Goal: Complete application form

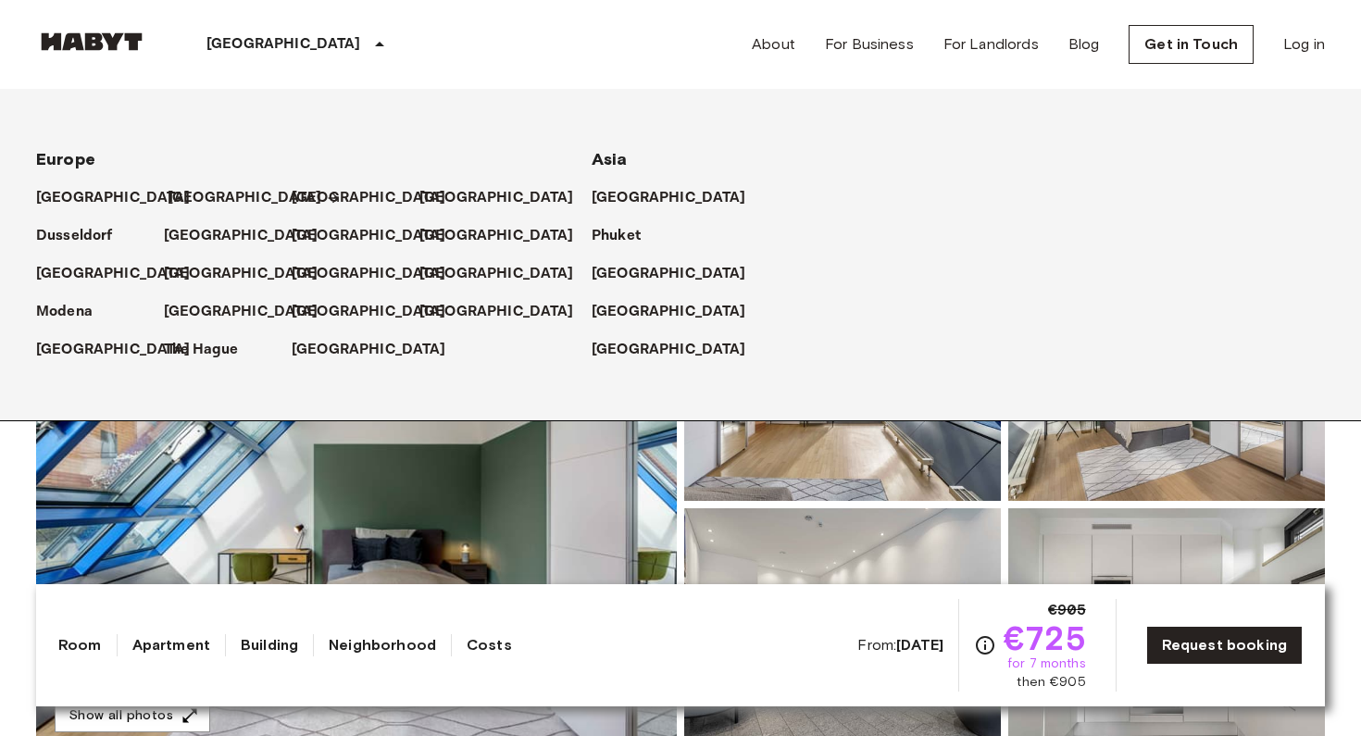
click at [190, 192] on p "[GEOGRAPHIC_DATA]" at bounding box center [245, 198] width 155 height 22
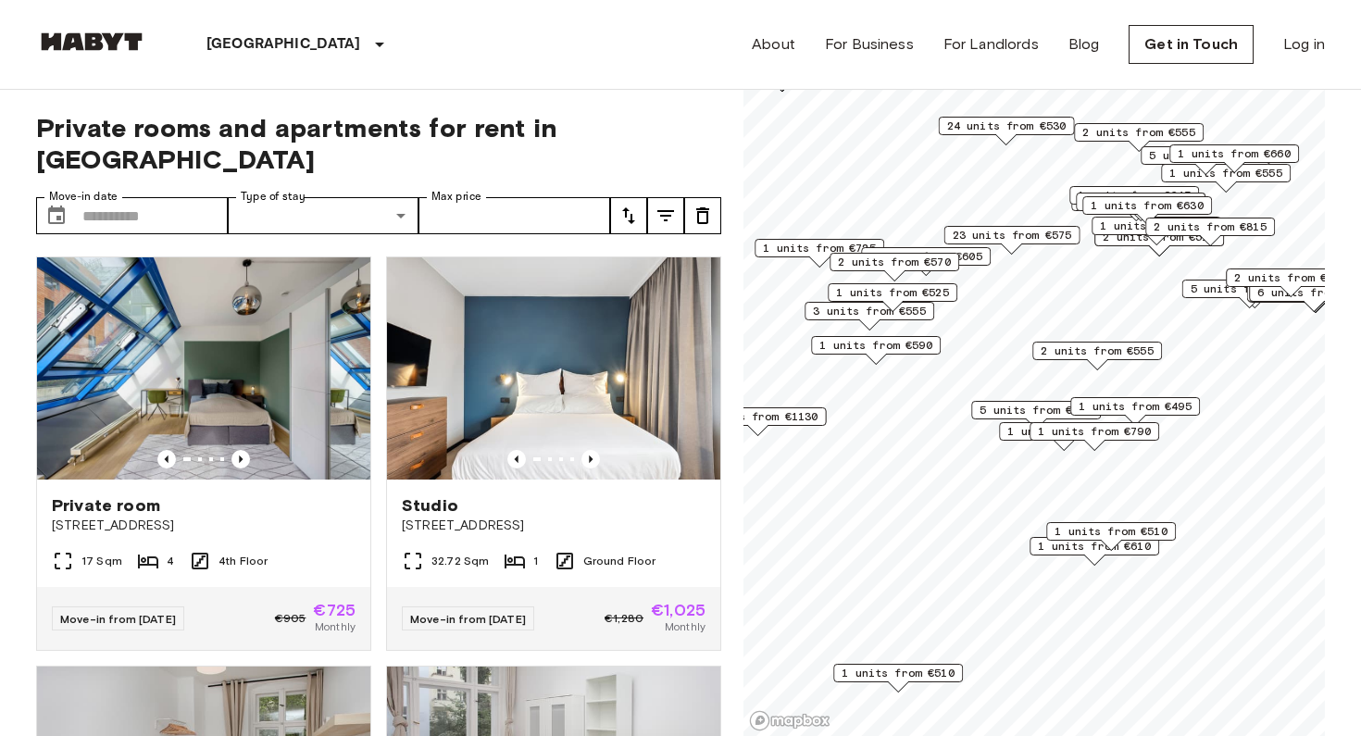
click at [1012, 242] on span "23 units from €575" at bounding box center [1011, 235] width 119 height 17
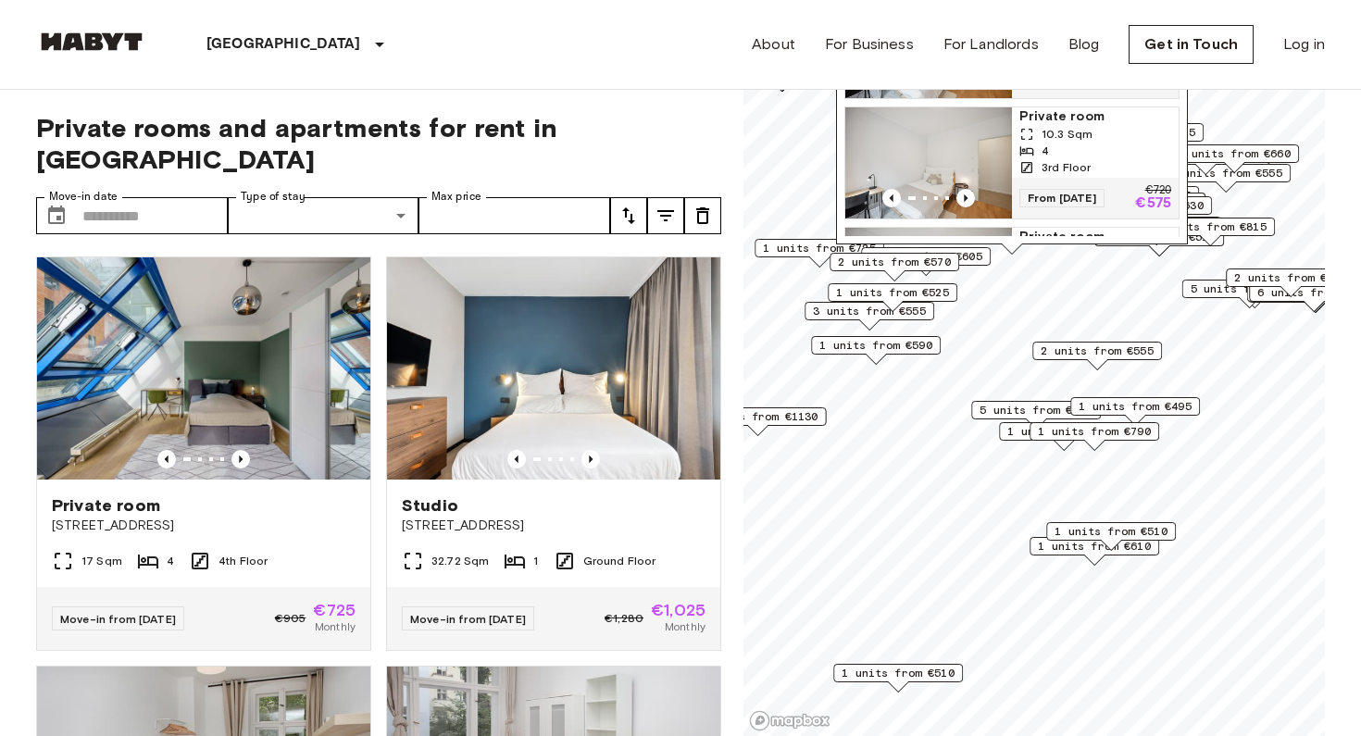
click at [903, 136] on img "Map marker" at bounding box center [928, 162] width 167 height 111
click at [1089, 359] on div "Map marker" at bounding box center [1097, 364] width 20 height 10
click at [1051, 354] on span "2 units from €555" at bounding box center [1096, 350] width 113 height 17
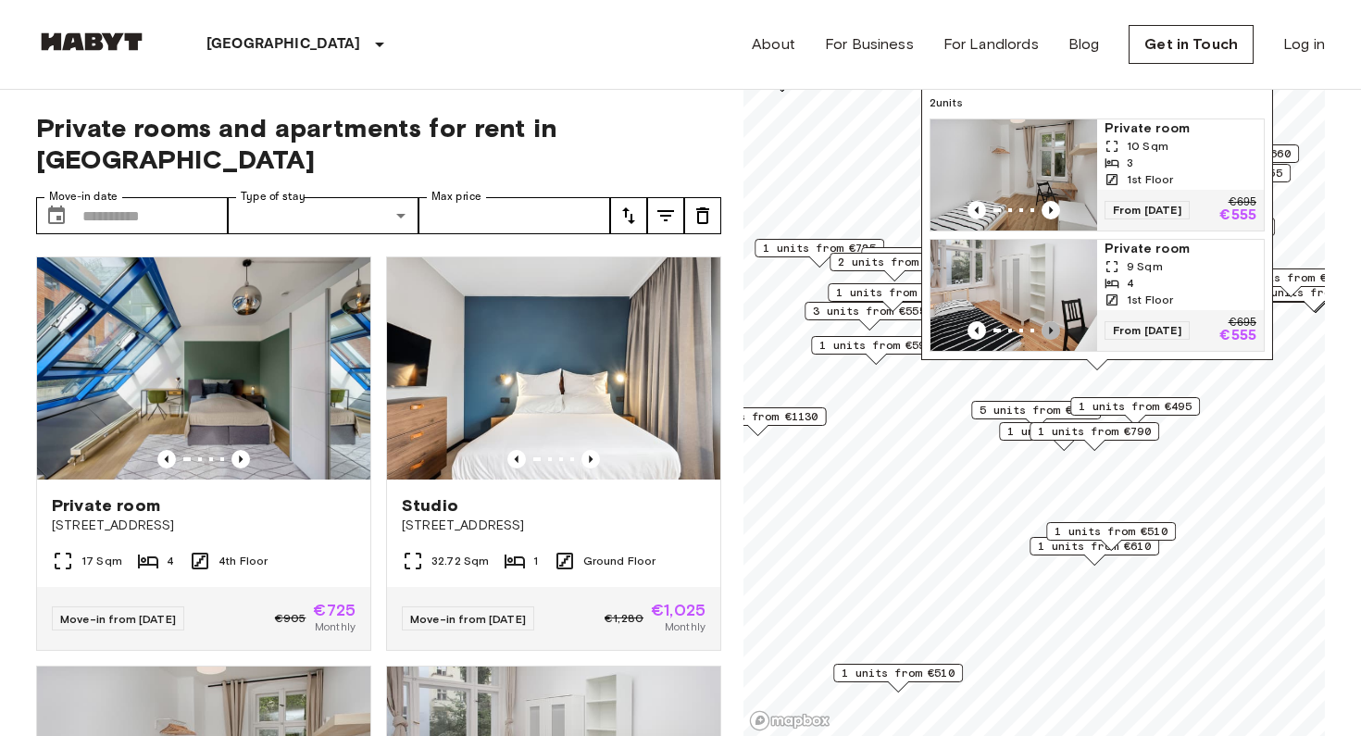
click at [1051, 332] on icon "Previous image" at bounding box center [1050, 330] width 19 height 19
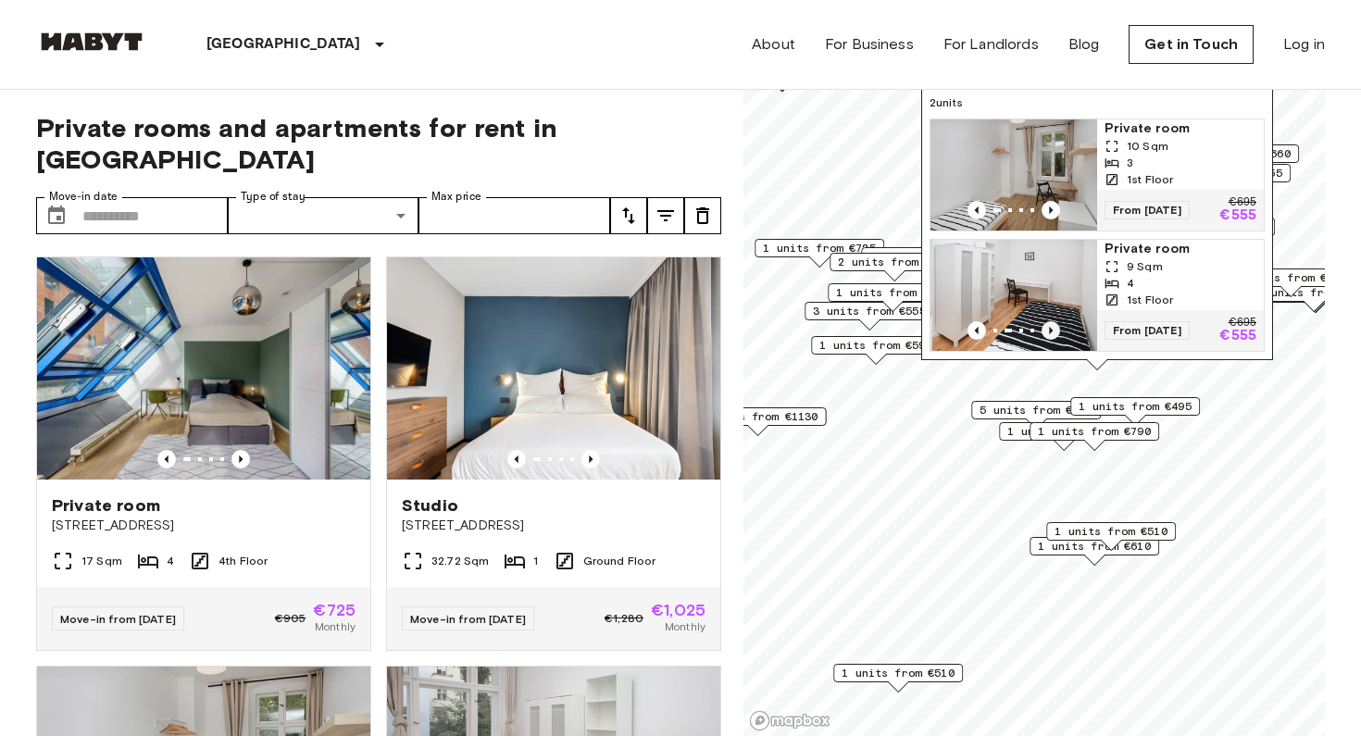
click at [1051, 332] on icon "Previous image" at bounding box center [1050, 330] width 19 height 19
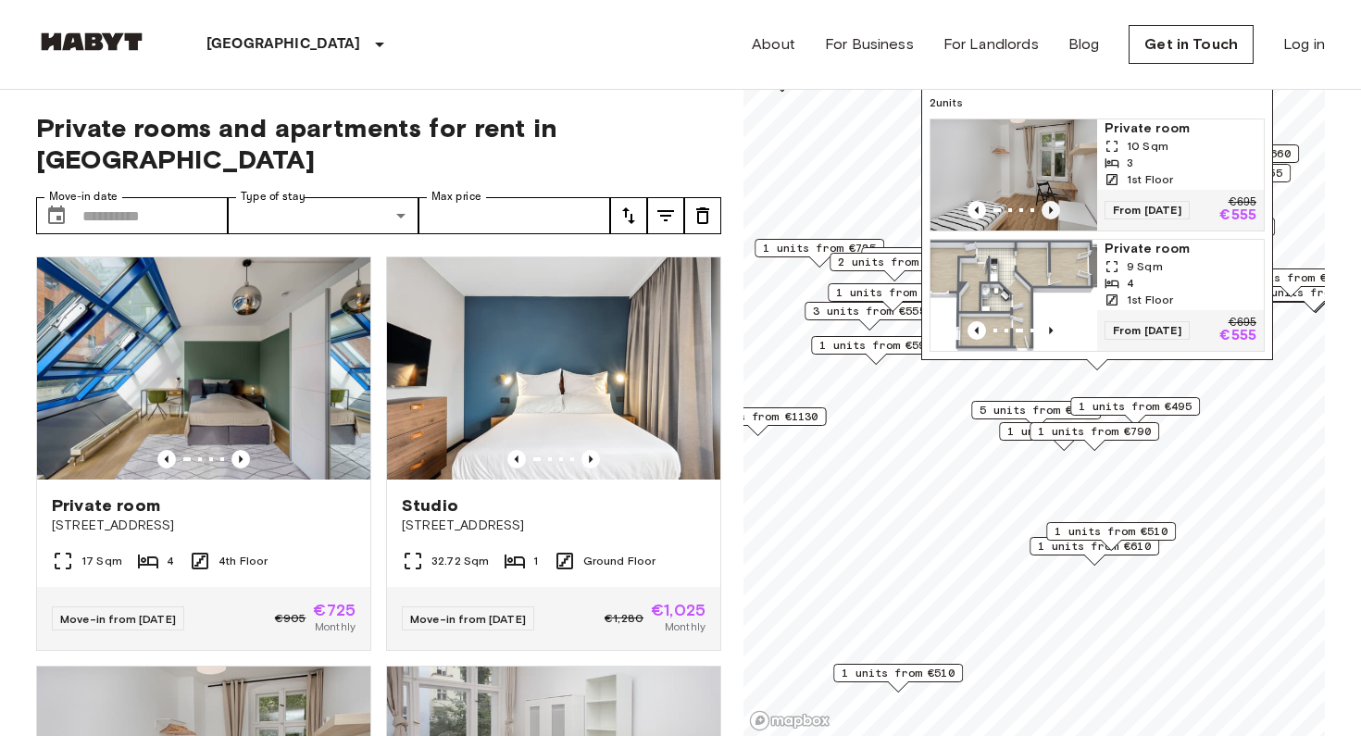
click at [1050, 212] on icon "Previous image" at bounding box center [1051, 209] width 4 height 7
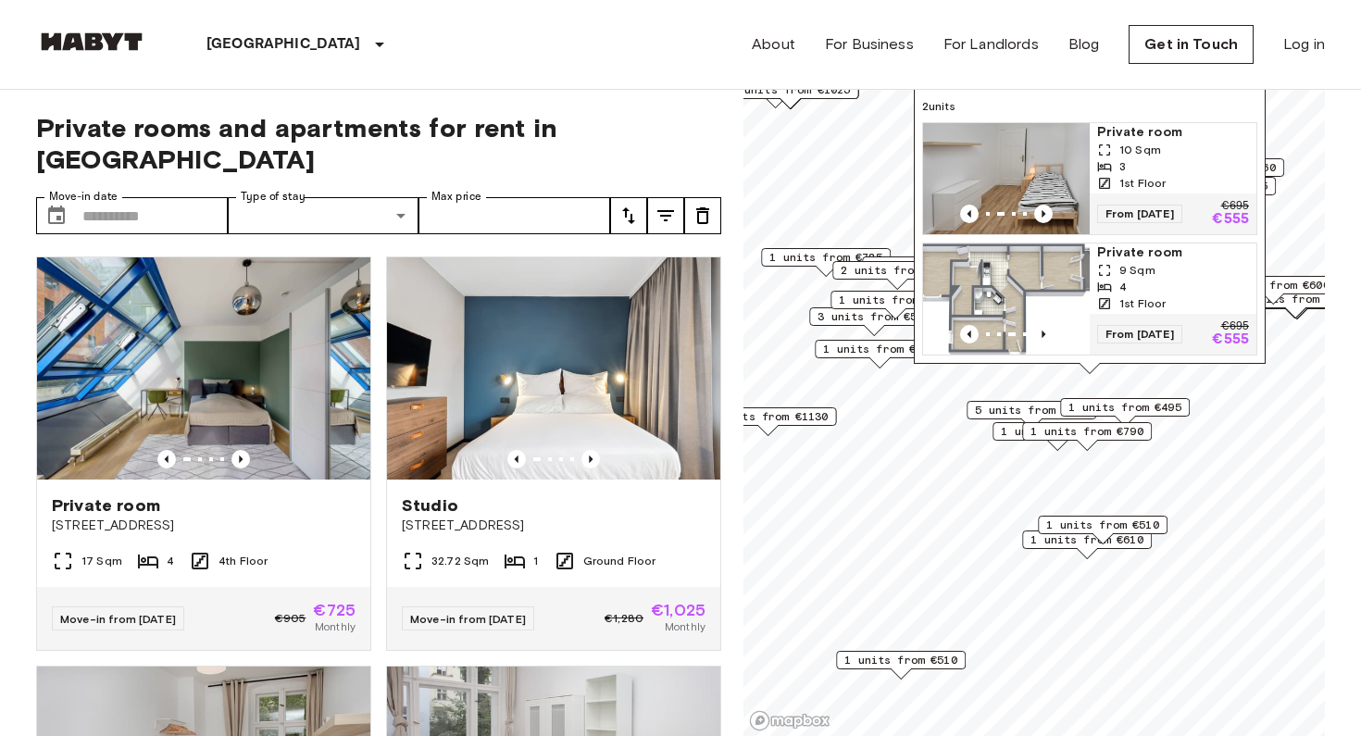
click at [1128, 406] on span "1 units from €495" at bounding box center [1124, 407] width 113 height 17
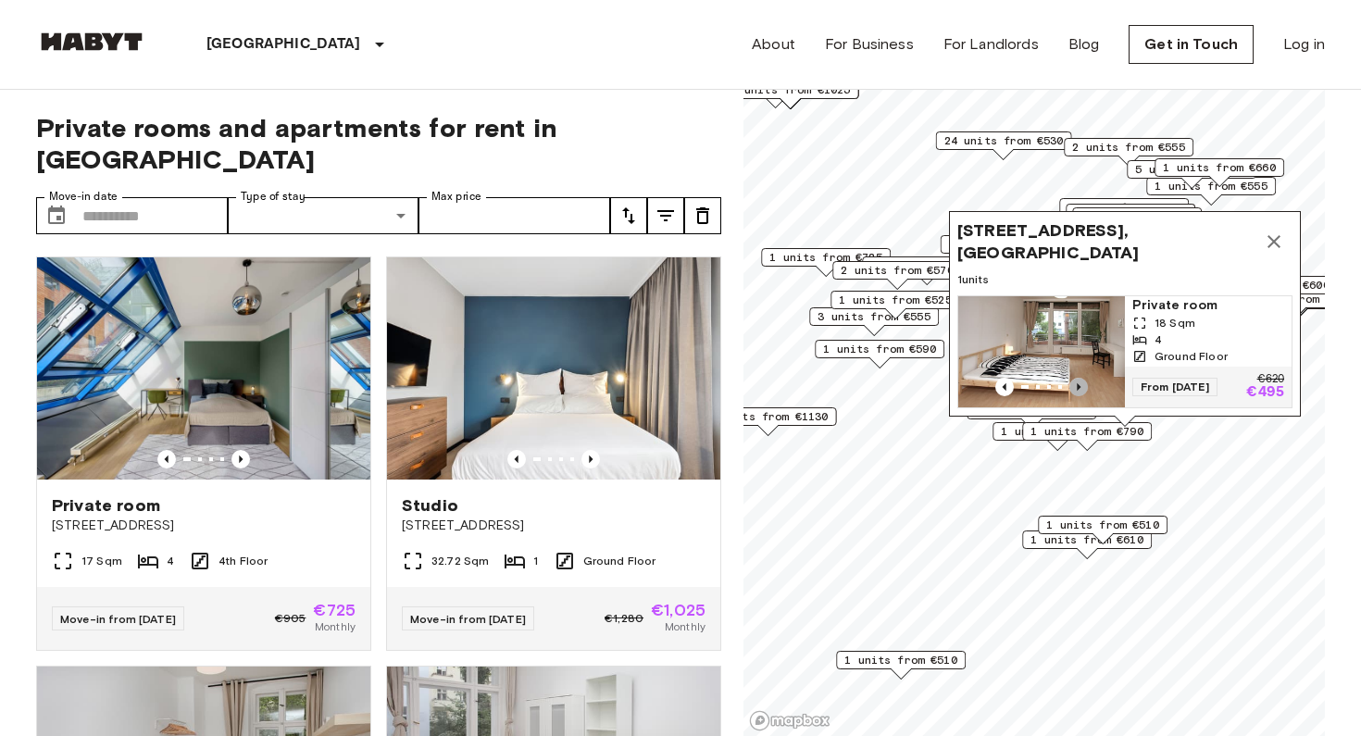
click at [1071, 378] on icon "Previous image" at bounding box center [1078, 387] width 19 height 19
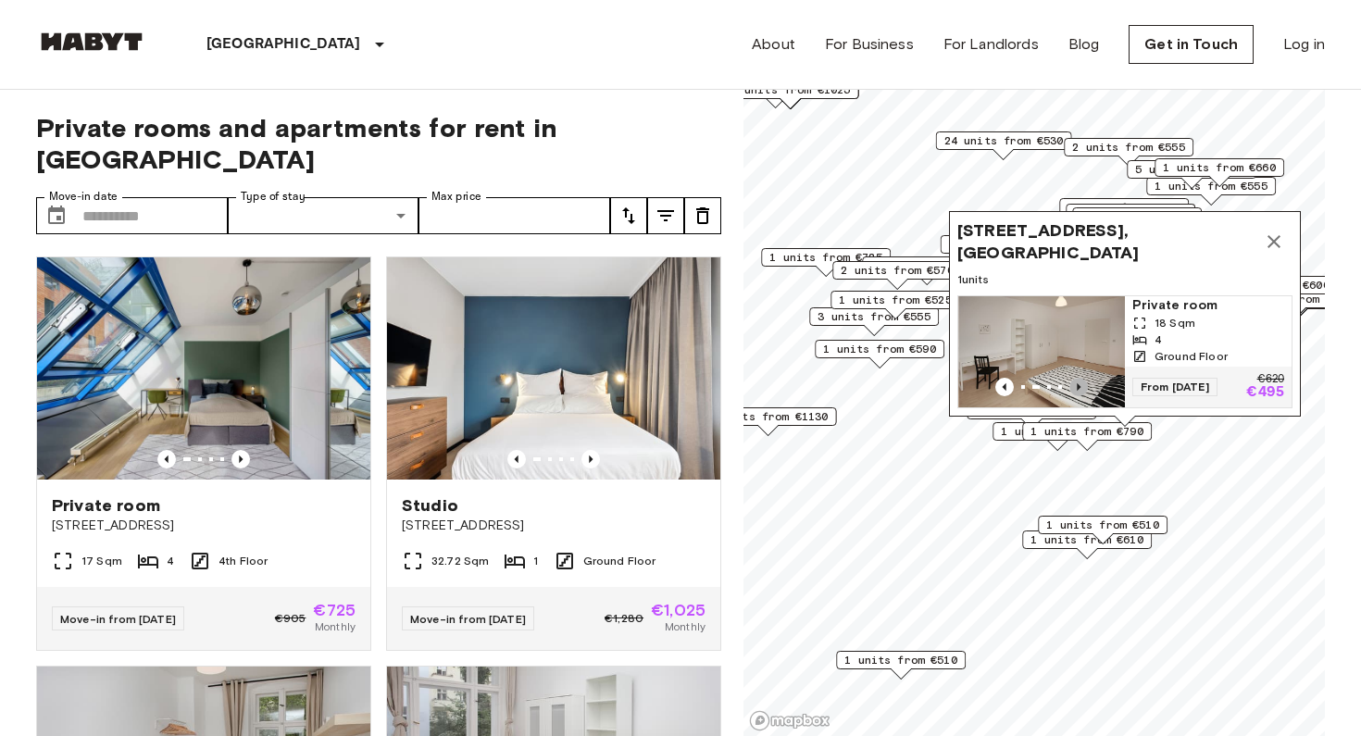
click at [1078, 393] on icon "Previous image" at bounding box center [1078, 387] width 19 height 19
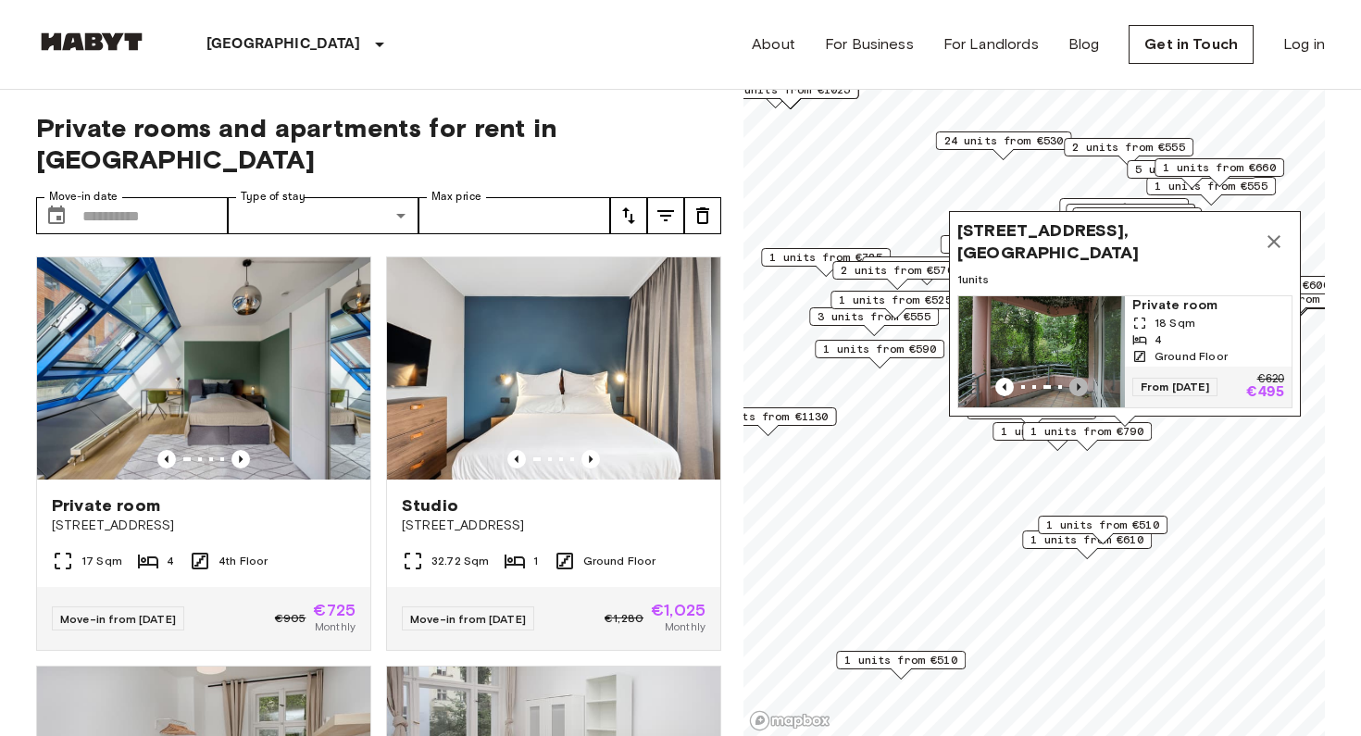
click at [1078, 393] on icon "Previous image" at bounding box center [1078, 387] width 19 height 19
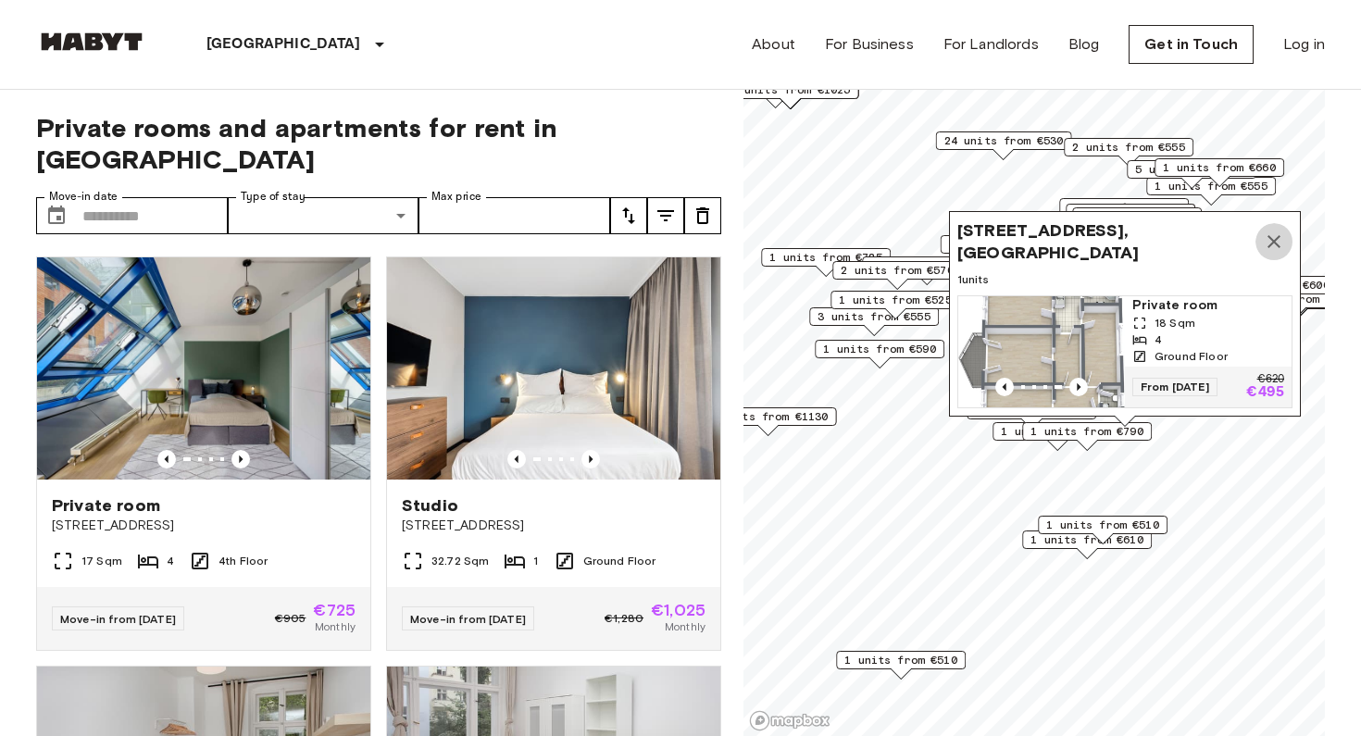
click at [1278, 245] on icon "Map marker" at bounding box center [1273, 241] width 13 height 13
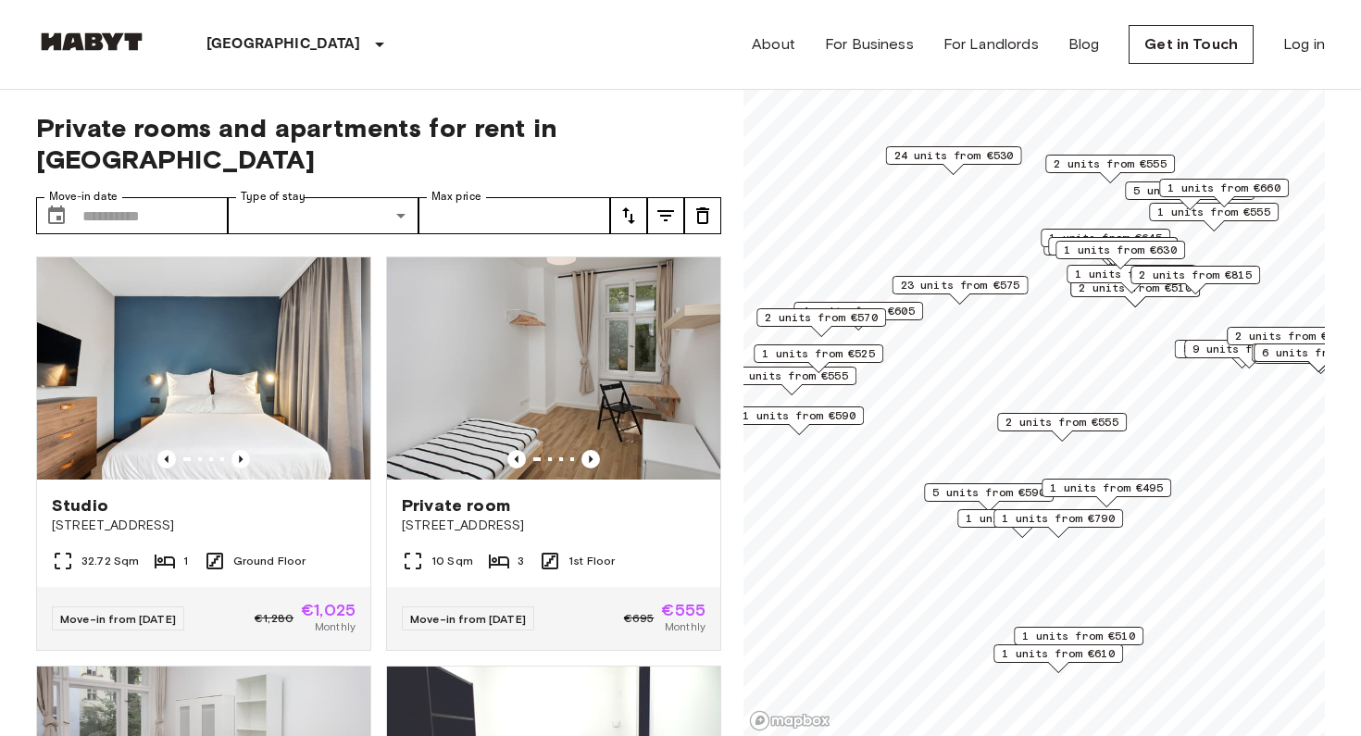
click at [959, 156] on span "24 units from €530" at bounding box center [953, 155] width 119 height 17
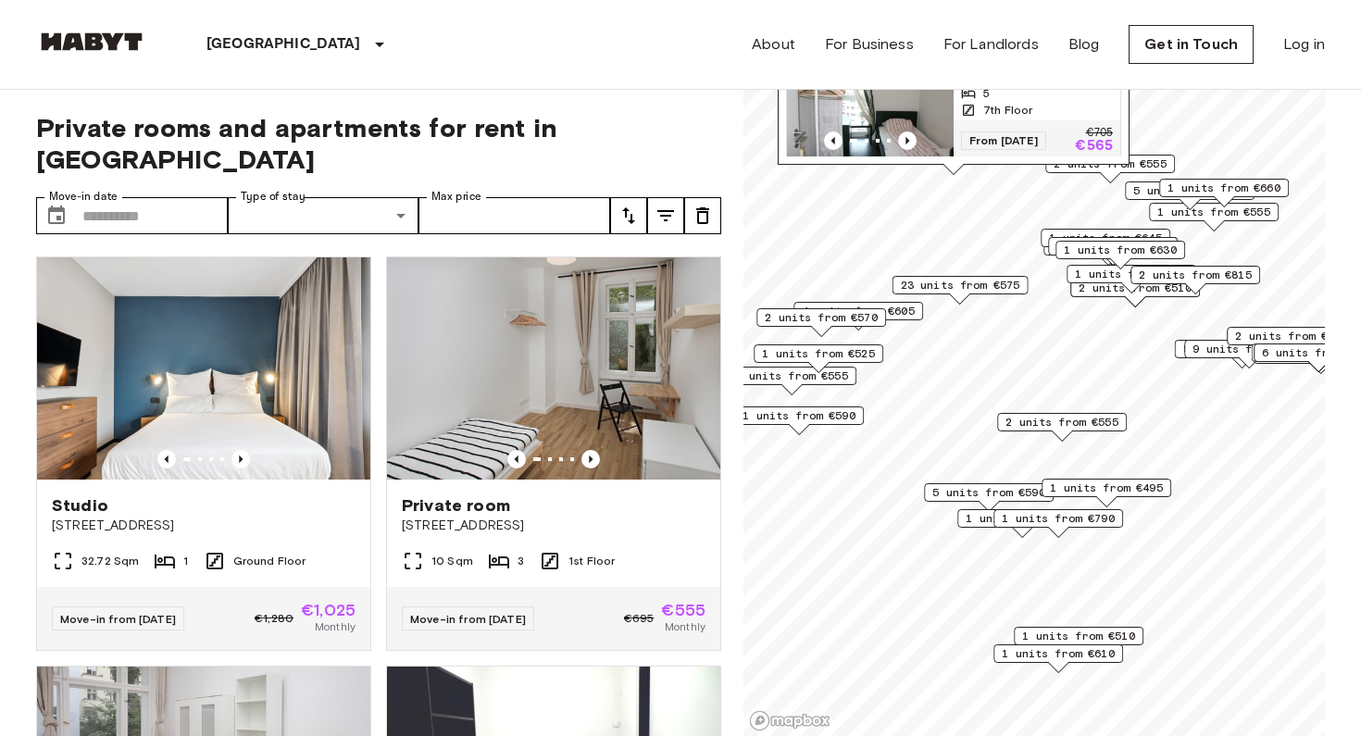
click at [1064, 421] on span "2 units from €555" at bounding box center [1061, 422] width 113 height 17
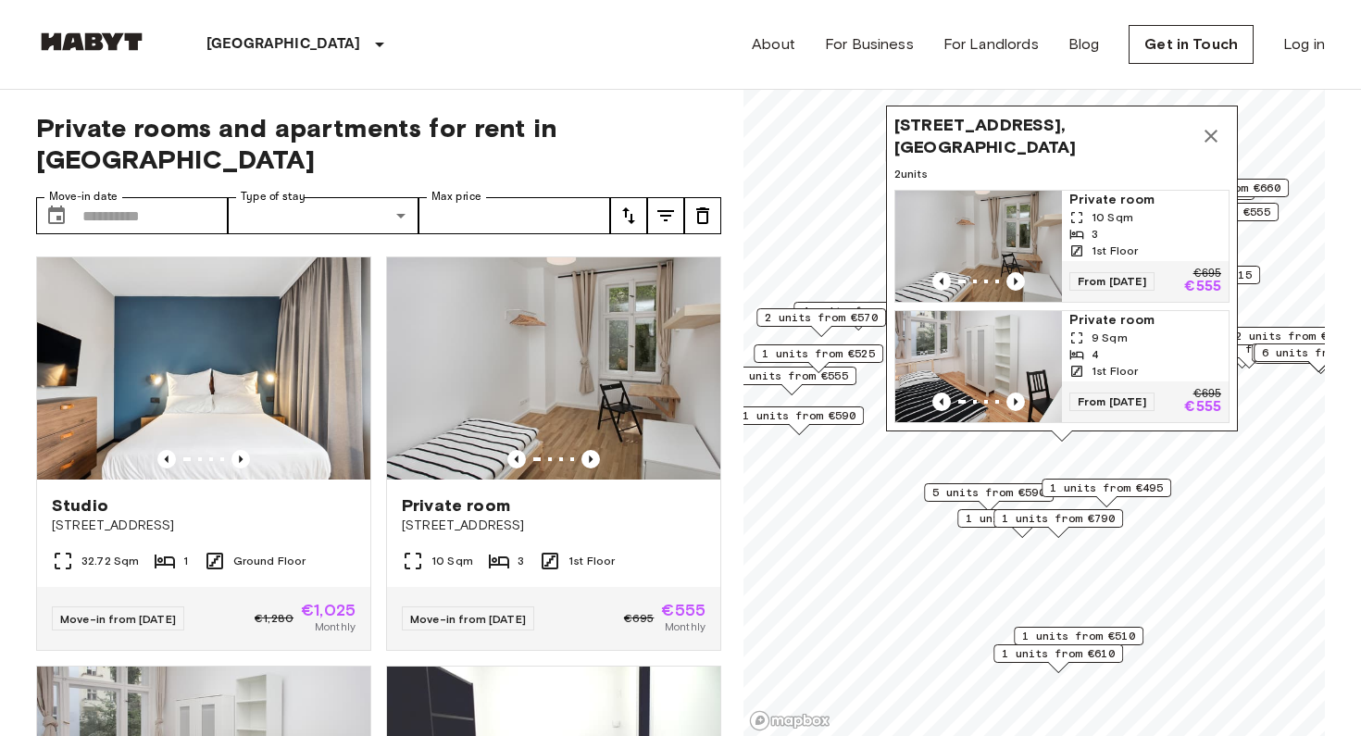
click at [1120, 488] on span "1 units from €495" at bounding box center [1106, 487] width 113 height 17
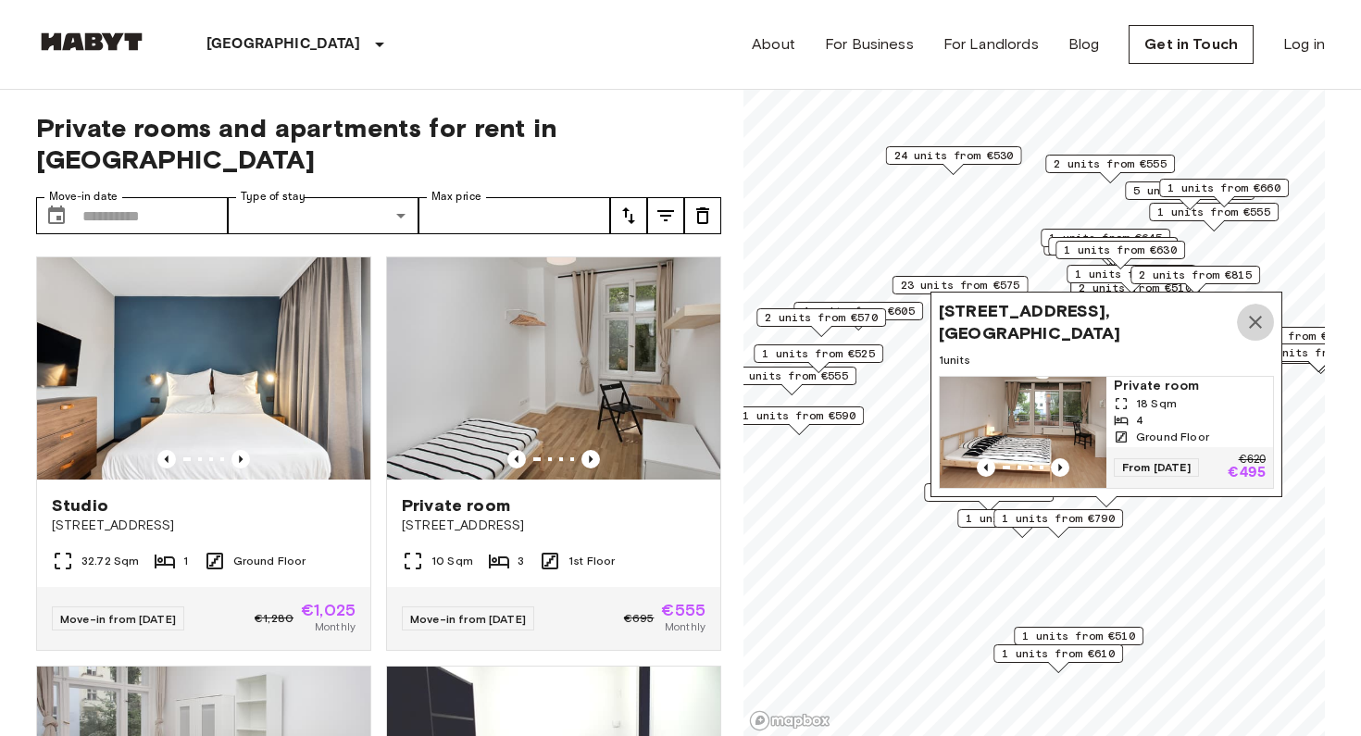
click at [1263, 325] on icon "Map marker" at bounding box center [1255, 322] width 22 height 22
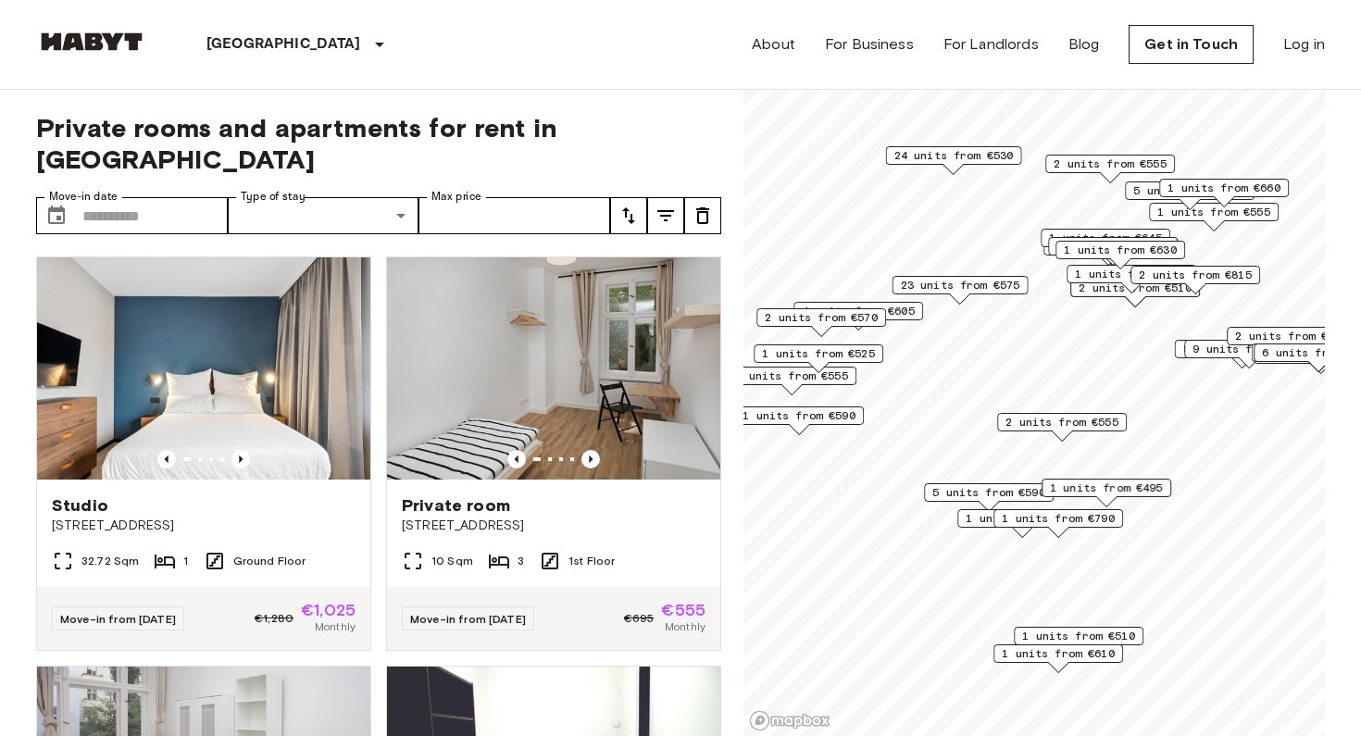
click at [989, 503] on div "Map marker" at bounding box center [988, 506] width 20 height 10
click at [962, 288] on span "23 units from €575" at bounding box center [960, 285] width 119 height 17
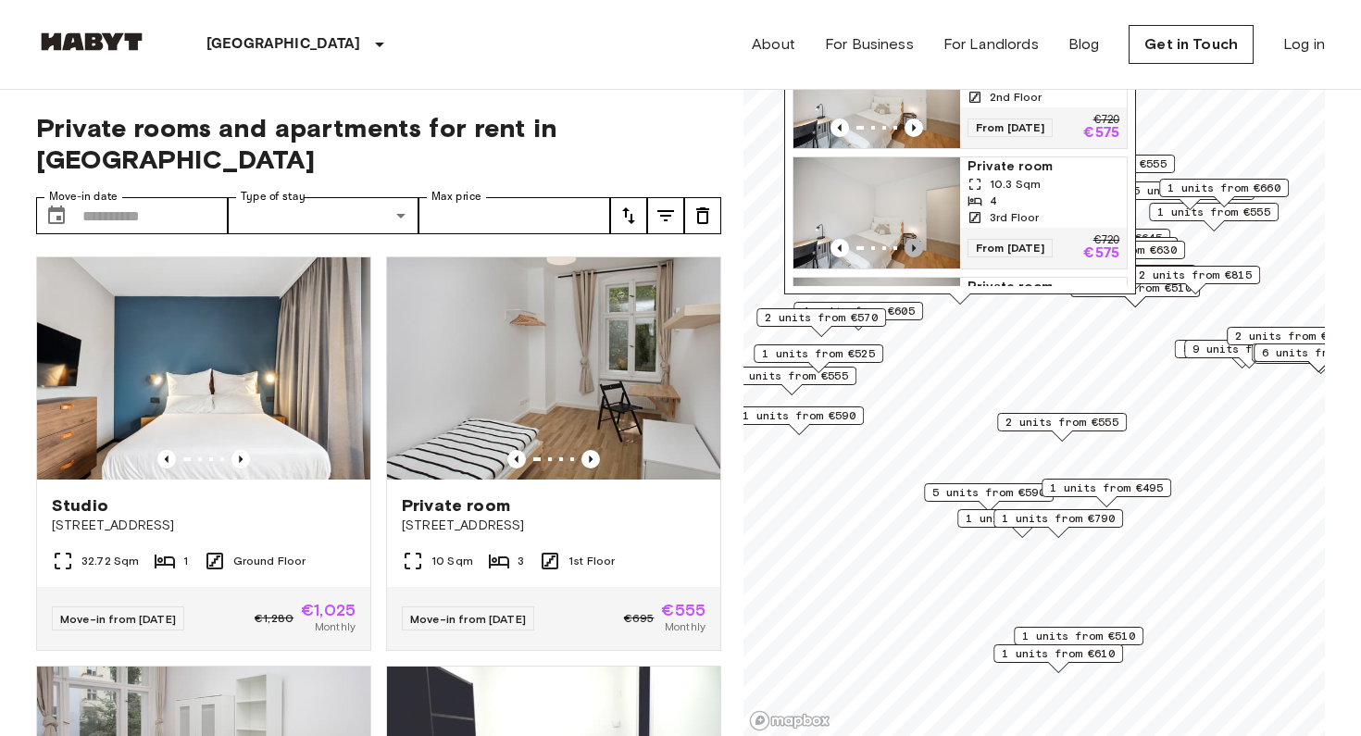
click at [909, 245] on icon "Previous image" at bounding box center [913, 248] width 19 height 19
click at [921, 235] on img "Map marker" at bounding box center [876, 212] width 167 height 111
click at [1116, 490] on span "1 units from €495" at bounding box center [1106, 487] width 113 height 17
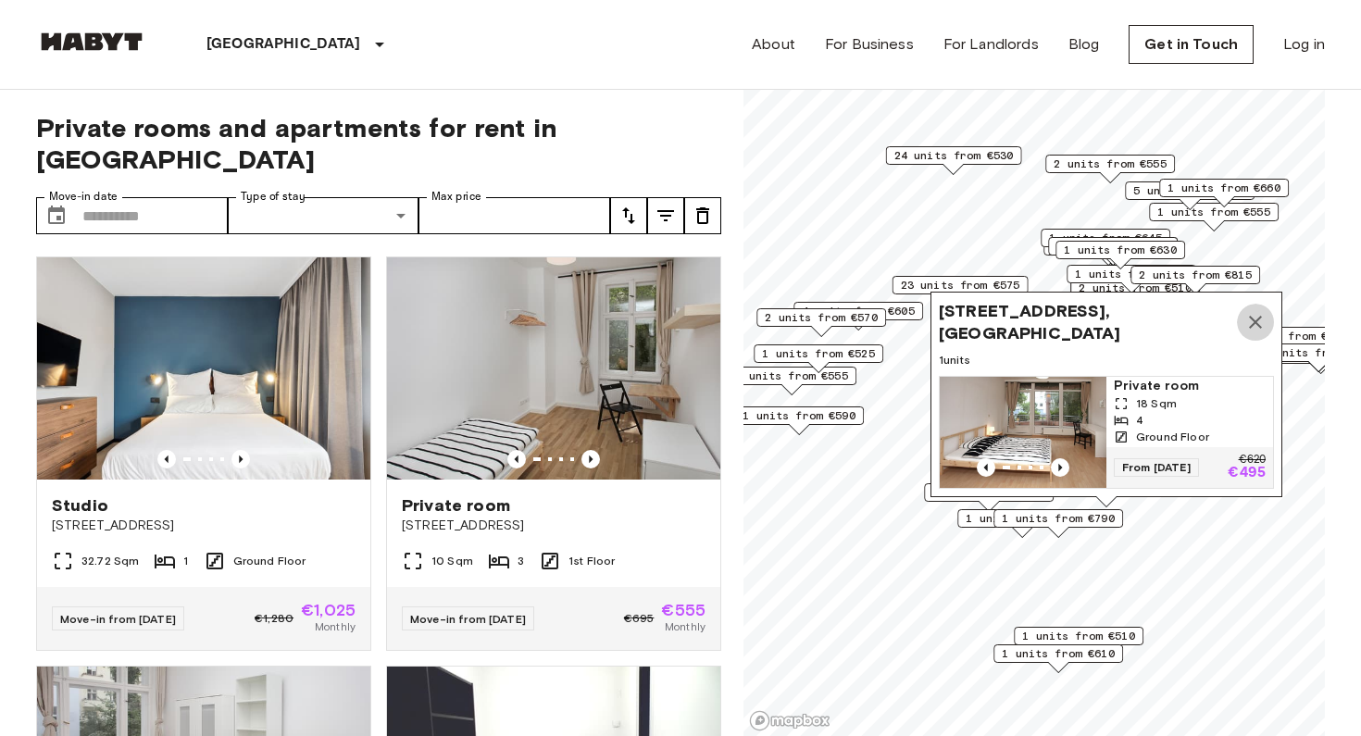
click at [1266, 329] on button "Map marker" at bounding box center [1255, 322] width 37 height 37
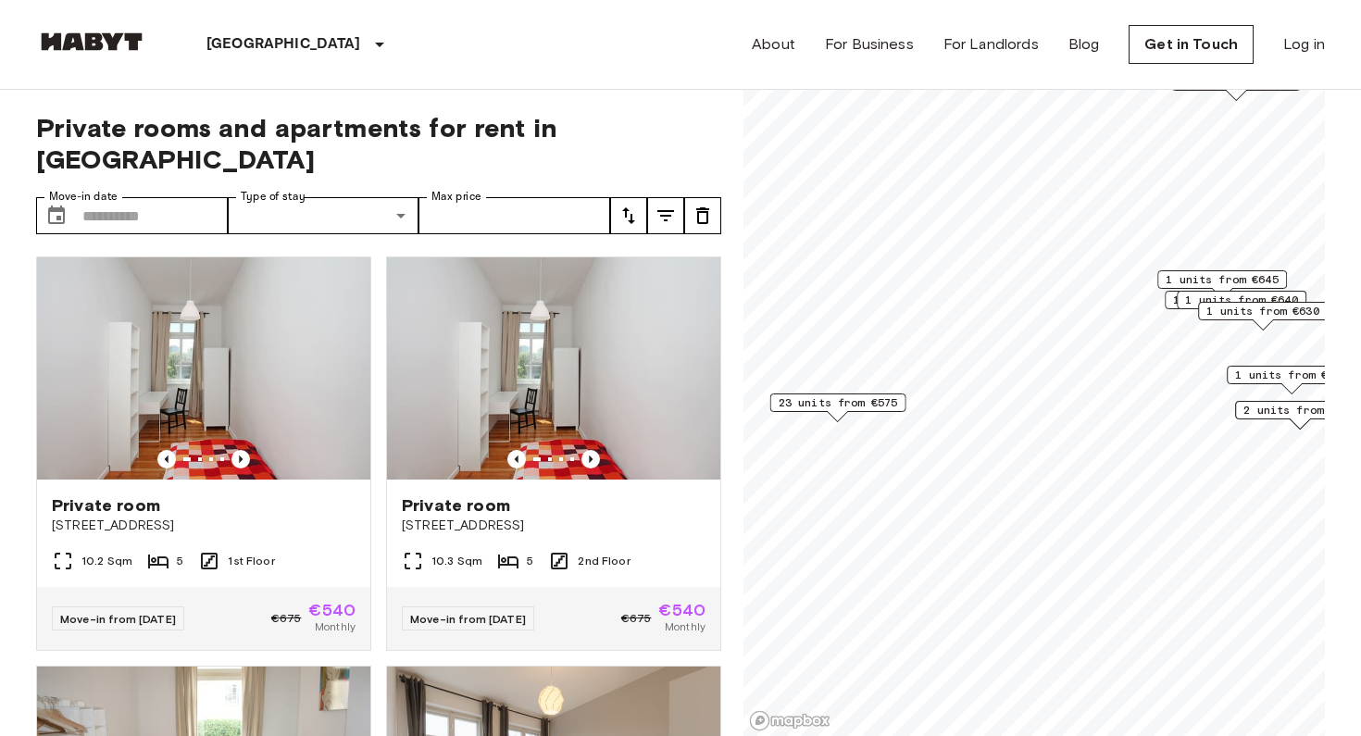
click at [840, 410] on span "23 units from €575" at bounding box center [837, 402] width 119 height 17
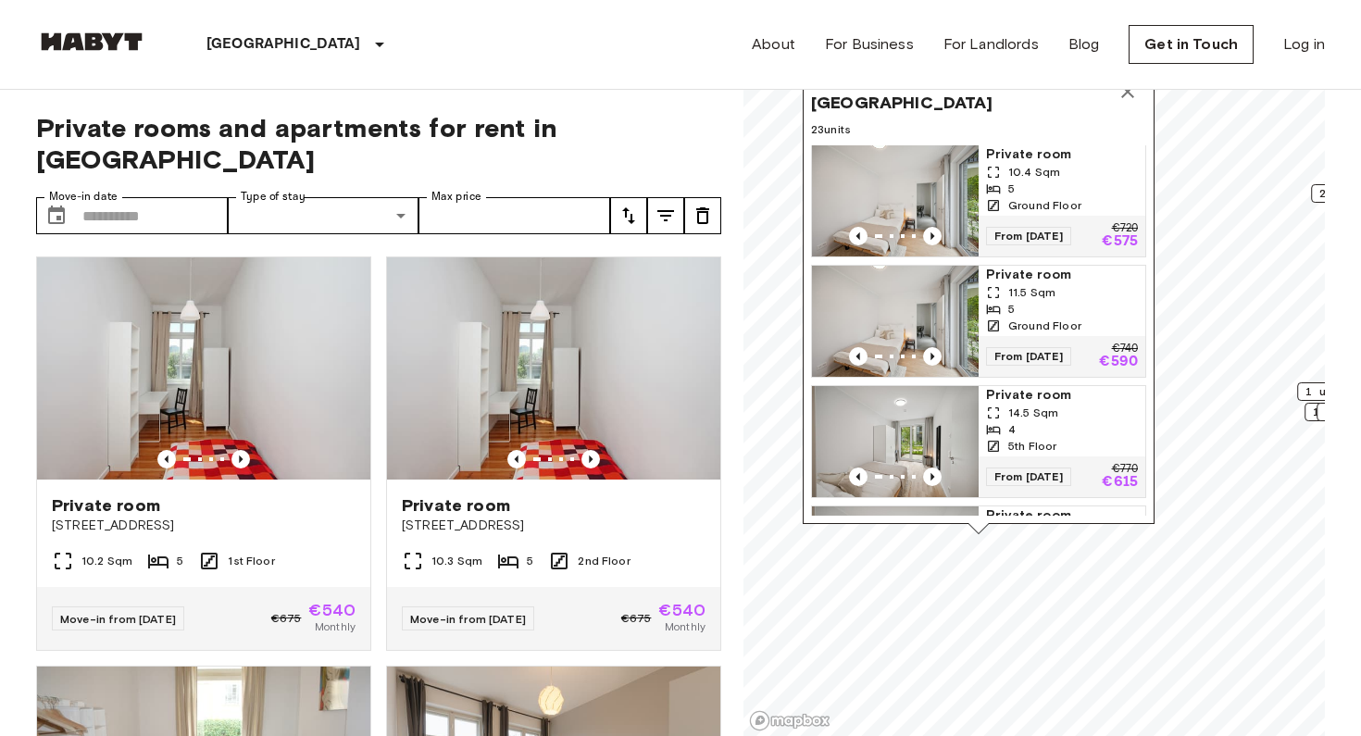
scroll to position [725, 0]
click at [925, 353] on icon "Previous image" at bounding box center [932, 354] width 19 height 19
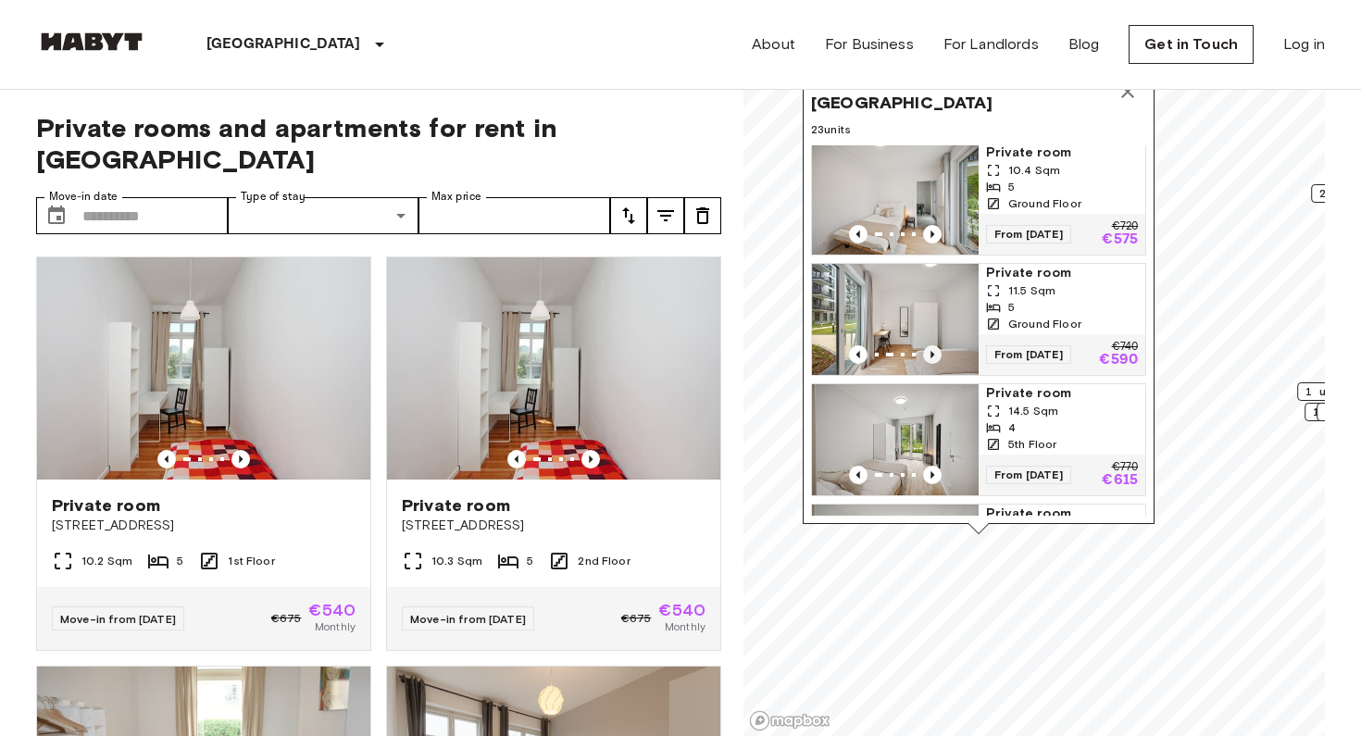
click at [931, 355] on icon "Previous image" at bounding box center [932, 354] width 4 height 7
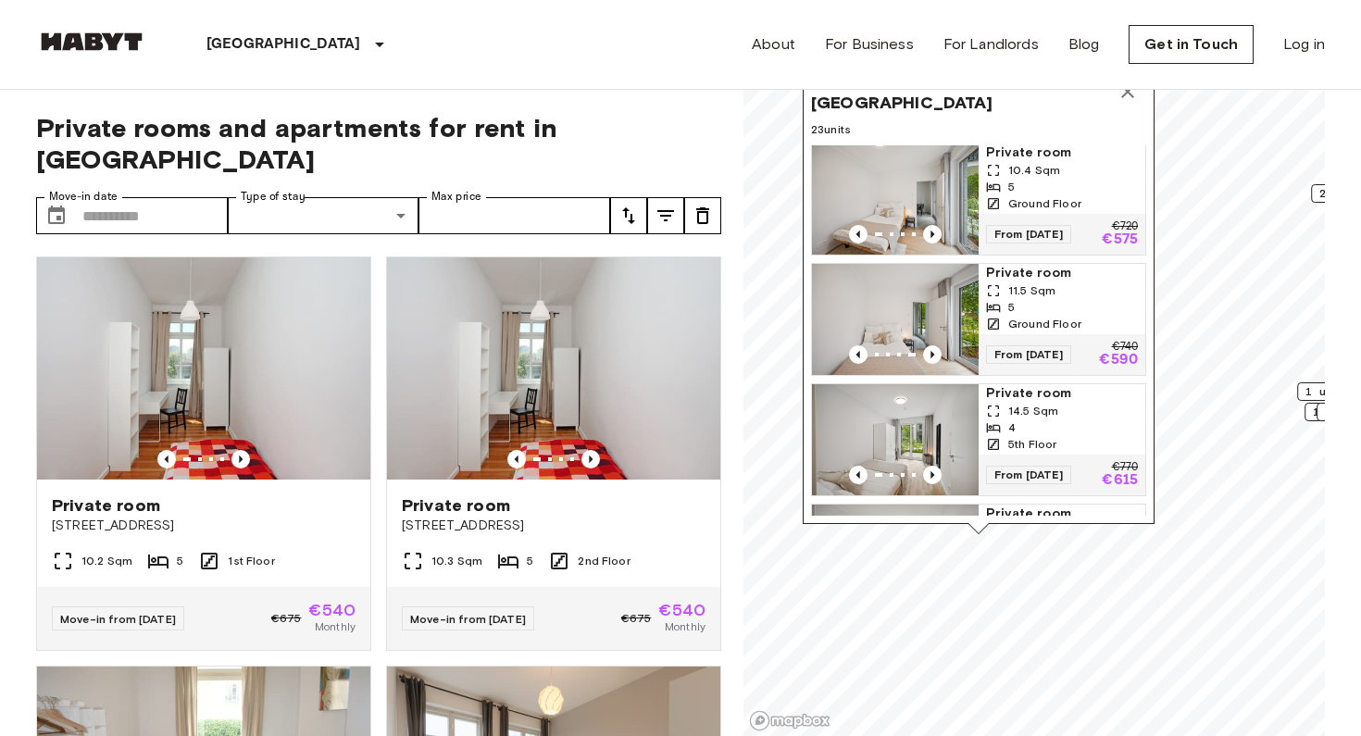
click at [890, 305] on img "Map marker" at bounding box center [895, 319] width 167 height 111
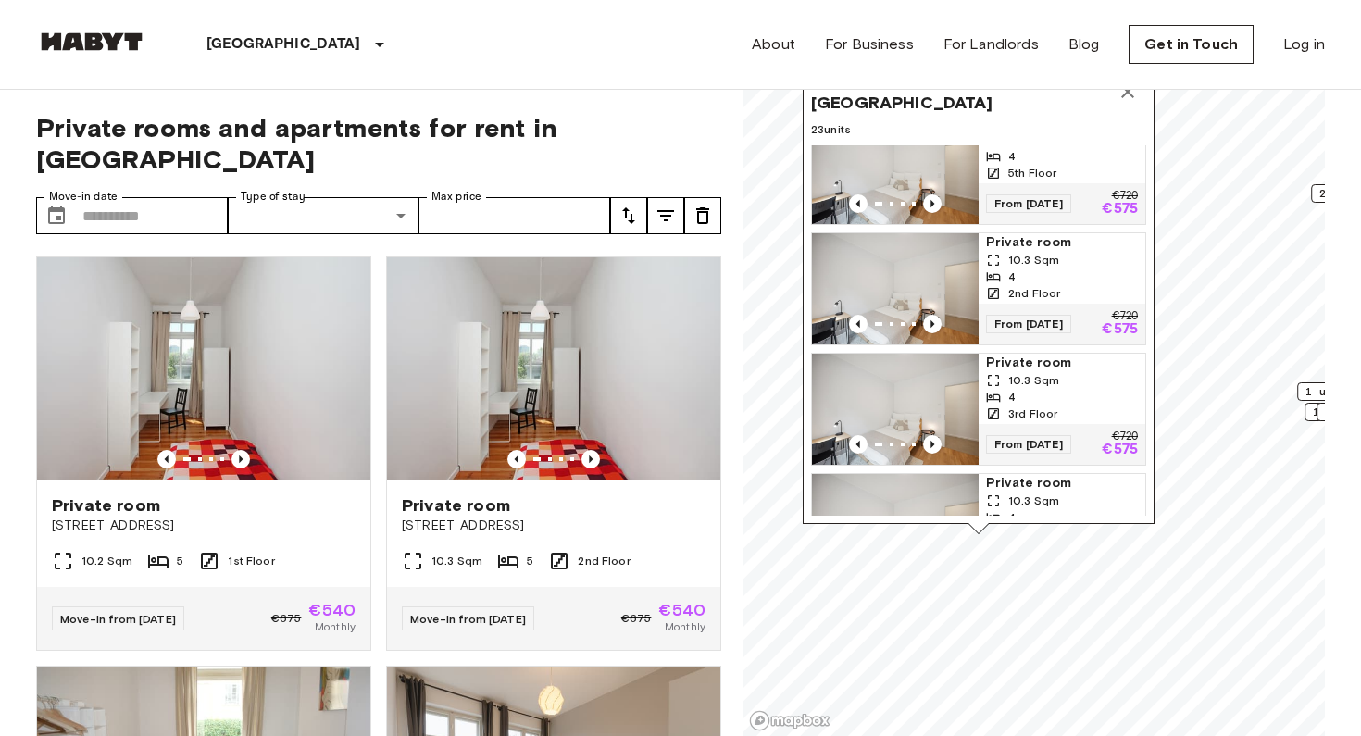
scroll to position [0, 0]
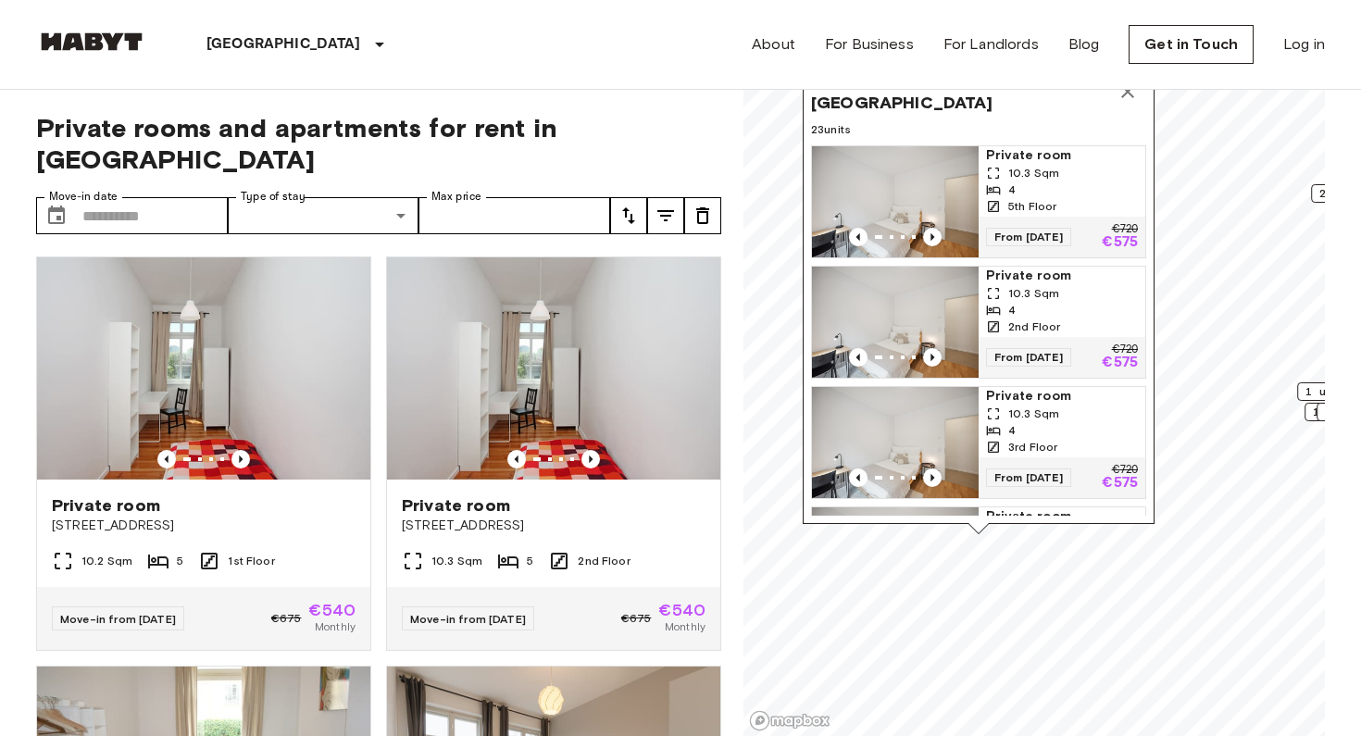
click at [882, 192] on img "Map marker" at bounding box center [895, 201] width 167 height 111
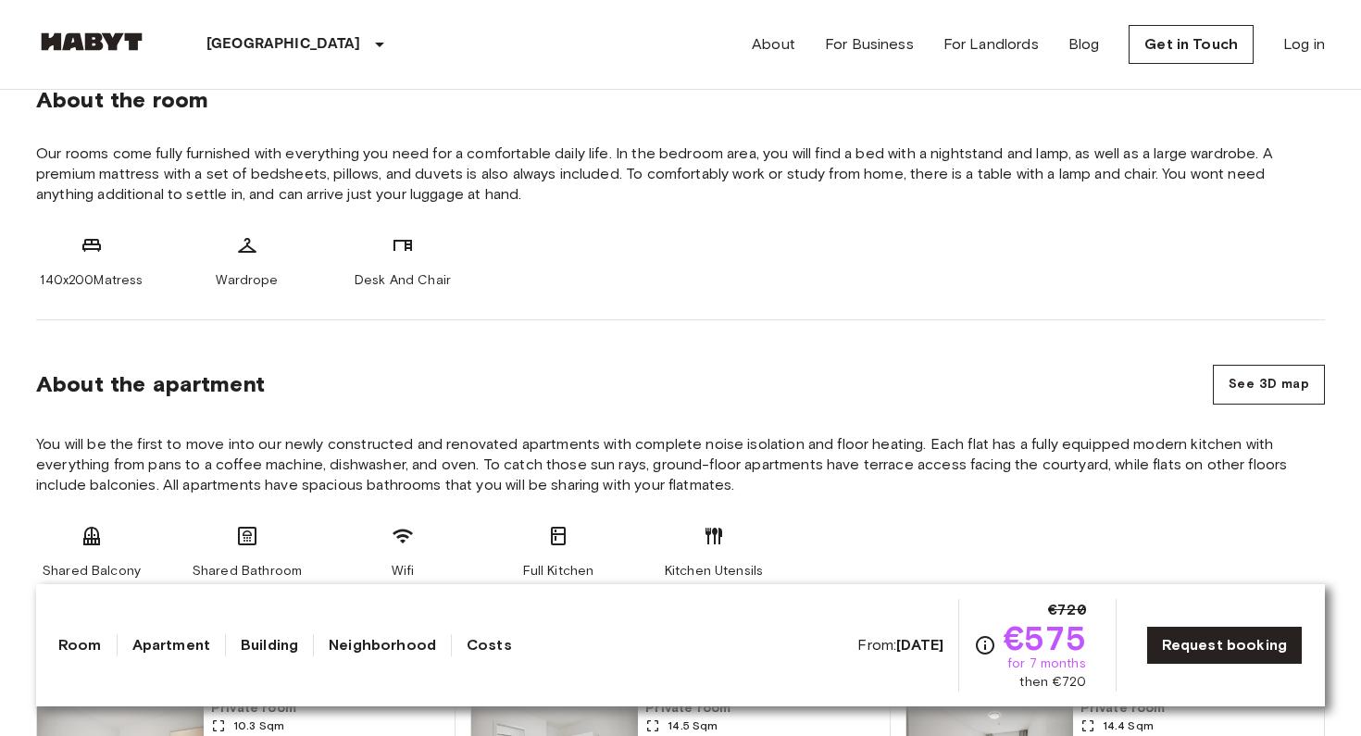
scroll to position [708, 0]
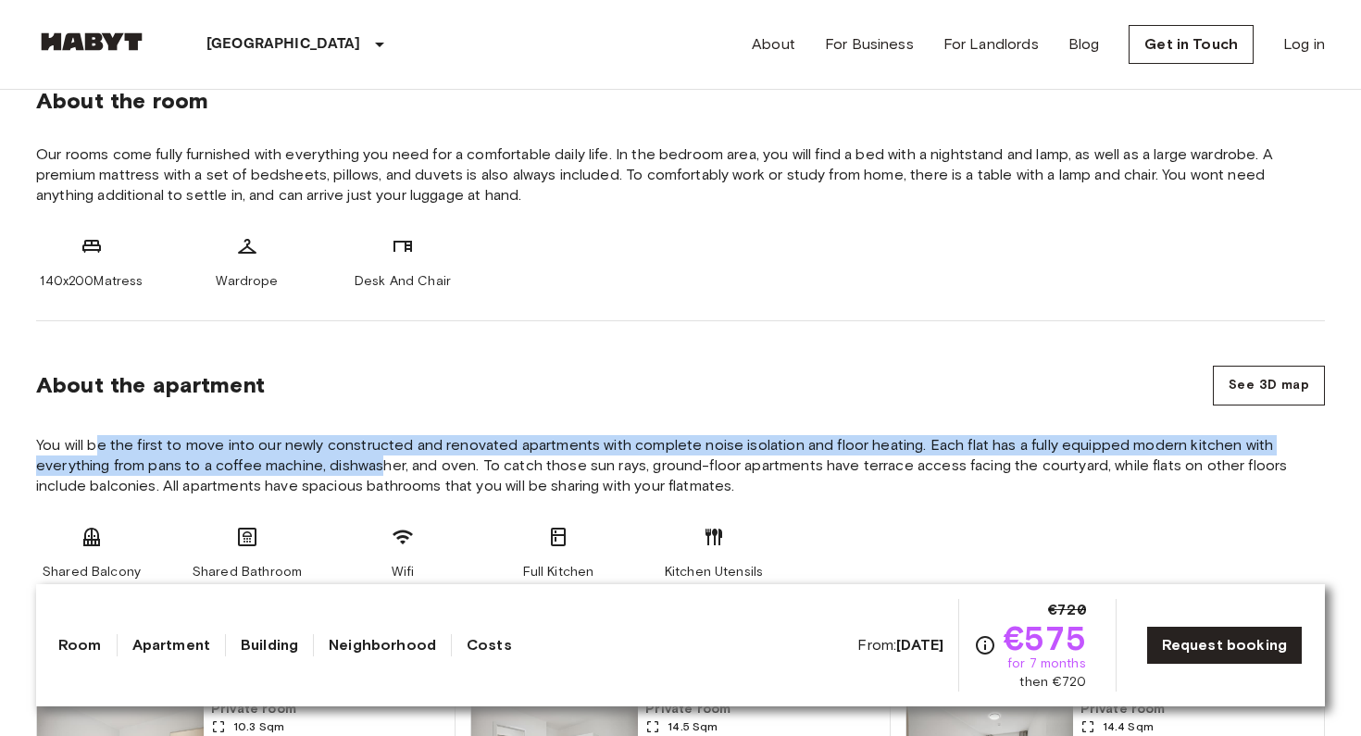
drag, startPoint x: 95, startPoint y: 438, endPoint x: 379, endPoint y: 459, distance: 285.0
click at [380, 461] on span "You will be the first to move into our newly constructed and renovated apartmen…" at bounding box center [680, 465] width 1288 height 61
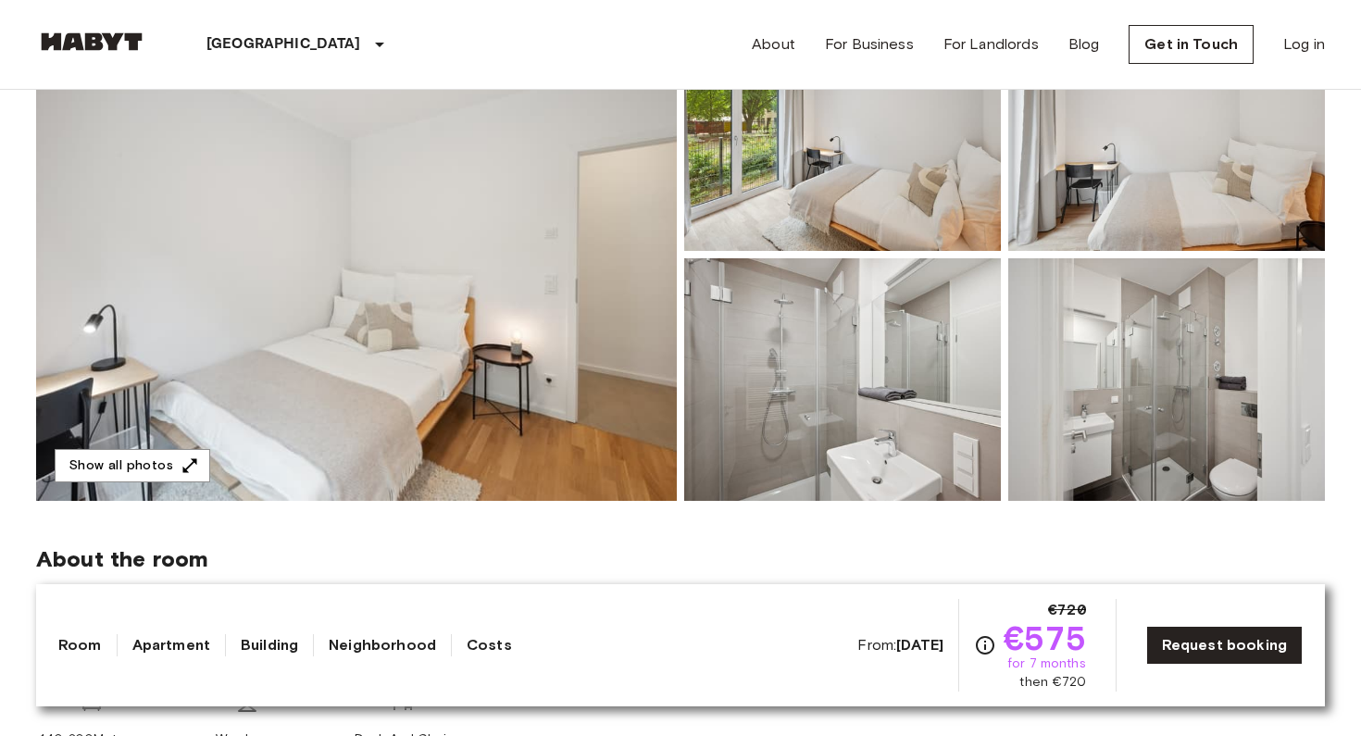
scroll to position [138, 0]
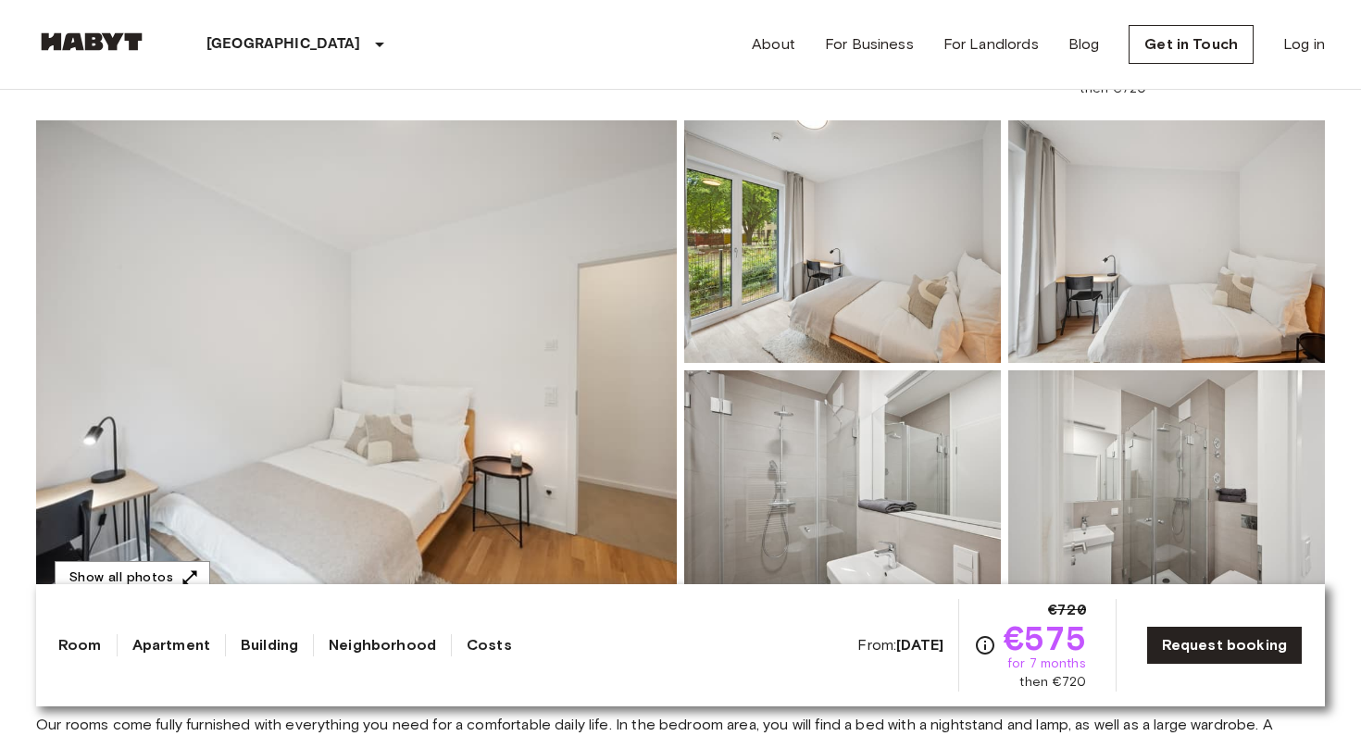
click at [450, 324] on img at bounding box center [356, 366] width 641 height 492
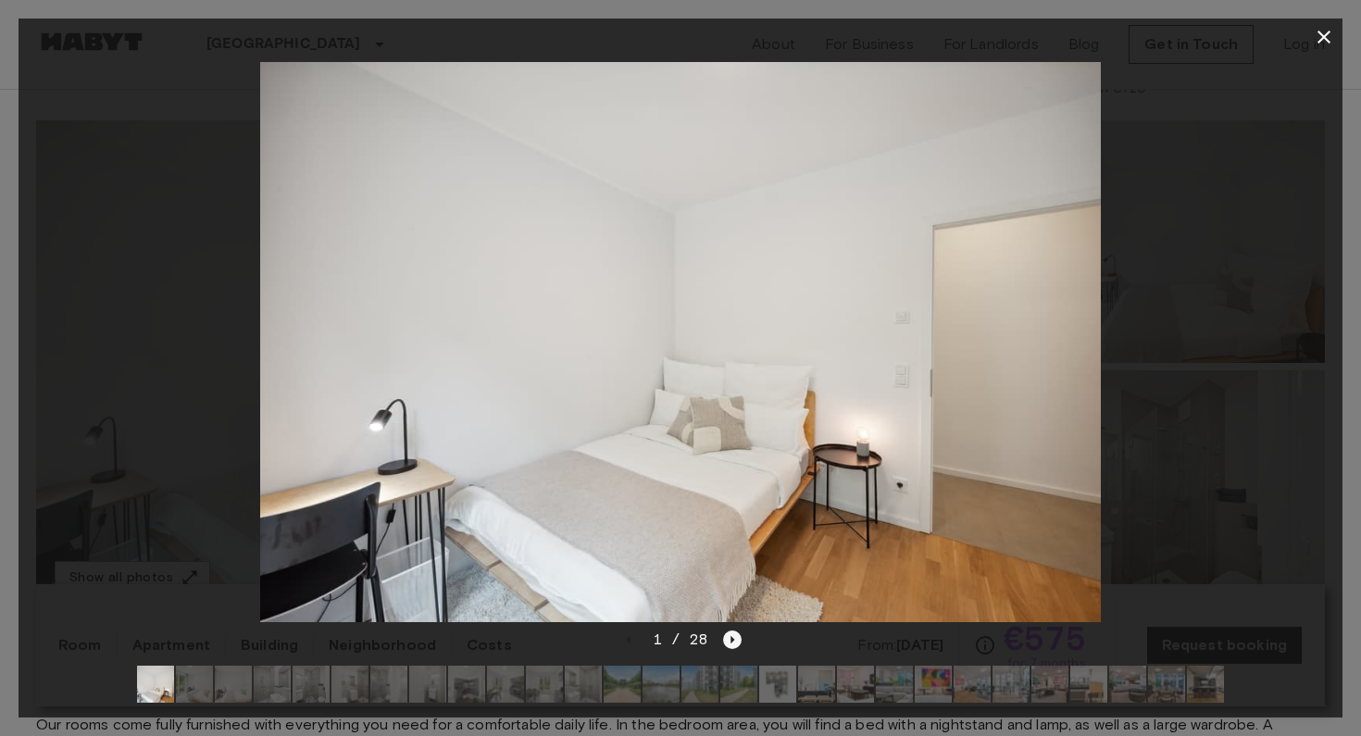
click at [736, 641] on icon "Next image" at bounding box center [732, 639] width 19 height 19
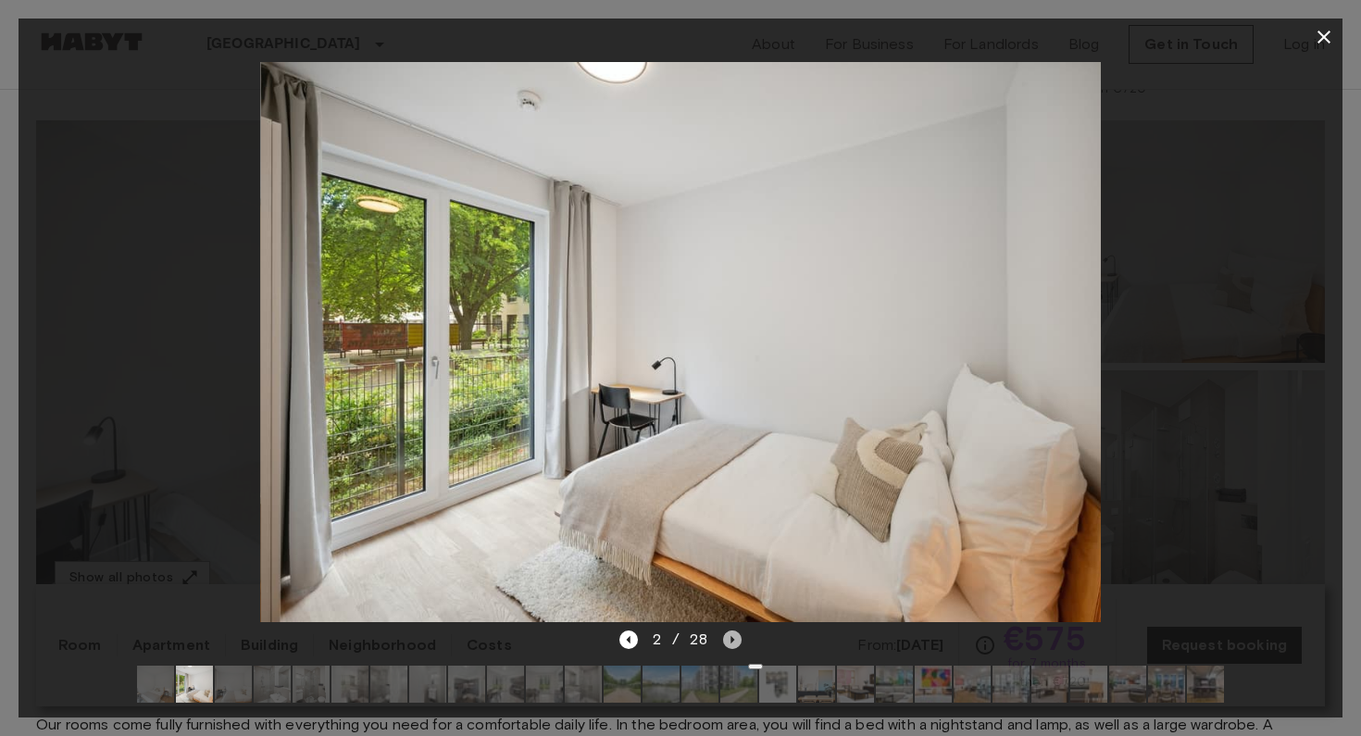
click at [736, 641] on icon "Next image" at bounding box center [732, 639] width 19 height 19
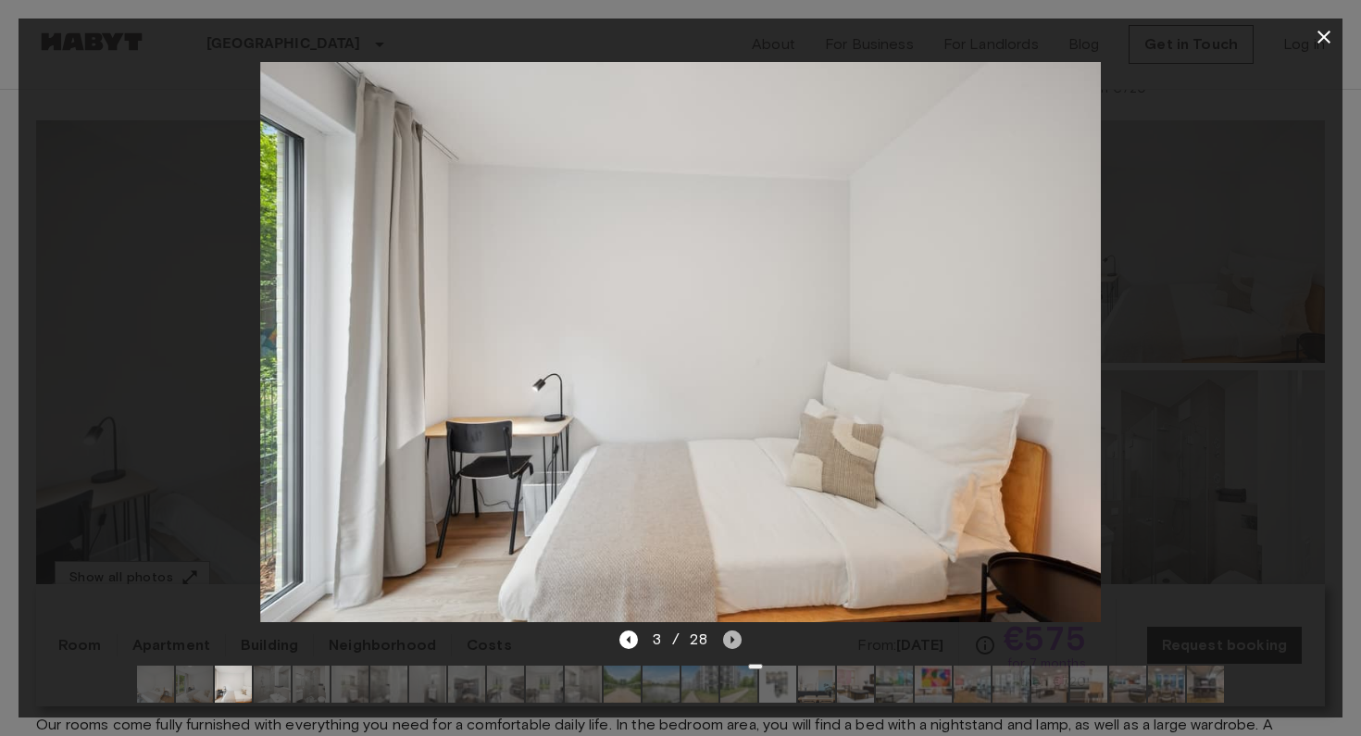
click at [736, 641] on icon "Next image" at bounding box center [732, 639] width 19 height 19
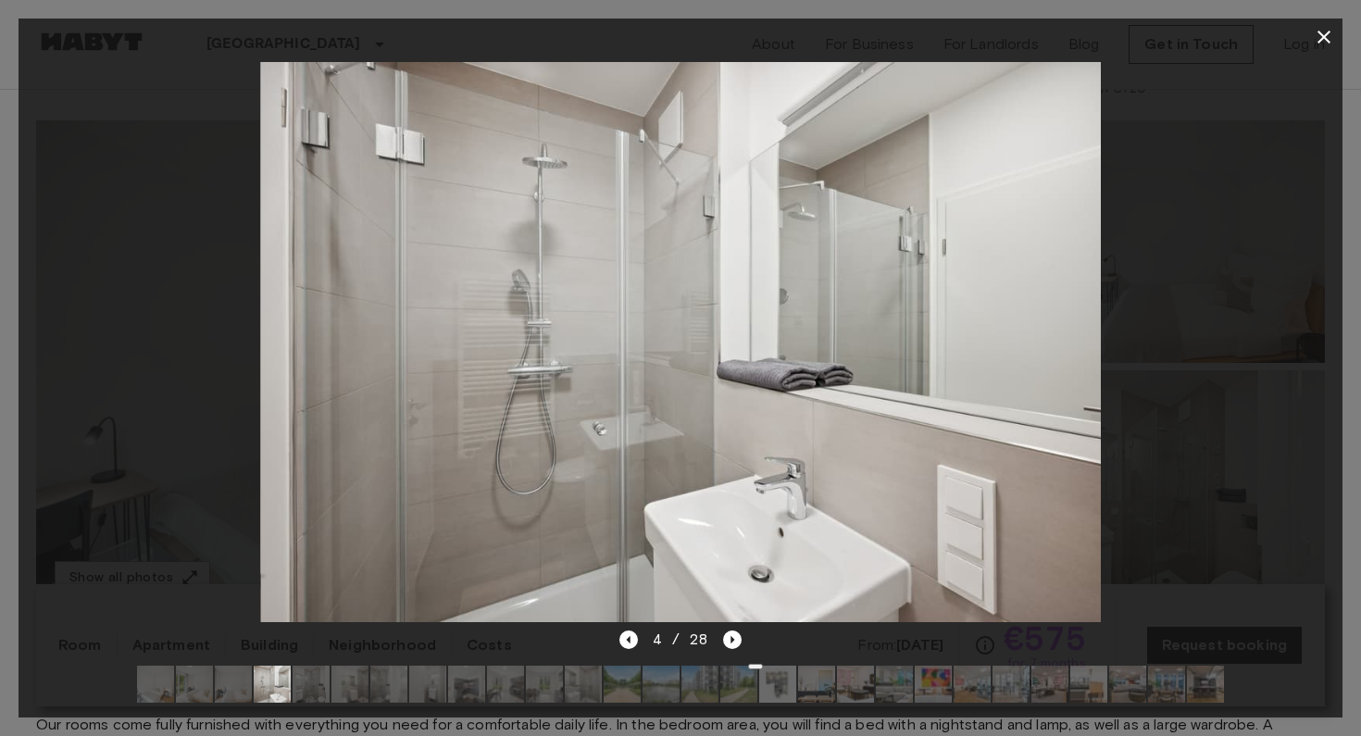
click at [638, 639] on div "4 / 28" at bounding box center [680, 639] width 123 height 22
click at [633, 639] on icon "Previous image" at bounding box center [628, 639] width 19 height 19
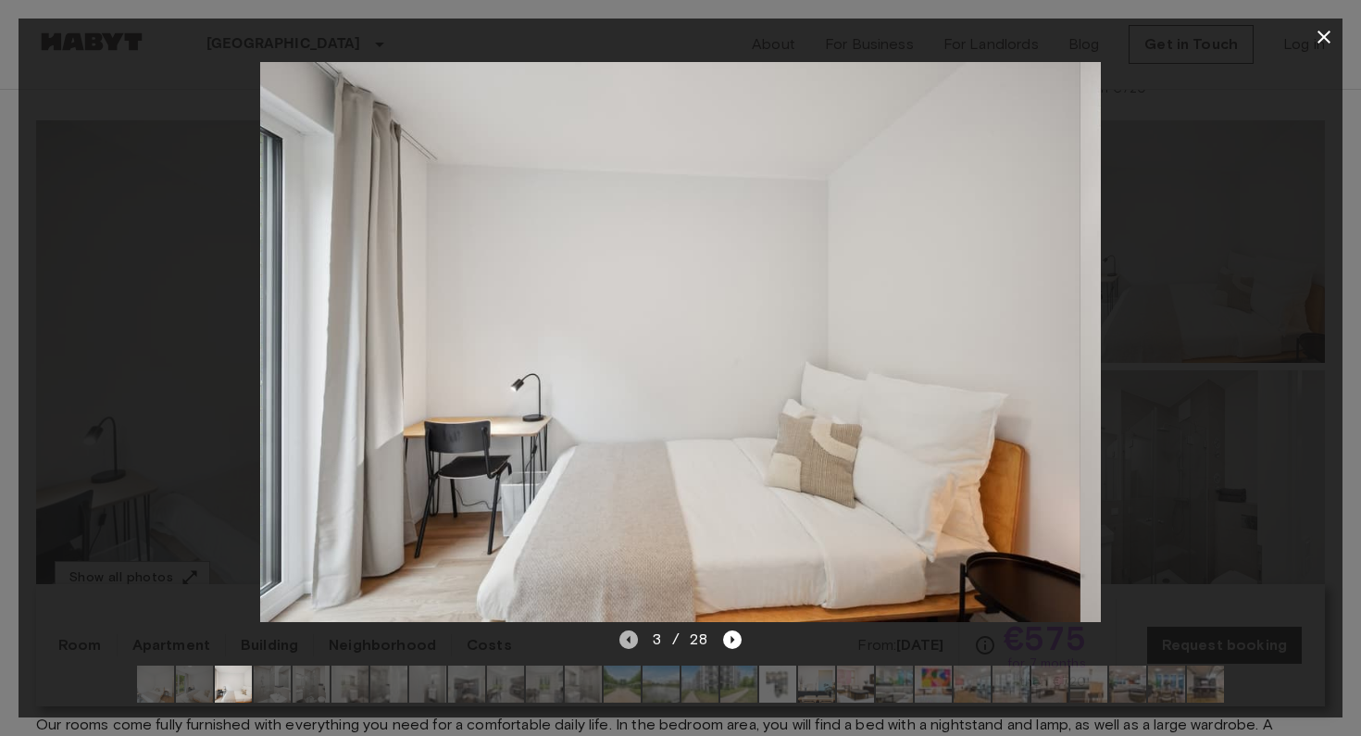
click at [633, 639] on icon "Previous image" at bounding box center [628, 639] width 19 height 19
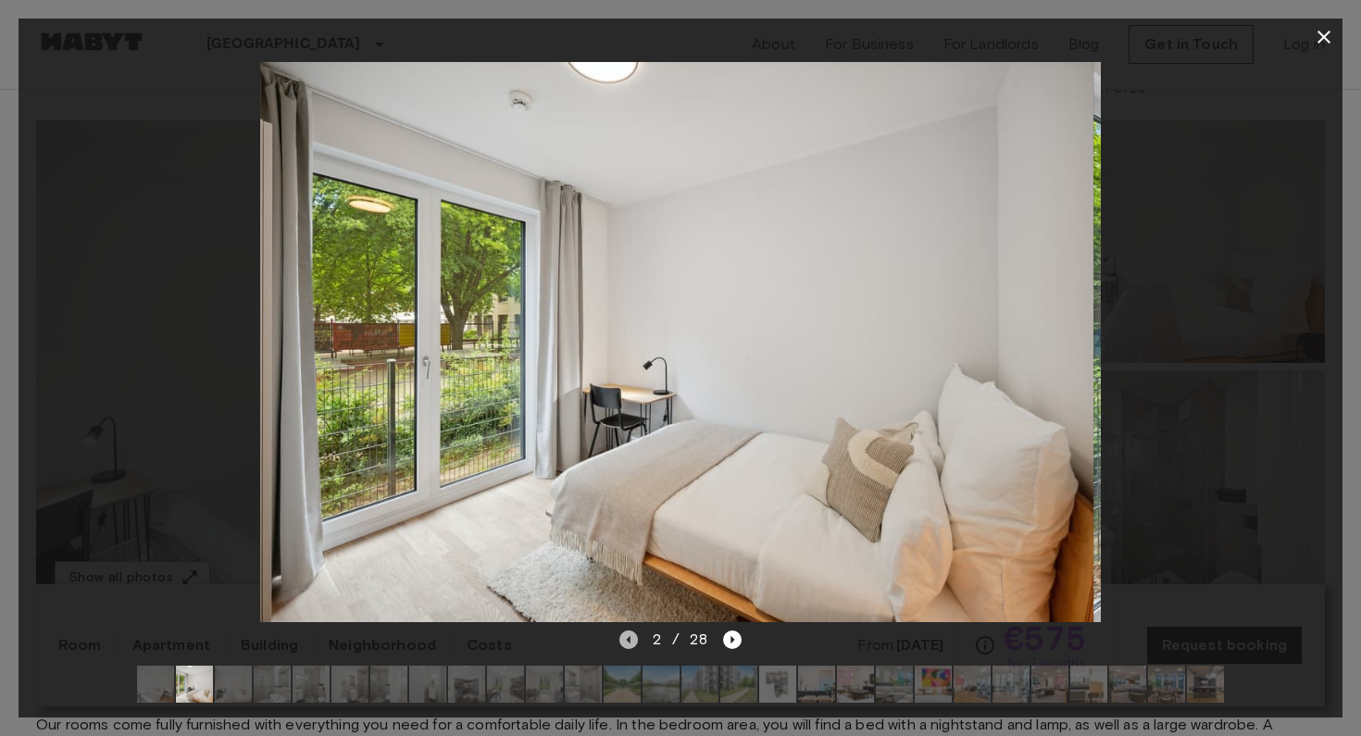
click at [632, 639] on icon "Previous image" at bounding box center [628, 639] width 19 height 19
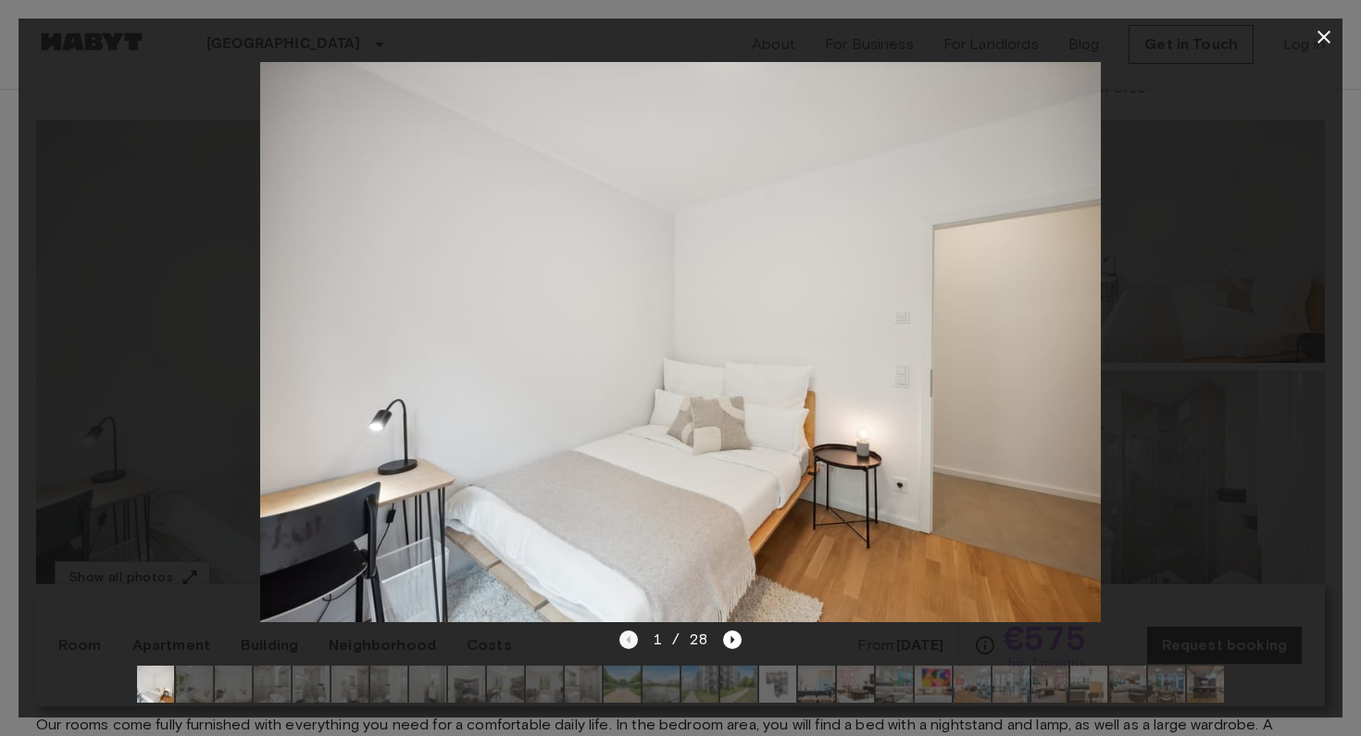
click at [632, 639] on div "1 / 28" at bounding box center [680, 639] width 123 height 22
click at [730, 643] on icon "Next image" at bounding box center [732, 639] width 19 height 19
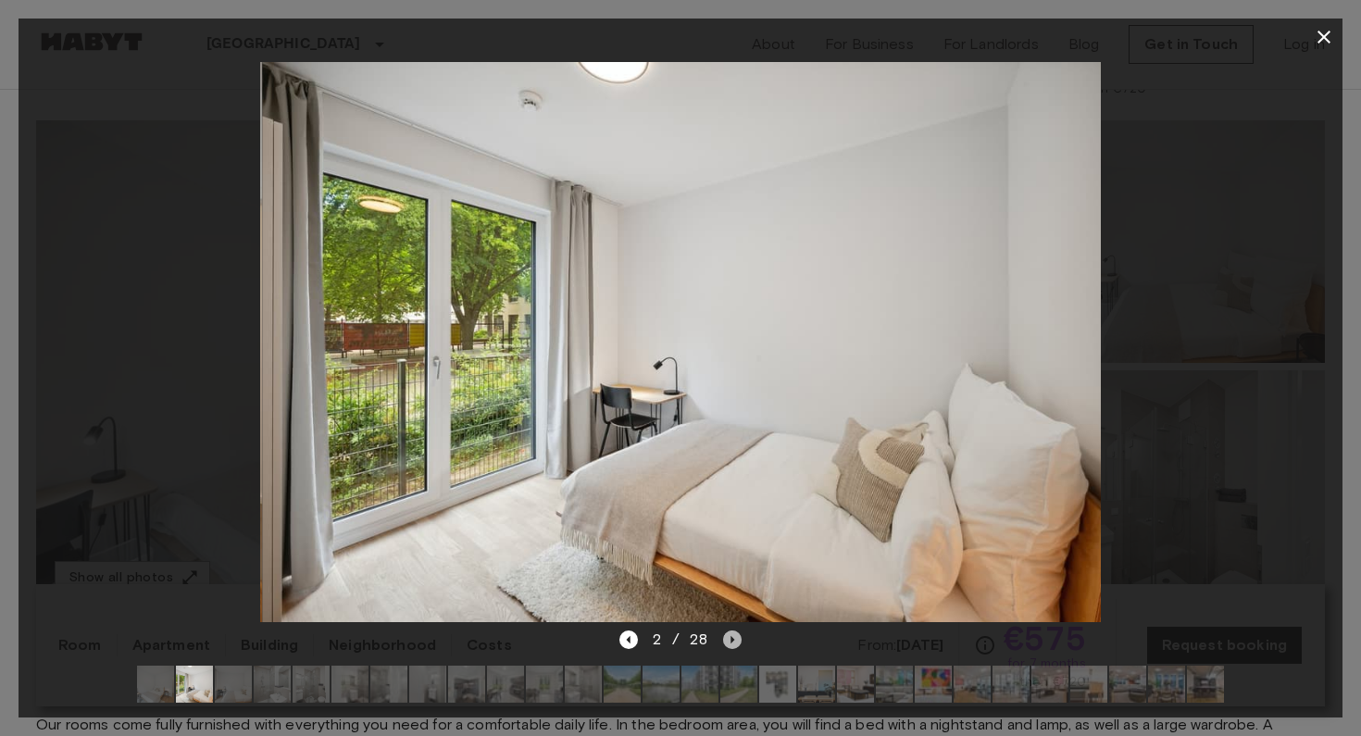
click at [730, 643] on icon "Next image" at bounding box center [732, 639] width 19 height 19
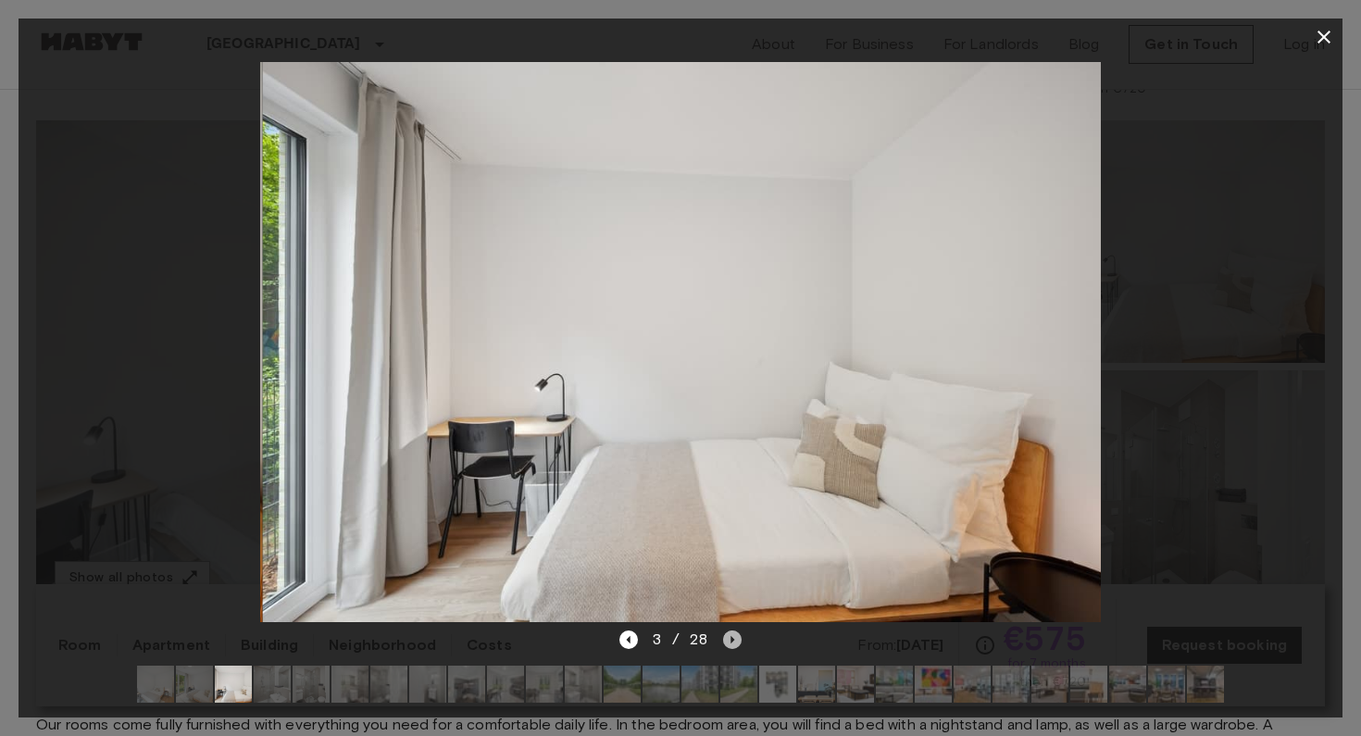
click at [730, 643] on icon "Next image" at bounding box center [732, 639] width 19 height 19
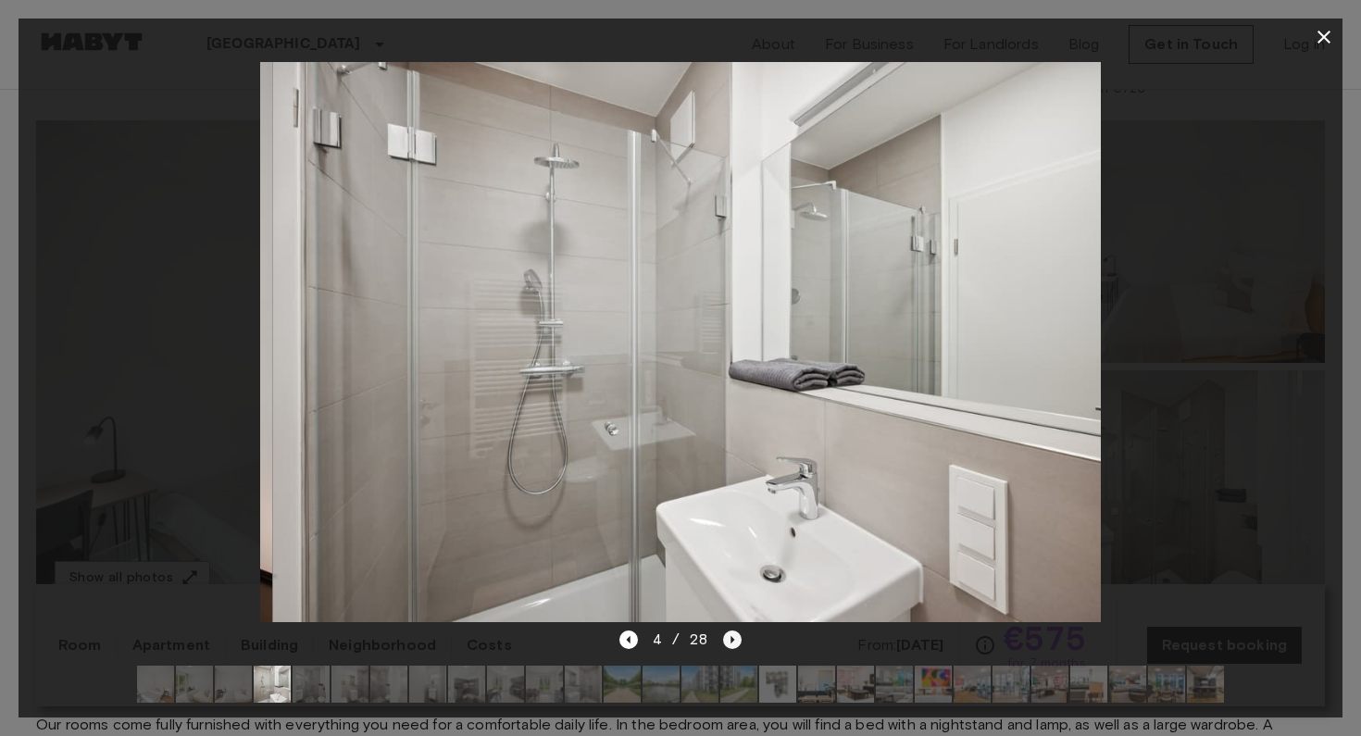
click at [730, 643] on icon "Next image" at bounding box center [732, 639] width 19 height 19
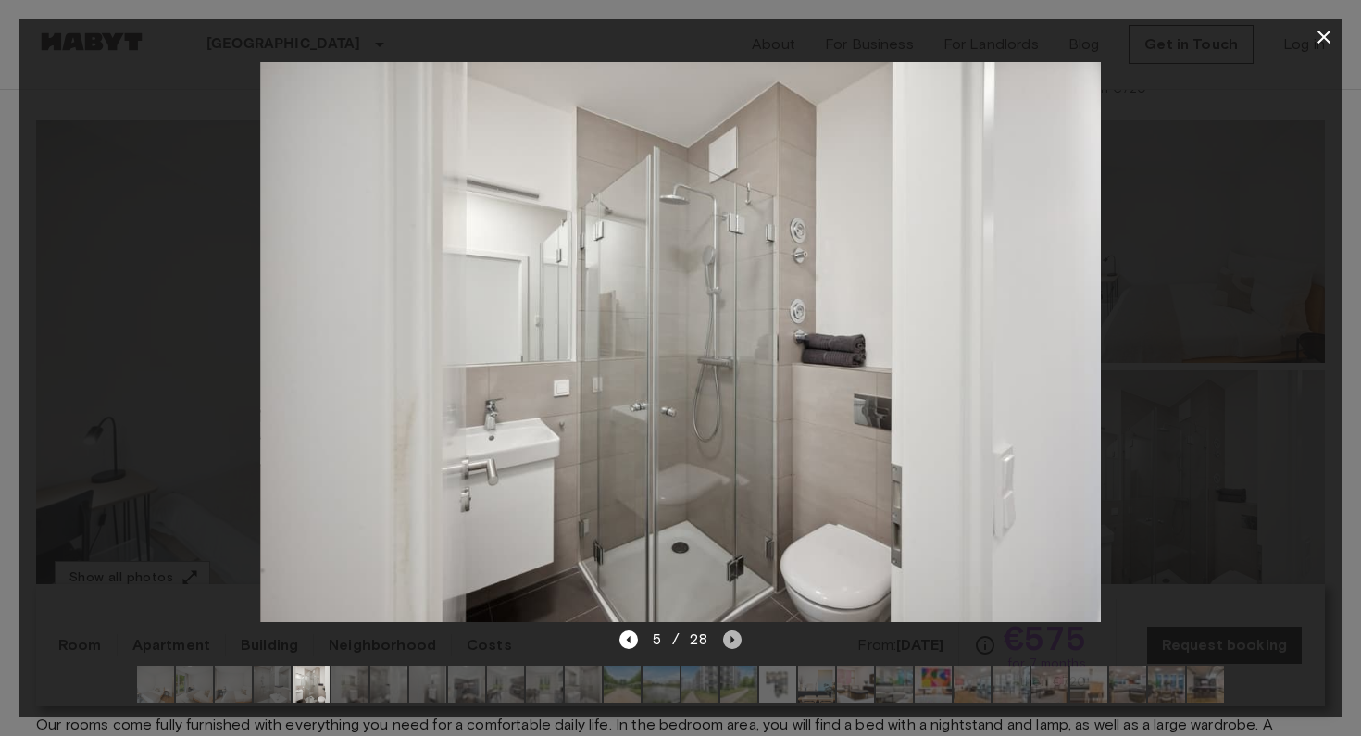
click at [730, 643] on icon "Next image" at bounding box center [732, 639] width 19 height 19
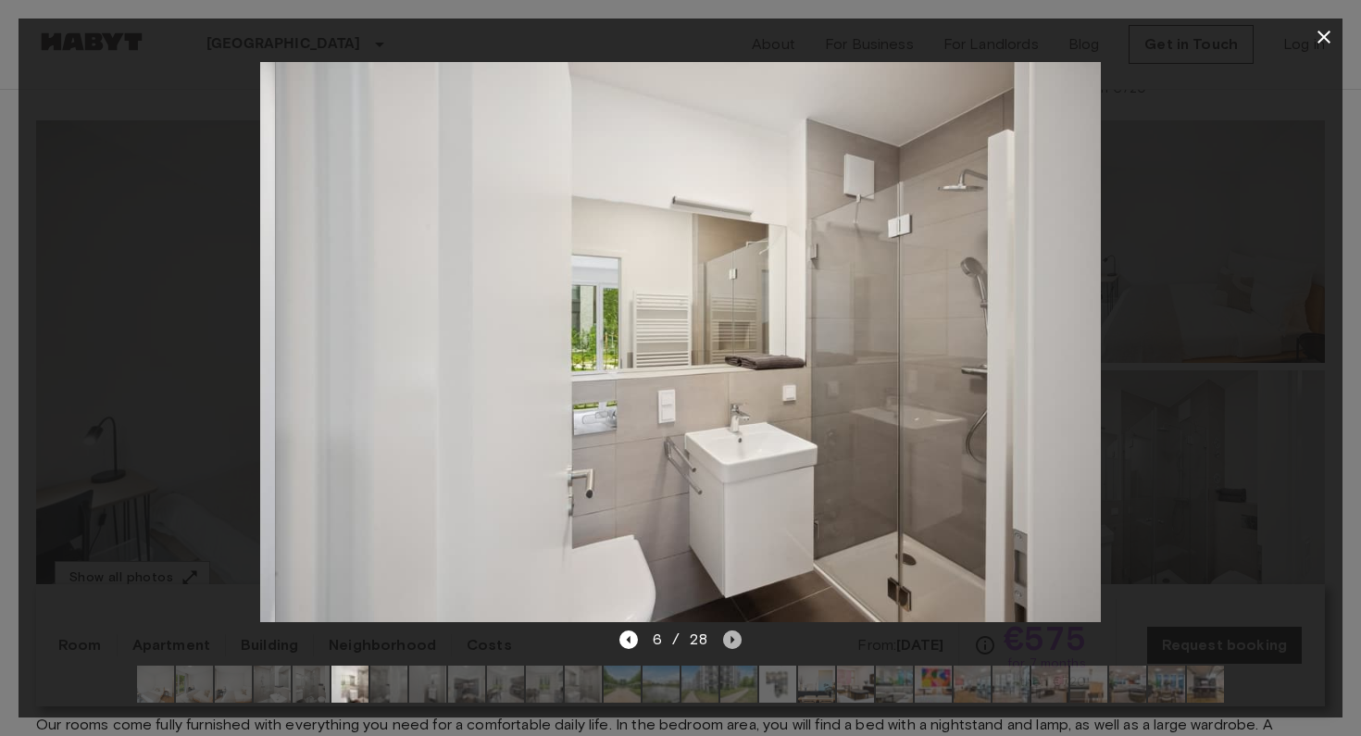
click at [730, 643] on icon "Next image" at bounding box center [732, 639] width 19 height 19
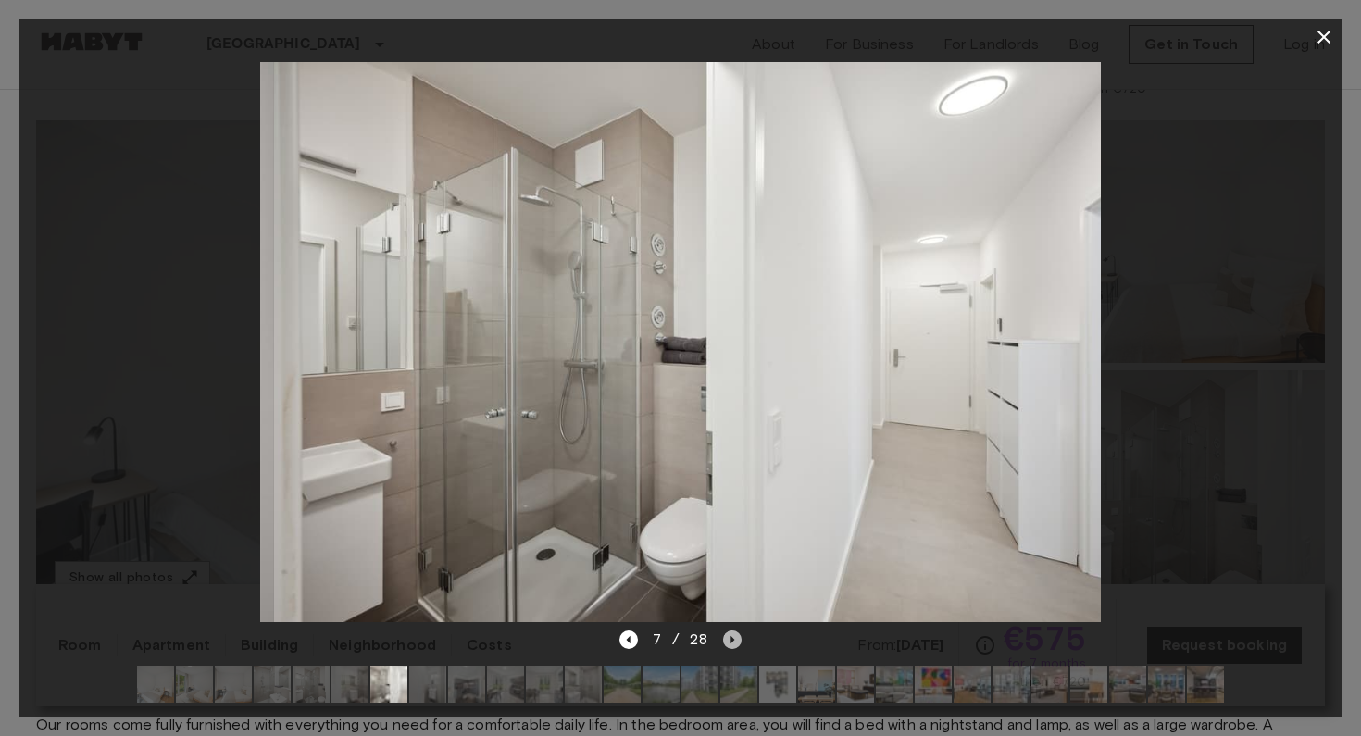
click at [730, 643] on icon "Next image" at bounding box center [732, 639] width 19 height 19
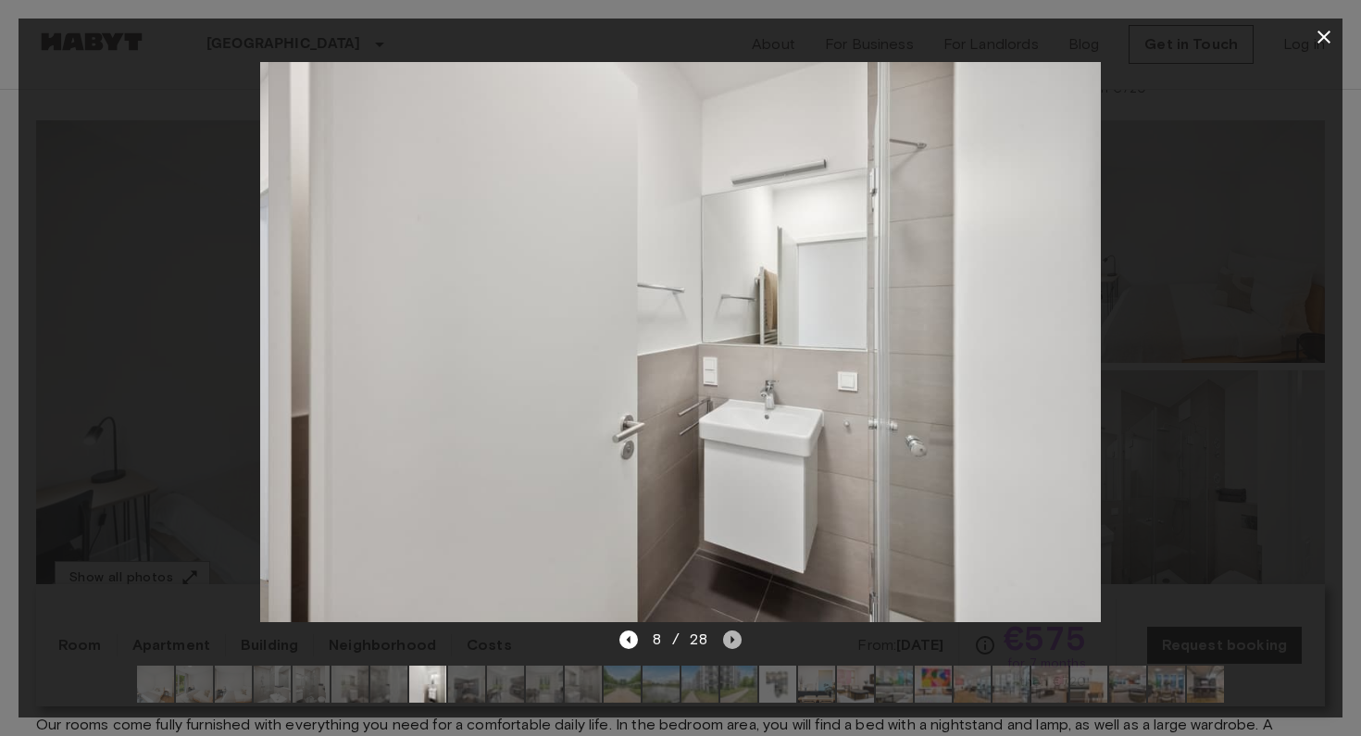
click at [730, 643] on icon "Next image" at bounding box center [732, 639] width 19 height 19
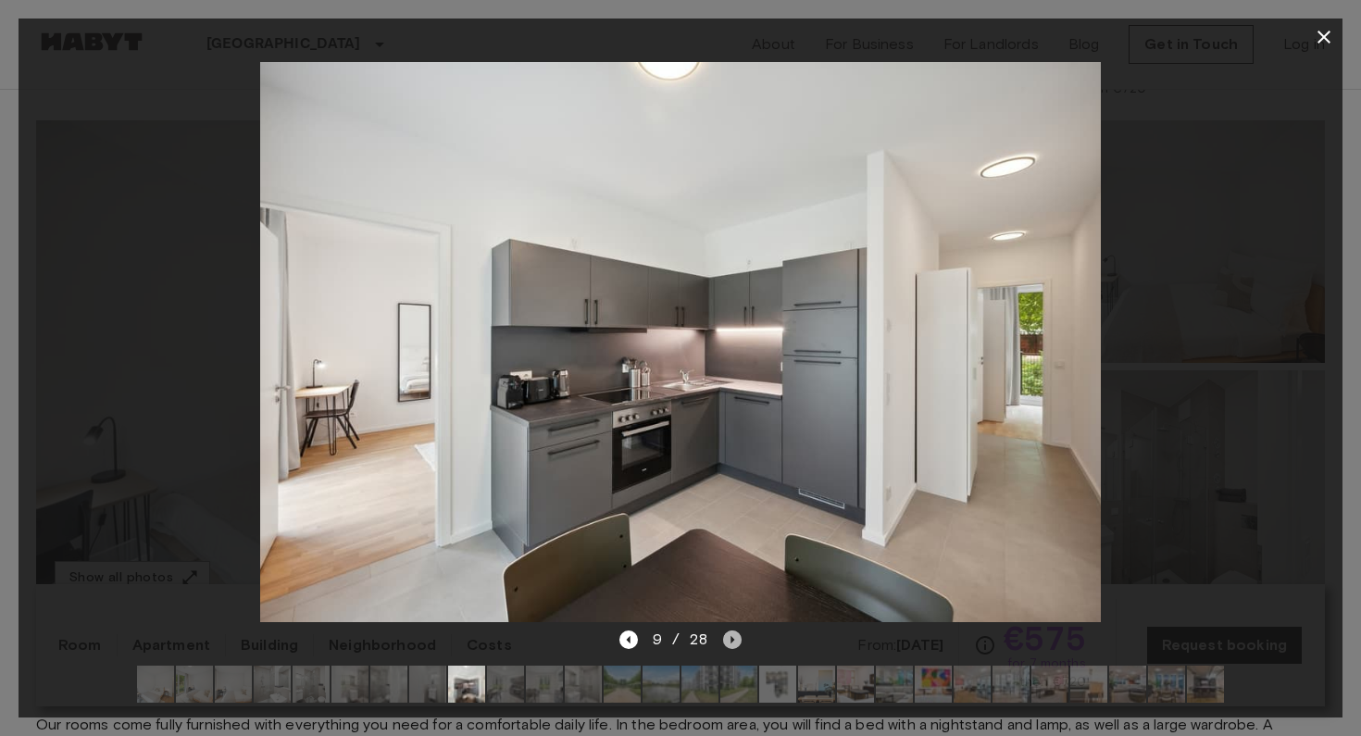
click at [730, 643] on icon "Next image" at bounding box center [732, 639] width 19 height 19
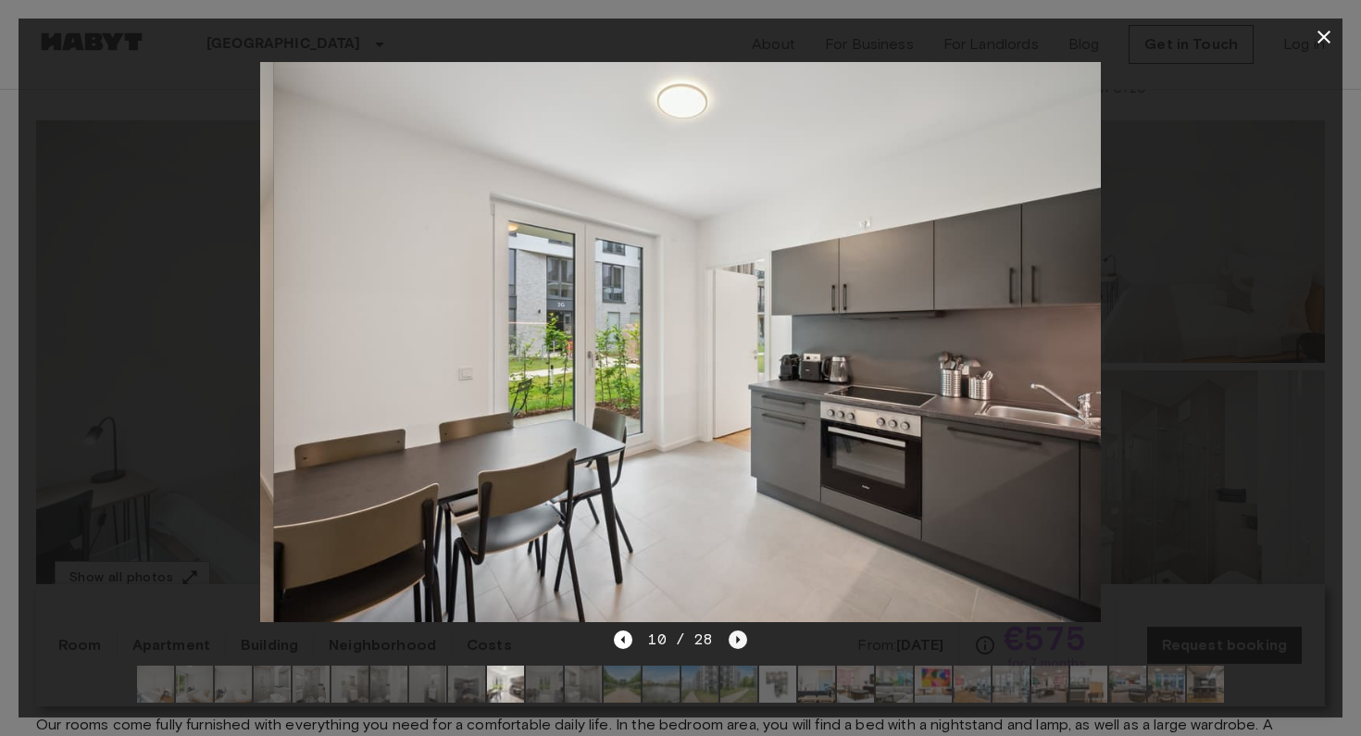
click at [730, 643] on icon "Next image" at bounding box center [737, 639] width 19 height 19
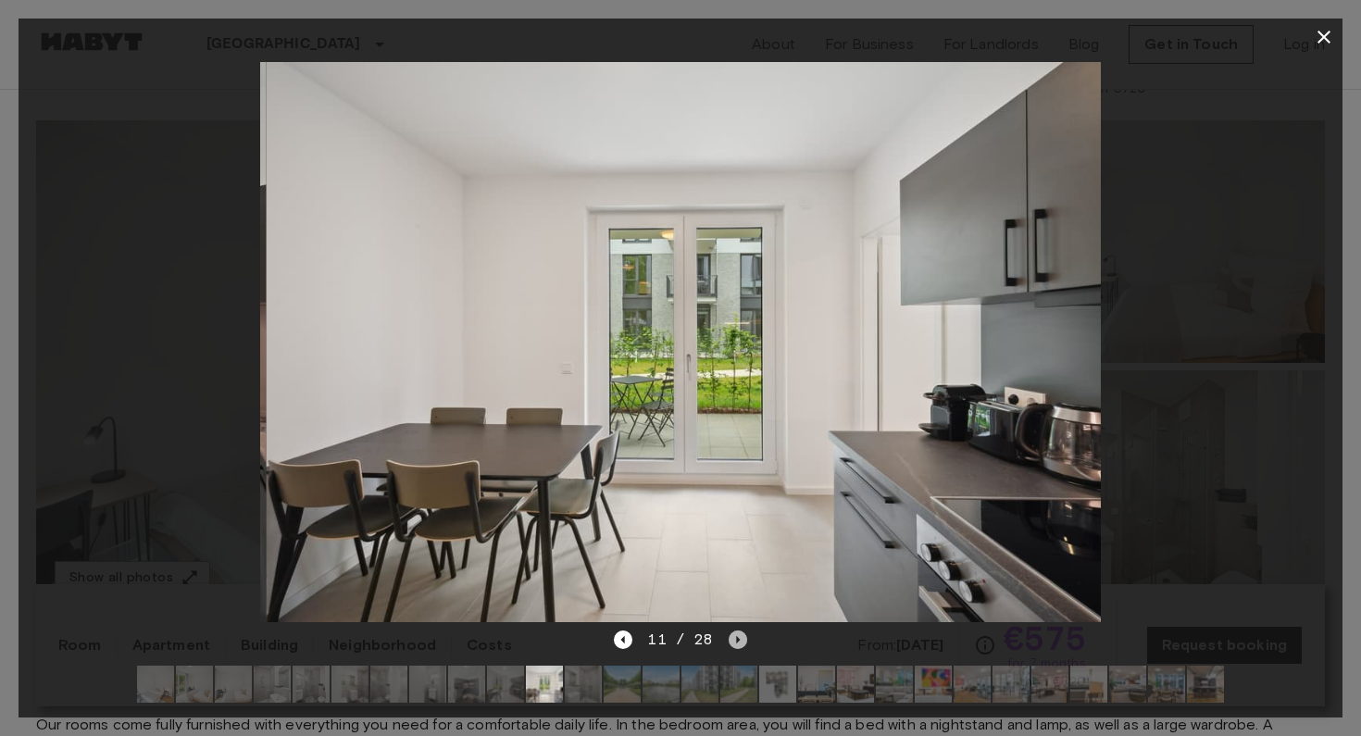
click at [731, 644] on icon "Next image" at bounding box center [737, 639] width 19 height 19
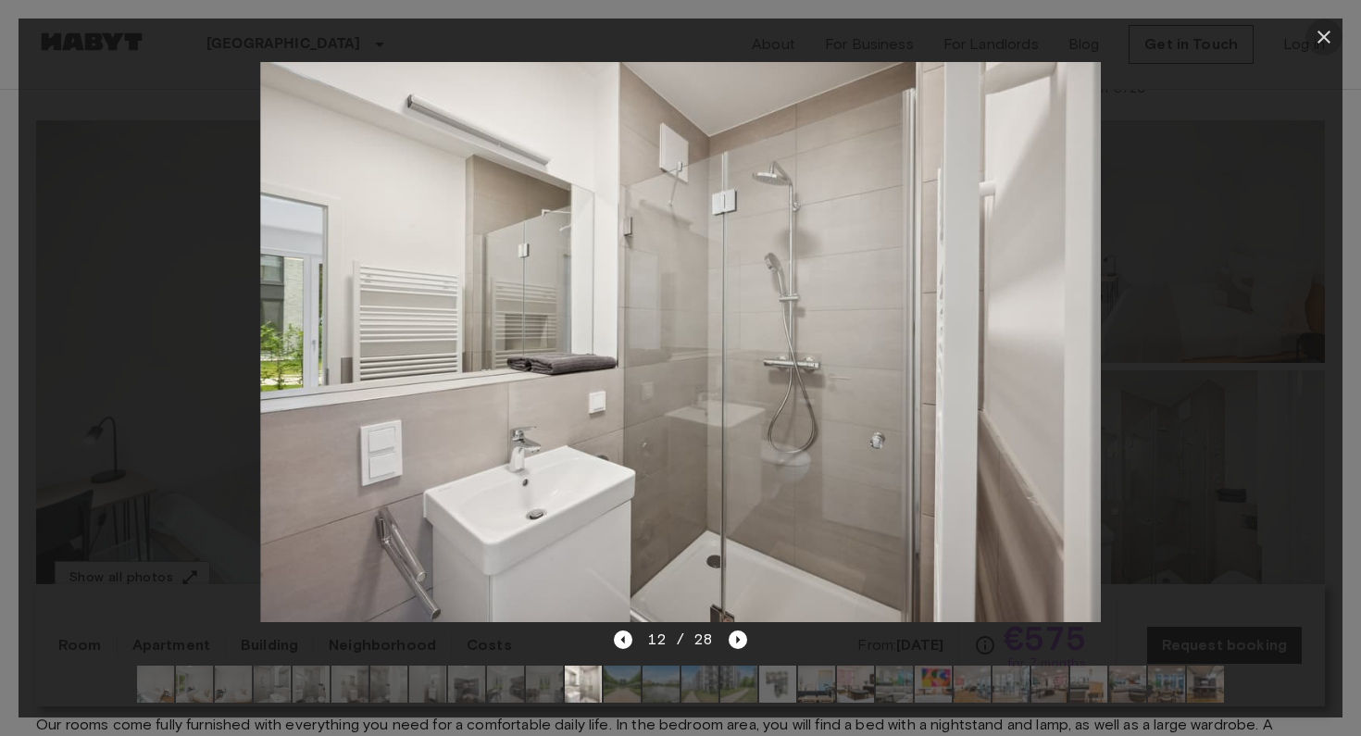
click at [1327, 44] on icon "button" at bounding box center [1323, 37] width 22 height 22
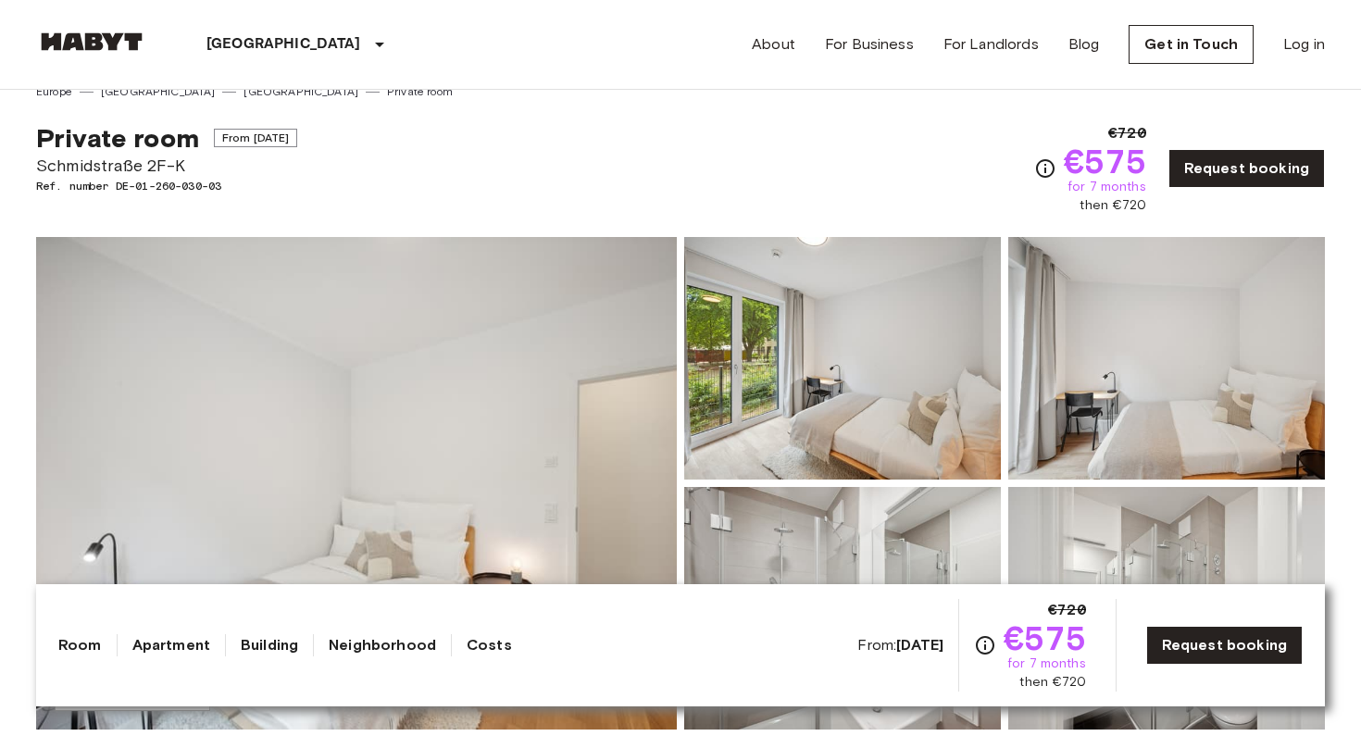
scroll to position [68, 0]
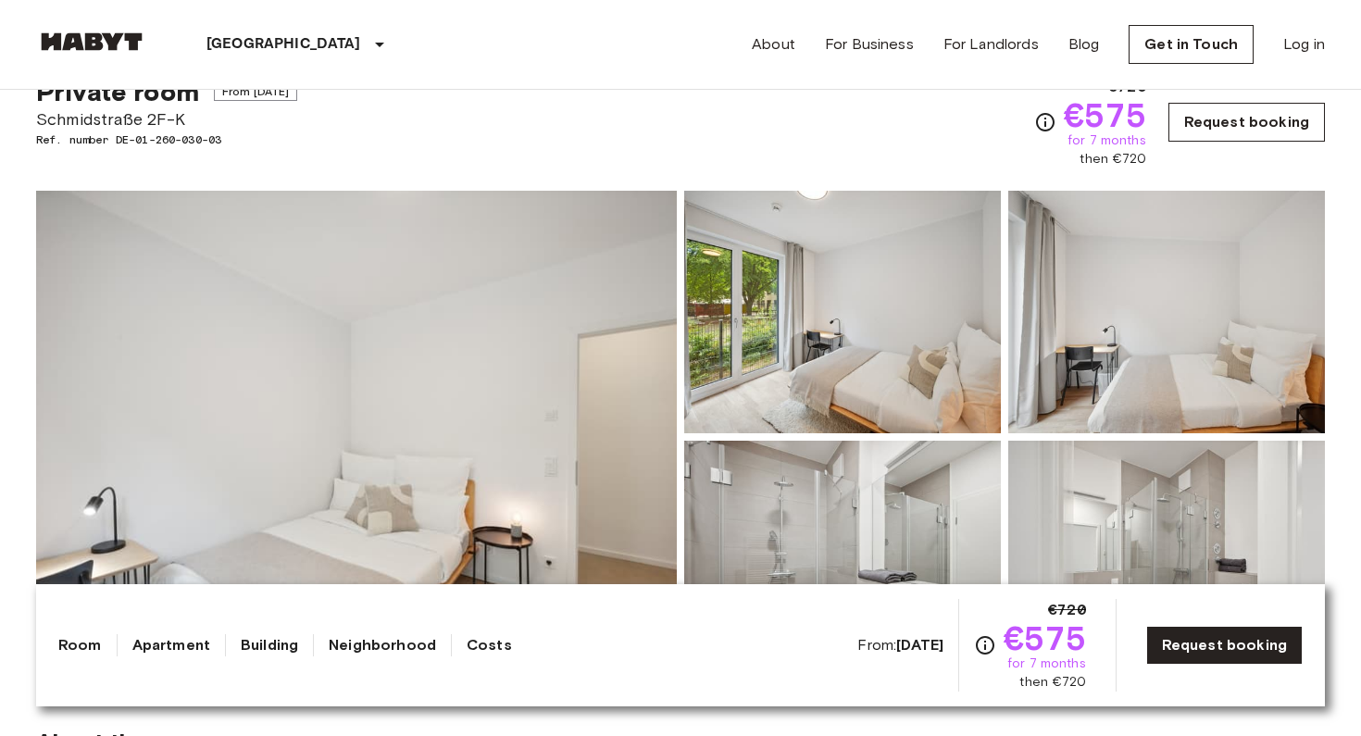
click at [1250, 124] on link "Request booking" at bounding box center [1246, 122] width 156 height 39
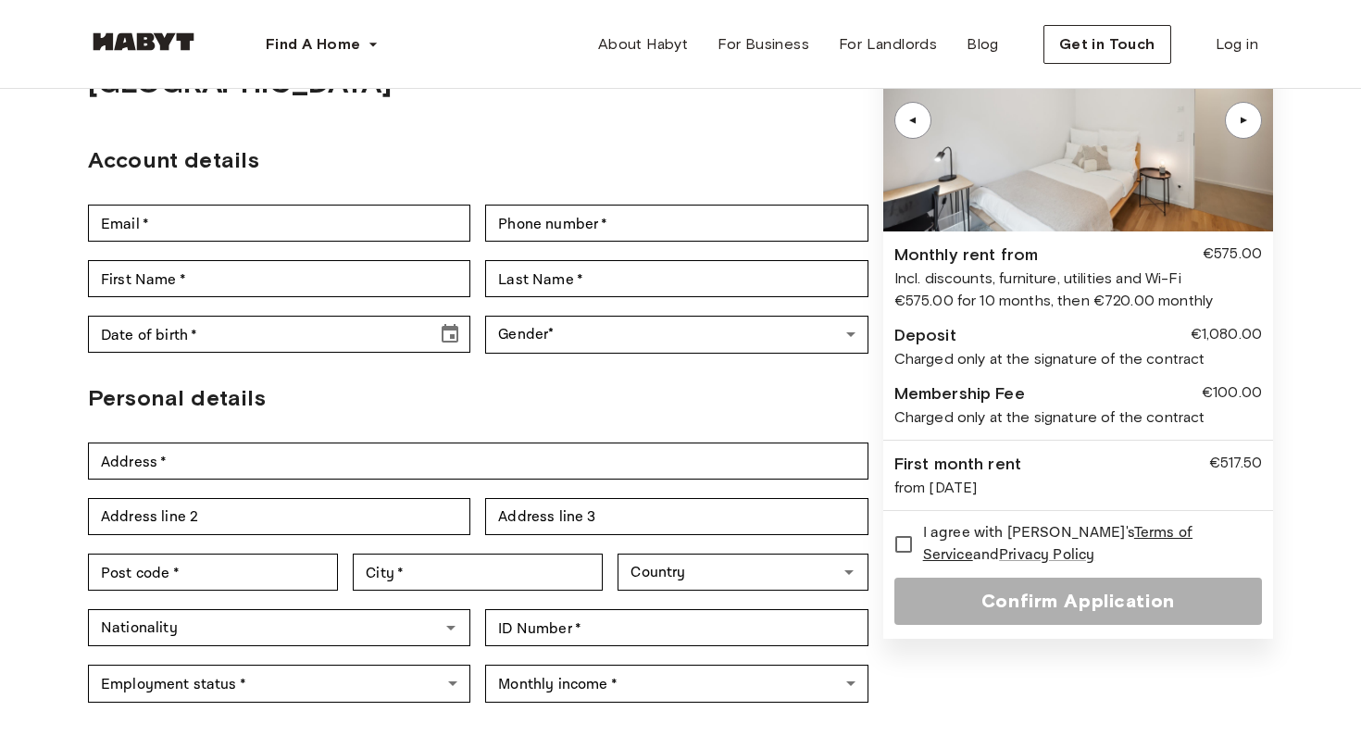
scroll to position [157, 0]
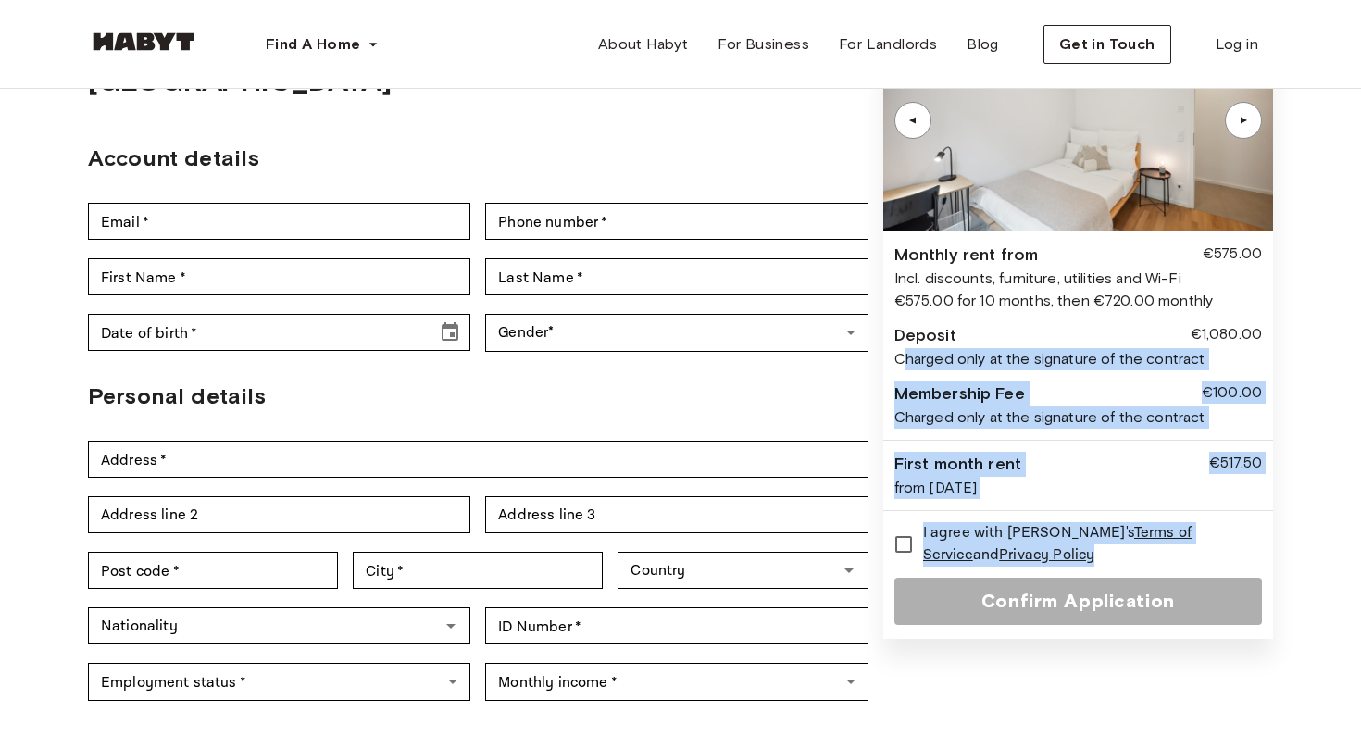
drag, startPoint x: 905, startPoint y: 358, endPoint x: 1111, endPoint y: 547, distance: 279.1
click at [1111, 547] on div "▲ ▲ Monthly rent from €575.00 Incl. discounts, furniture, utilities and Wi-Fi €…" at bounding box center [1078, 323] width 390 height 629
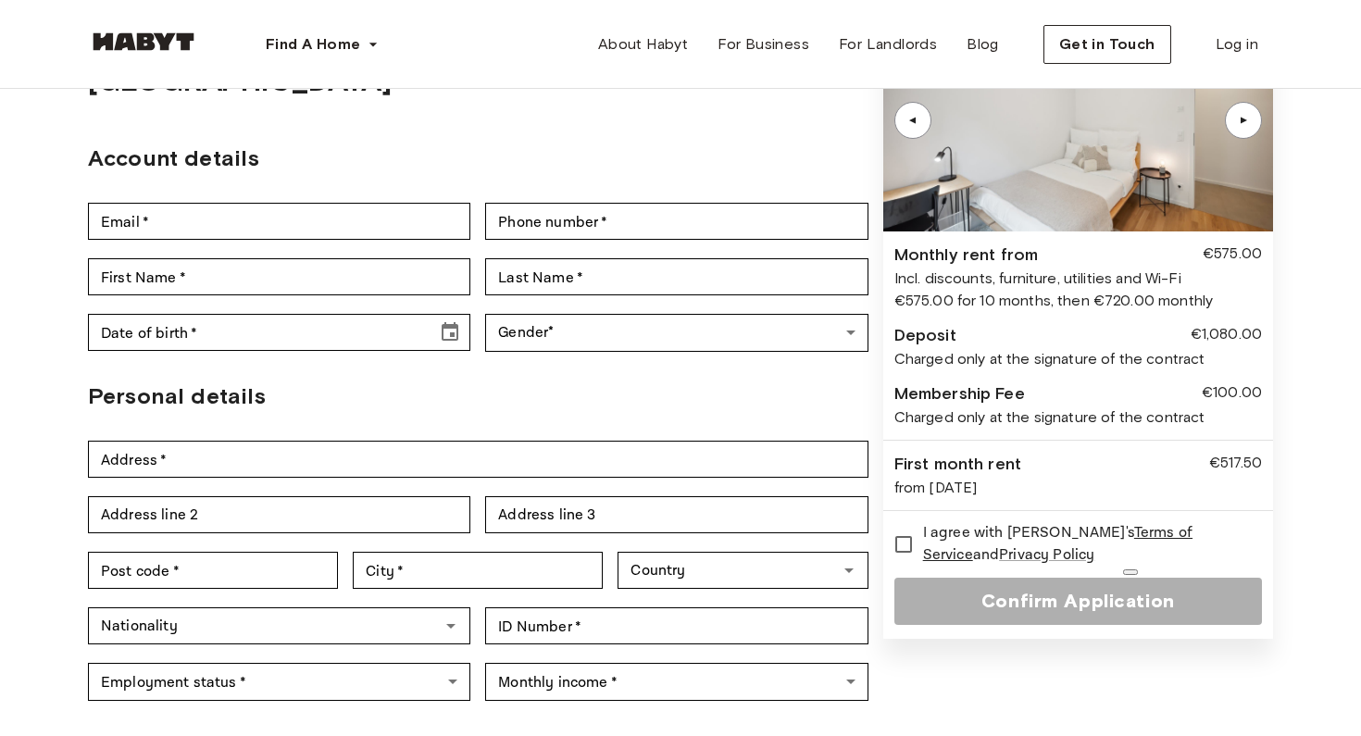
click at [1295, 433] on div "Back to room details Private Room in Berlin, Mitte Account details Email   * Em…" at bounding box center [680, 327] width 1333 height 790
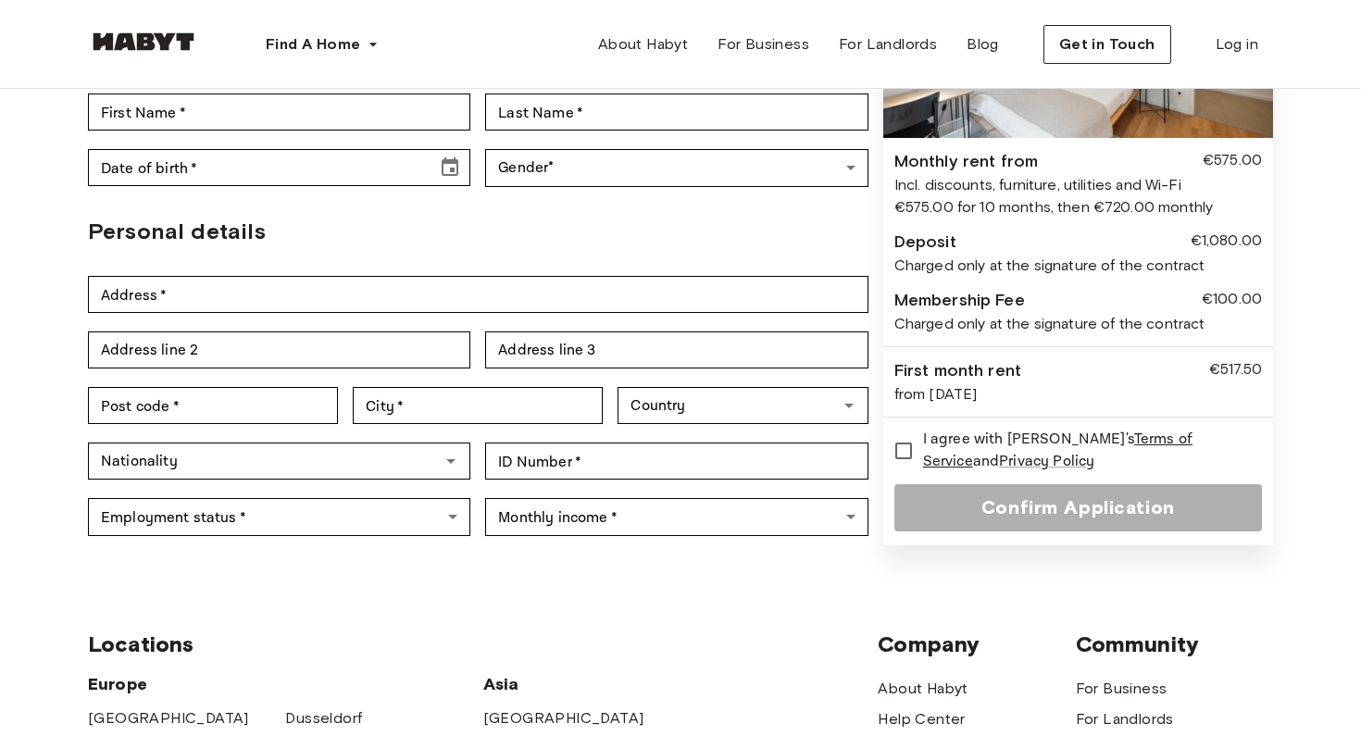
scroll to position [0, 0]
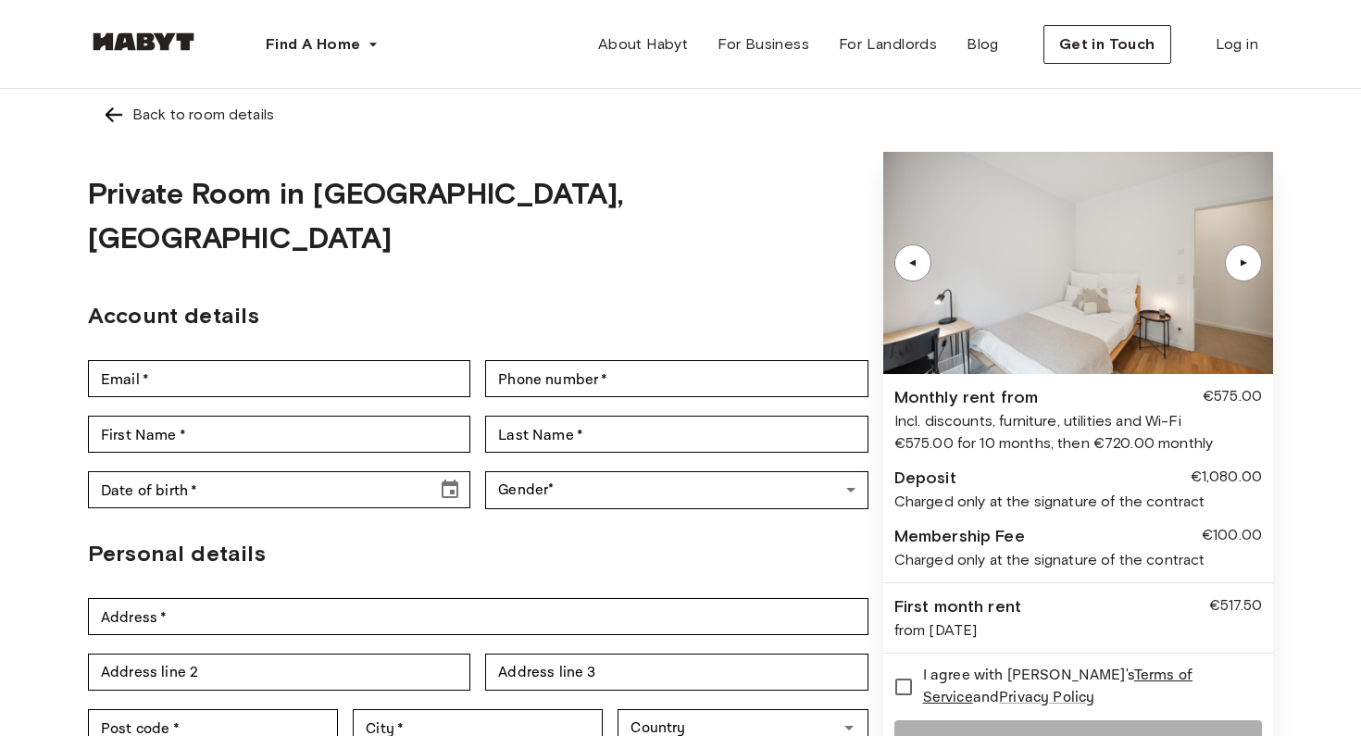
click at [116, 117] on img at bounding box center [114, 115] width 22 height 22
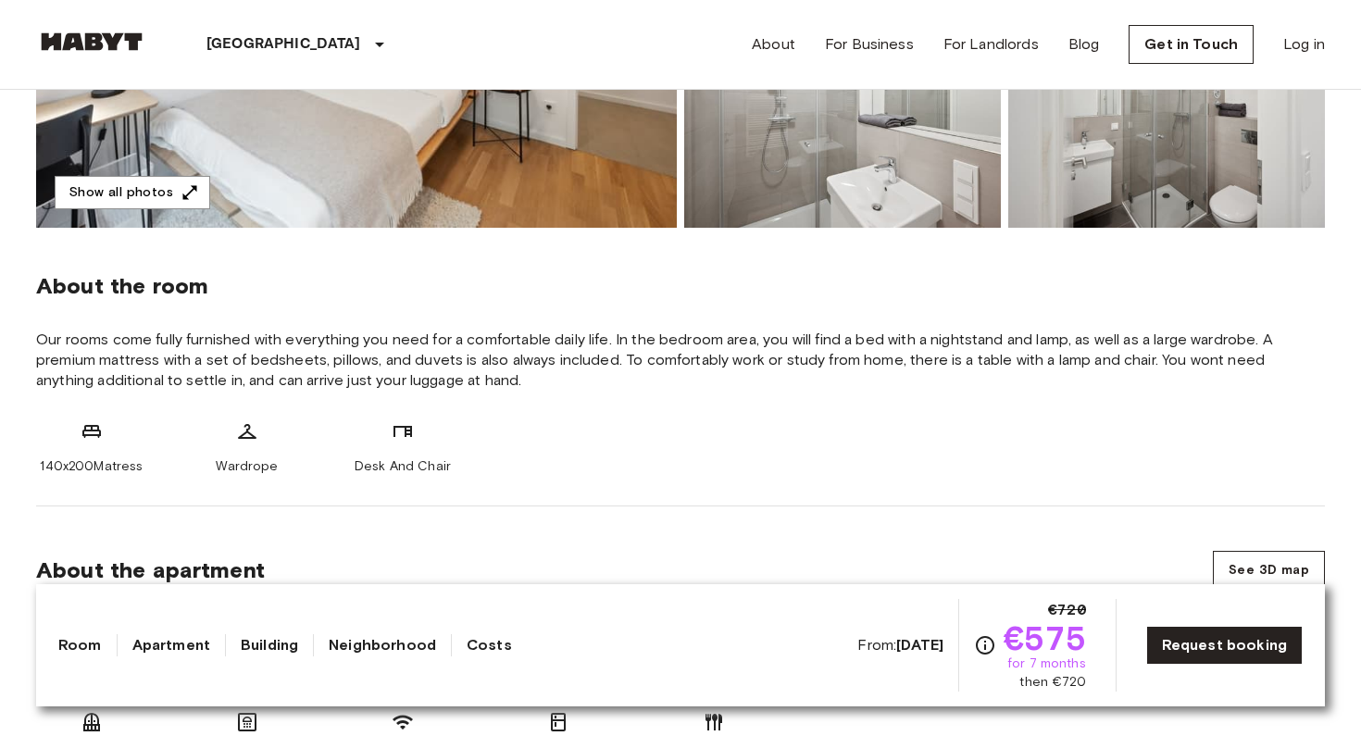
scroll to position [665, 0]
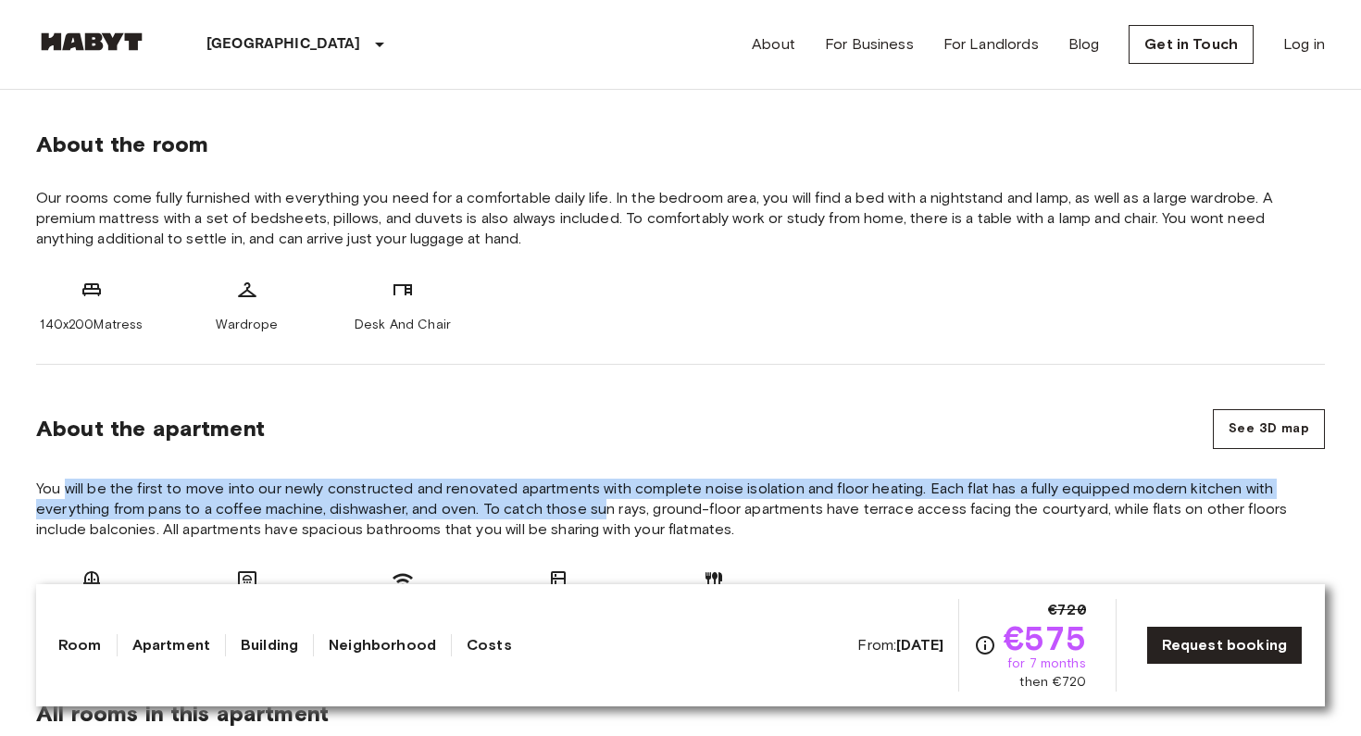
drag, startPoint x: 66, startPoint y: 484, endPoint x: 581, endPoint y: 502, distance: 515.9
click at [583, 503] on span "You will be the first to move into our newly constructed and renovated apartmen…" at bounding box center [680, 509] width 1288 height 61
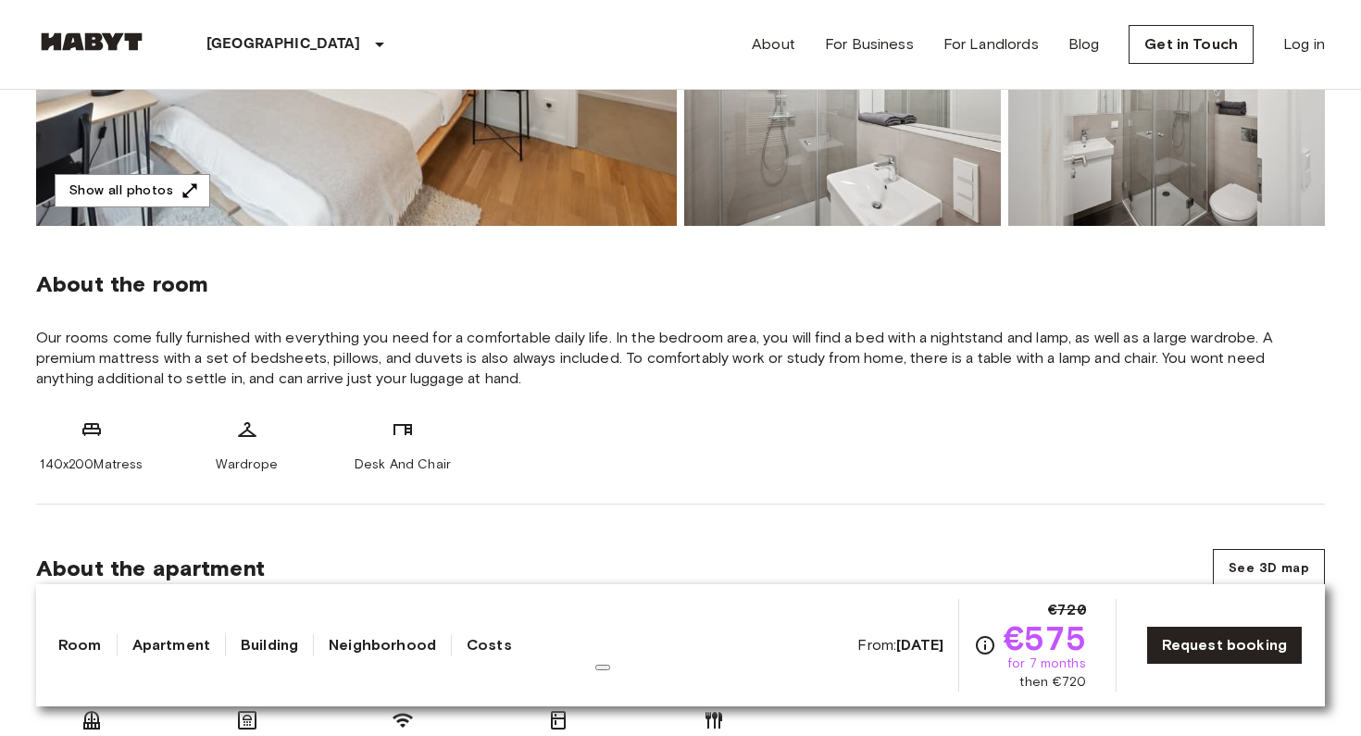
scroll to position [0, 0]
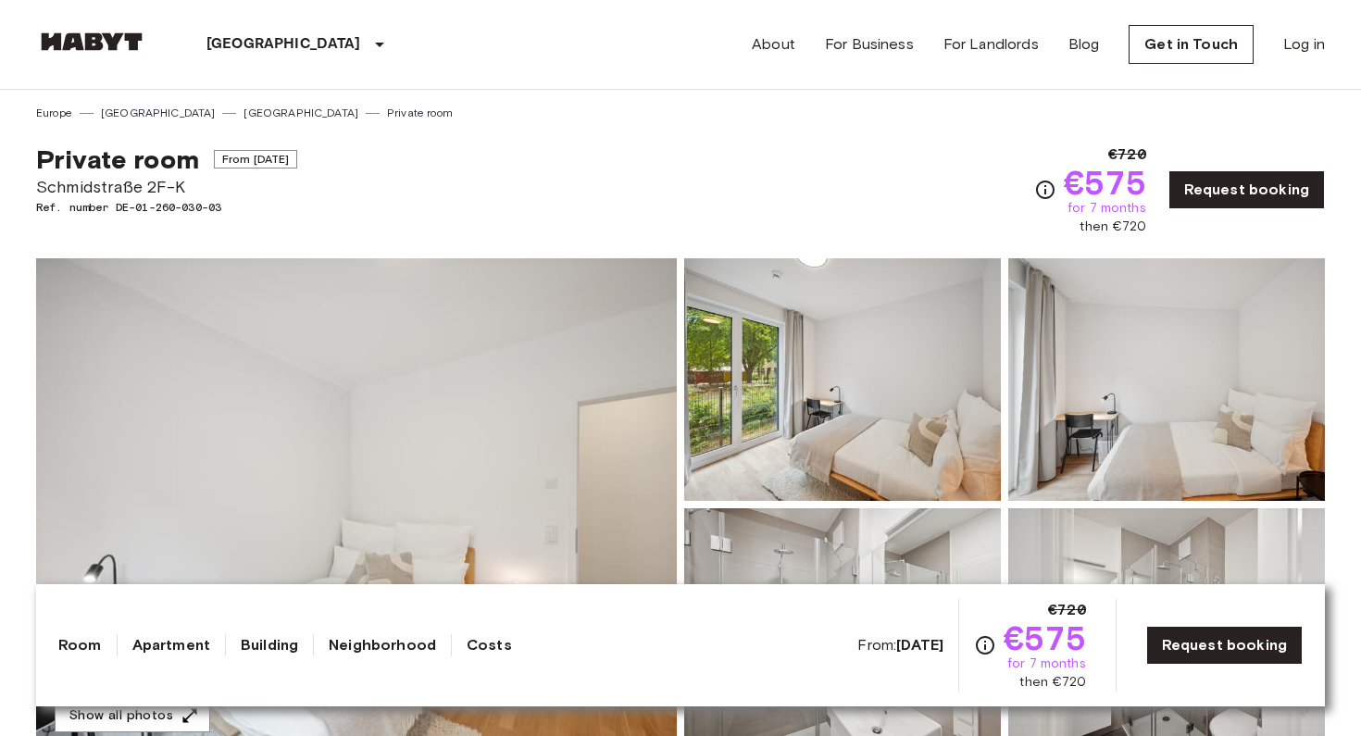
drag, startPoint x: 248, startPoint y: 159, endPoint x: 356, endPoint y: 157, distance: 108.3
click at [357, 158] on div "Private room From Nov 4 2025 Schmidstraße 2F-K Ref. number DE-01-260-030-03 €72…" at bounding box center [680, 178] width 1288 height 115
click at [257, 165] on span "From Nov 4 2025" at bounding box center [256, 159] width 84 height 19
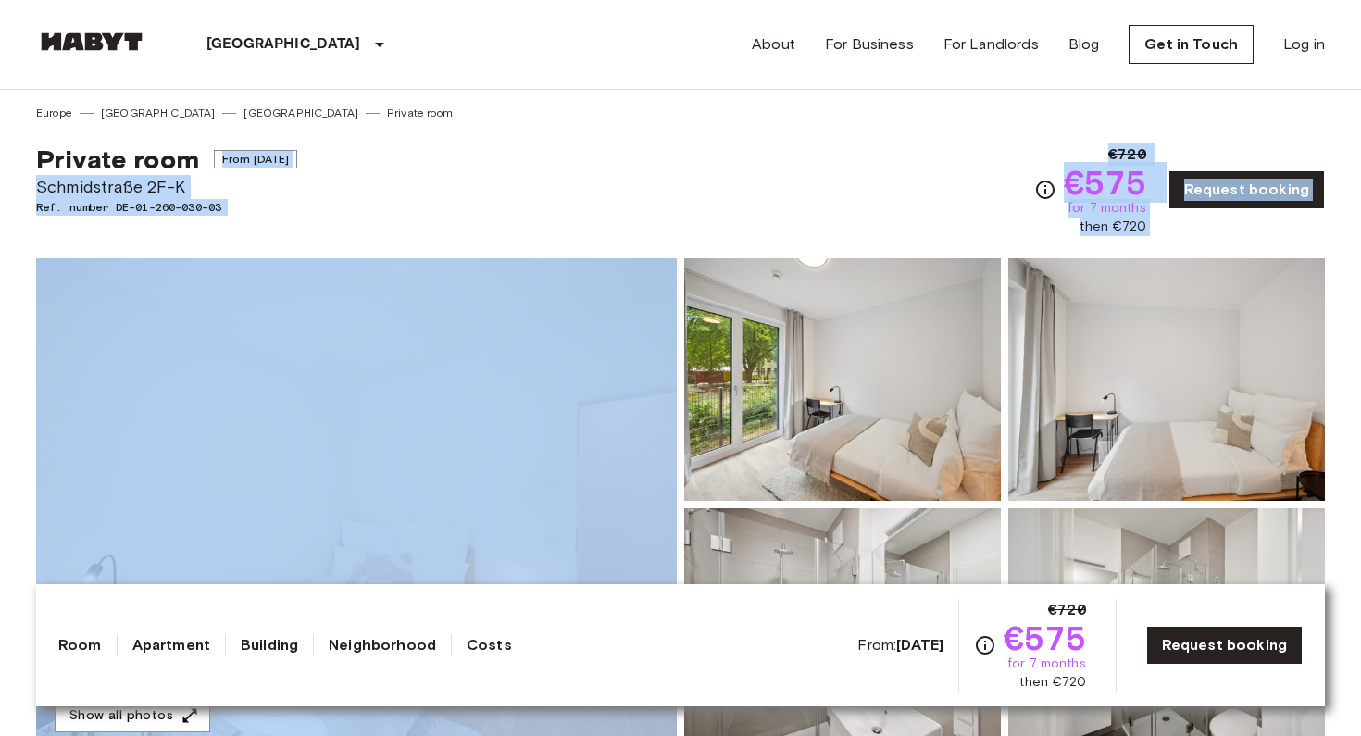
drag, startPoint x: 218, startPoint y: 158, endPoint x: 391, endPoint y: 276, distance: 209.2
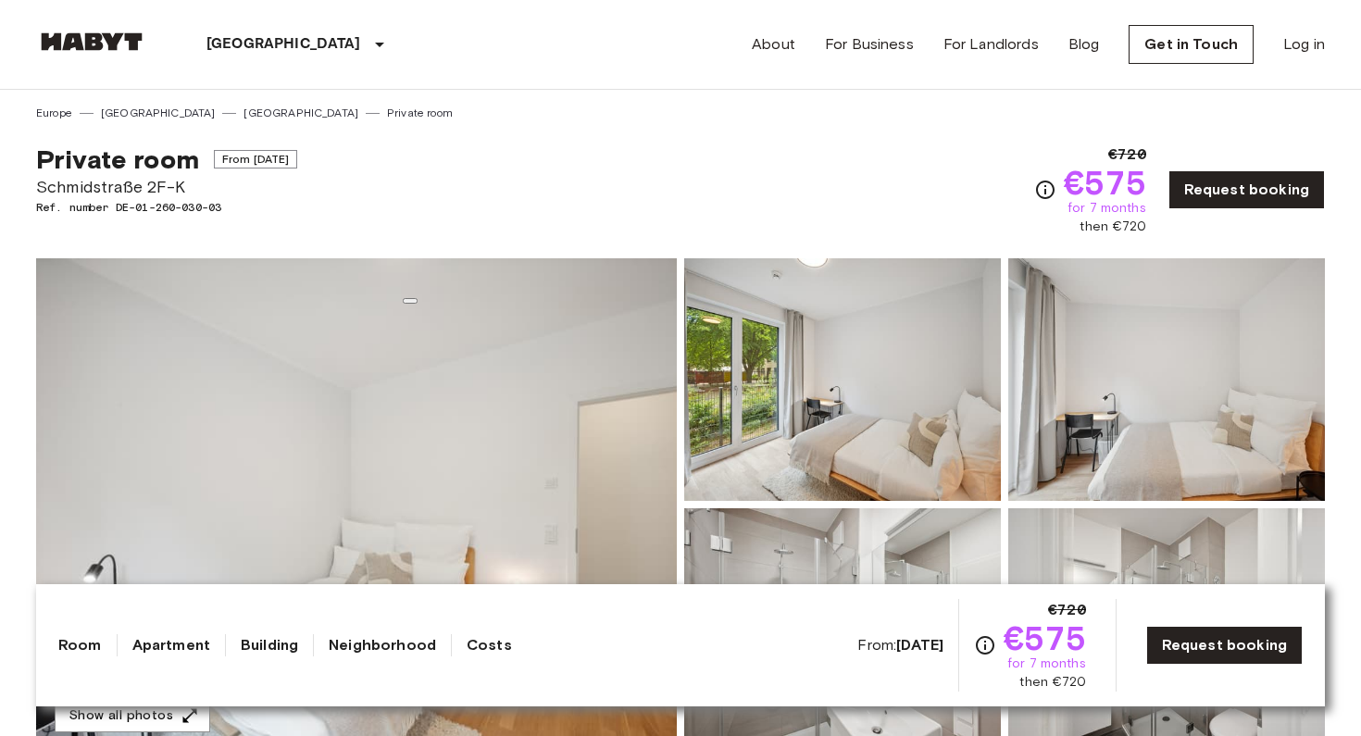
click at [427, 181] on div "Private room From Nov 4 2025 Schmidstraße 2F-K Ref. number DE-01-260-030-03 €72…" at bounding box center [680, 178] width 1288 height 115
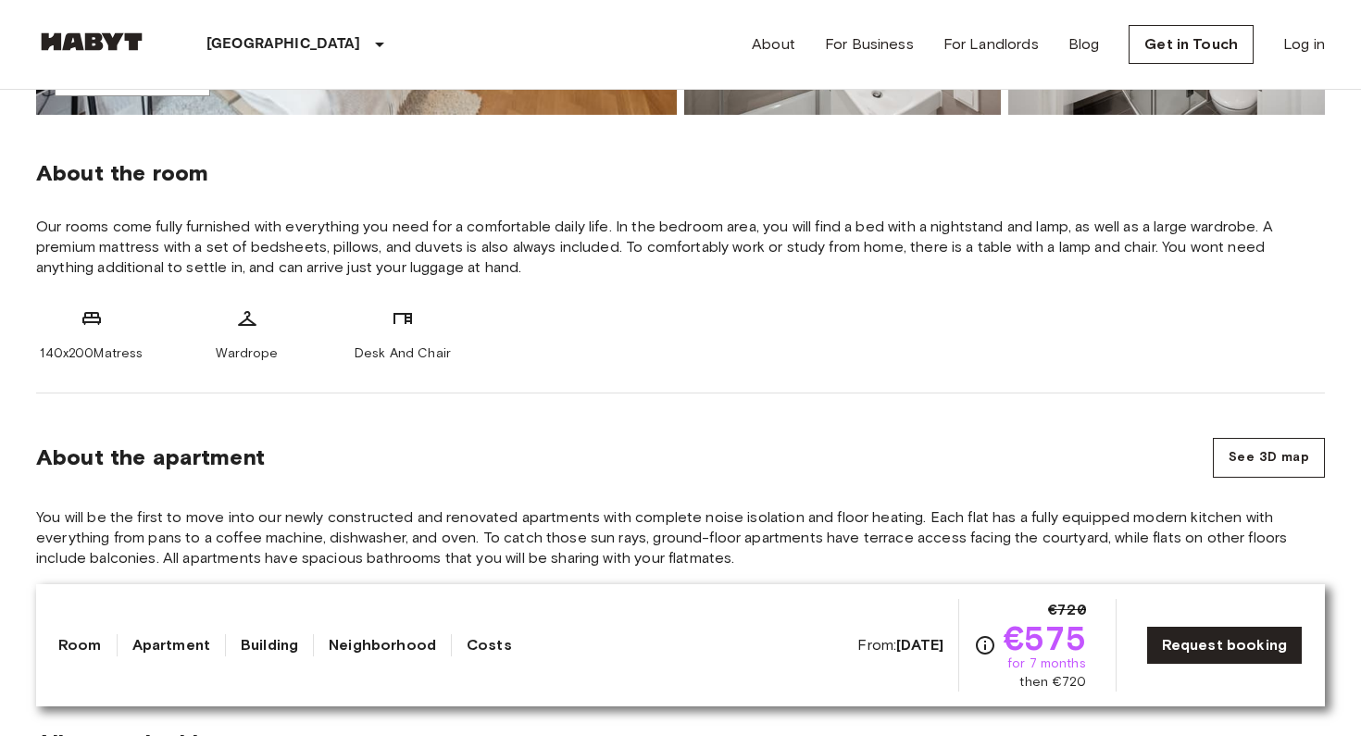
scroll to position [641, 0]
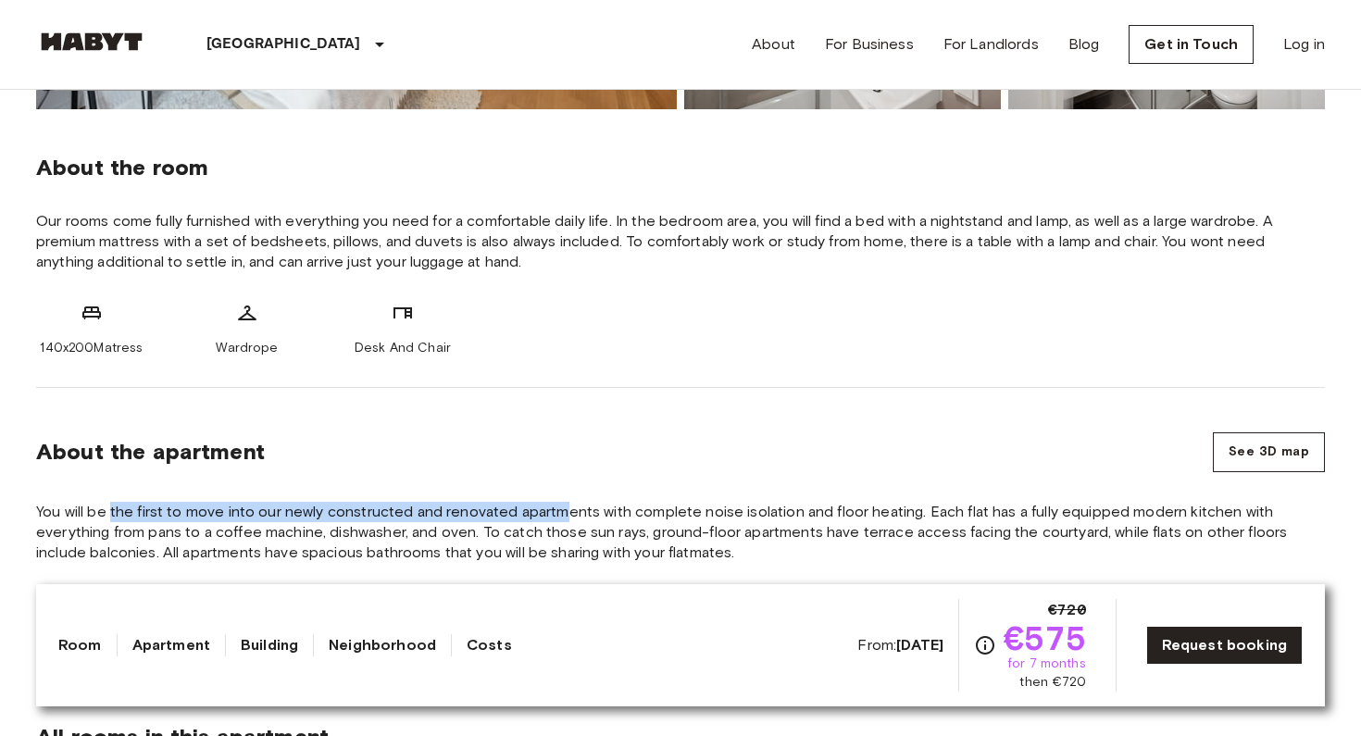
drag, startPoint x: 113, startPoint y: 512, endPoint x: 564, endPoint y: 506, distance: 450.8
click at [564, 506] on span "You will be the first to move into our newly constructed and renovated apartmen…" at bounding box center [680, 532] width 1288 height 61
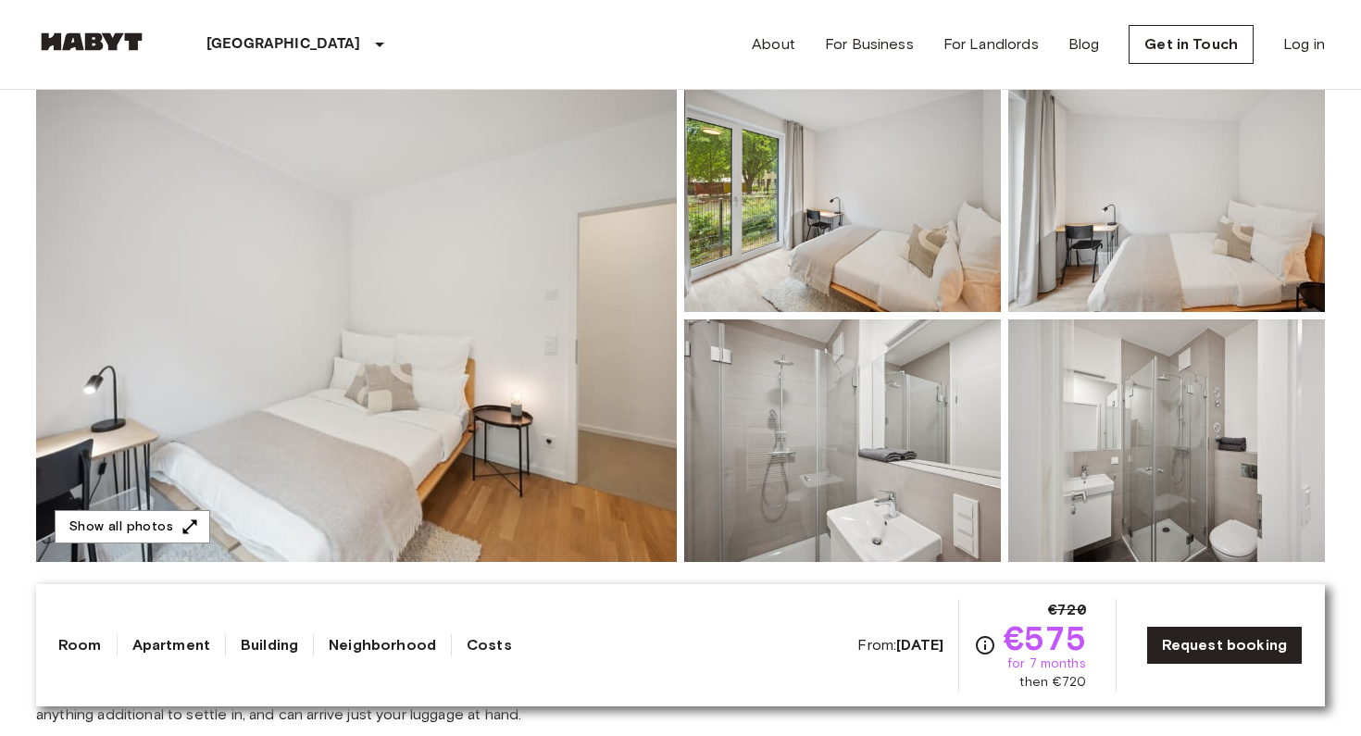
scroll to position [203, 0]
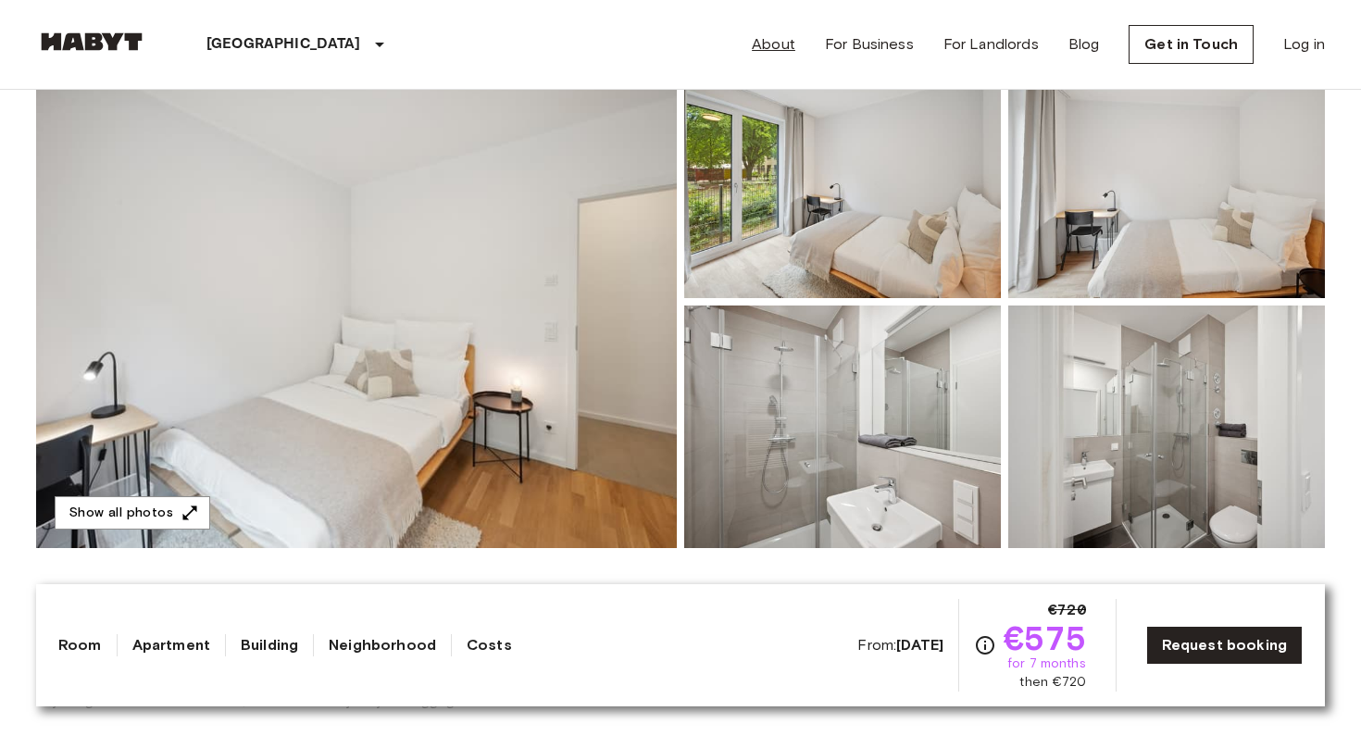
click at [785, 42] on link "About" at bounding box center [774, 44] width 44 height 22
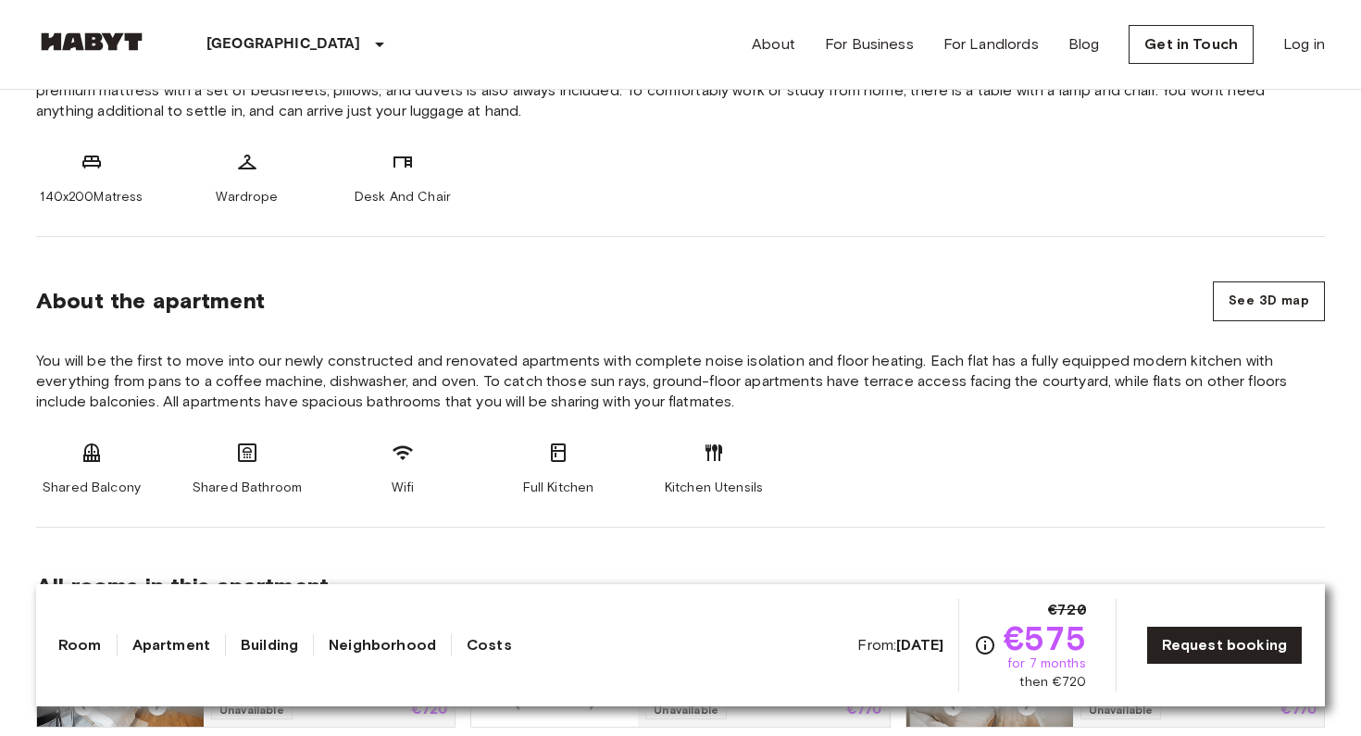
scroll to position [1296, 0]
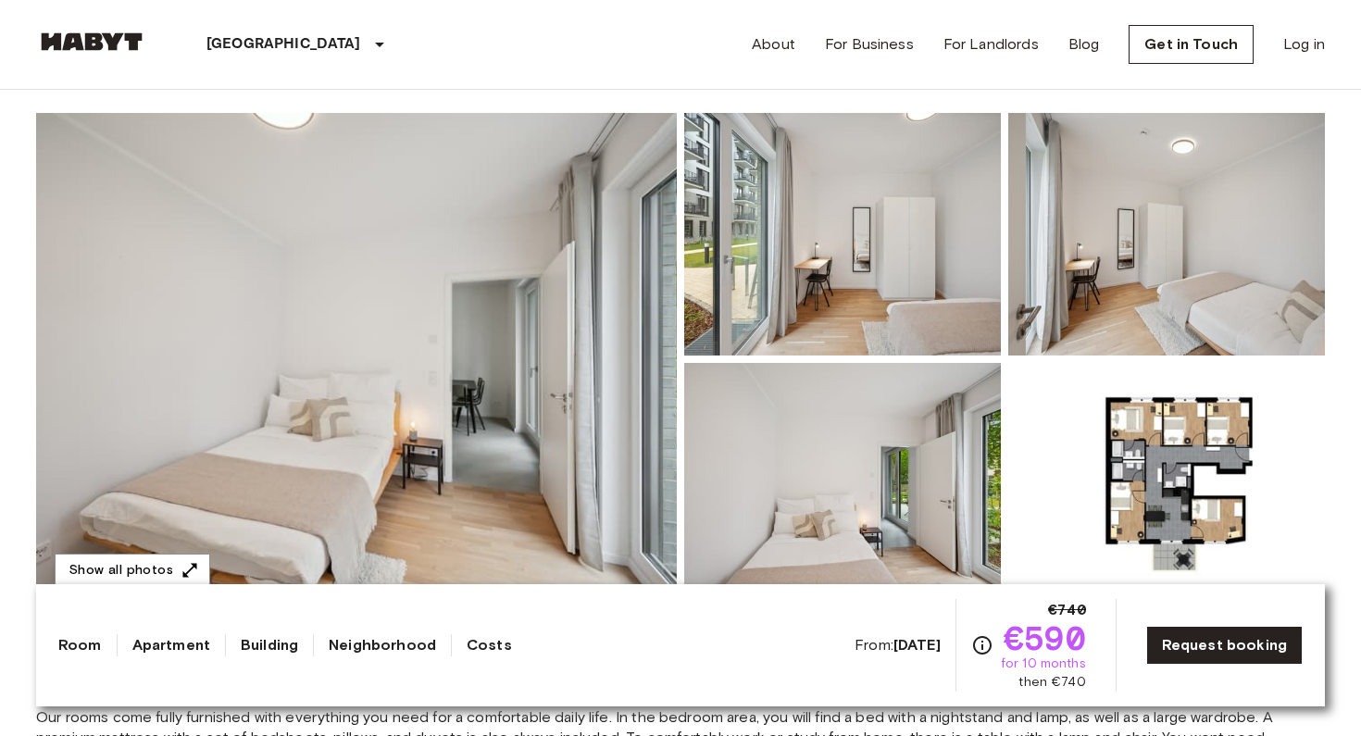
scroll to position [69, 0]
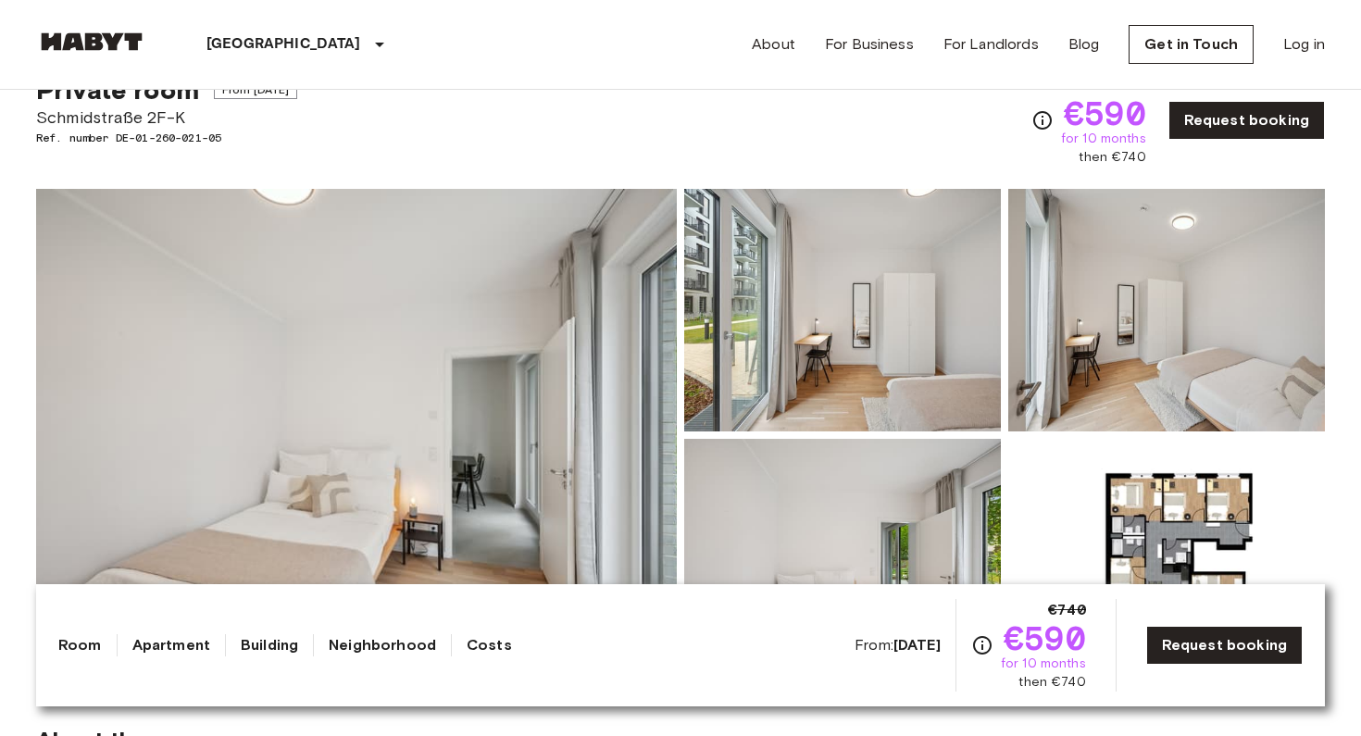
click at [437, 351] on img at bounding box center [356, 435] width 641 height 492
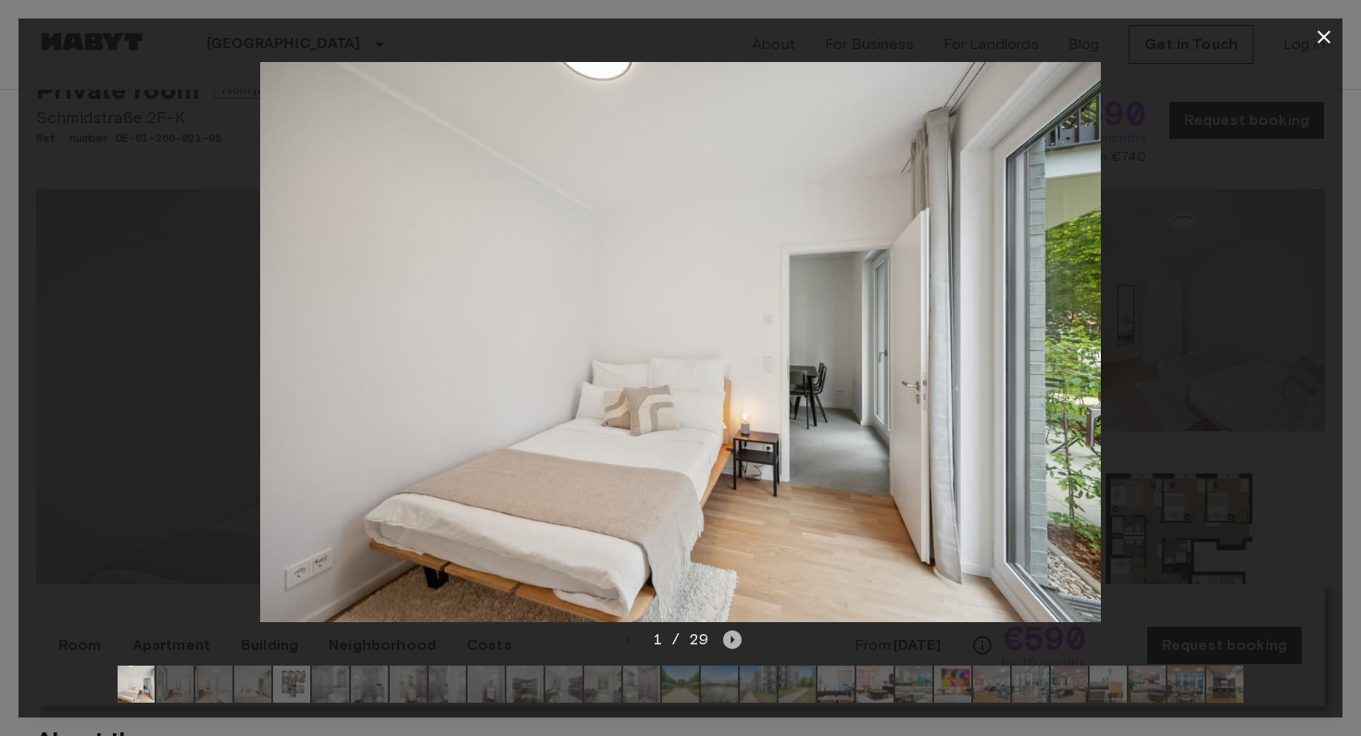
click at [737, 641] on icon "Next image" at bounding box center [732, 639] width 19 height 19
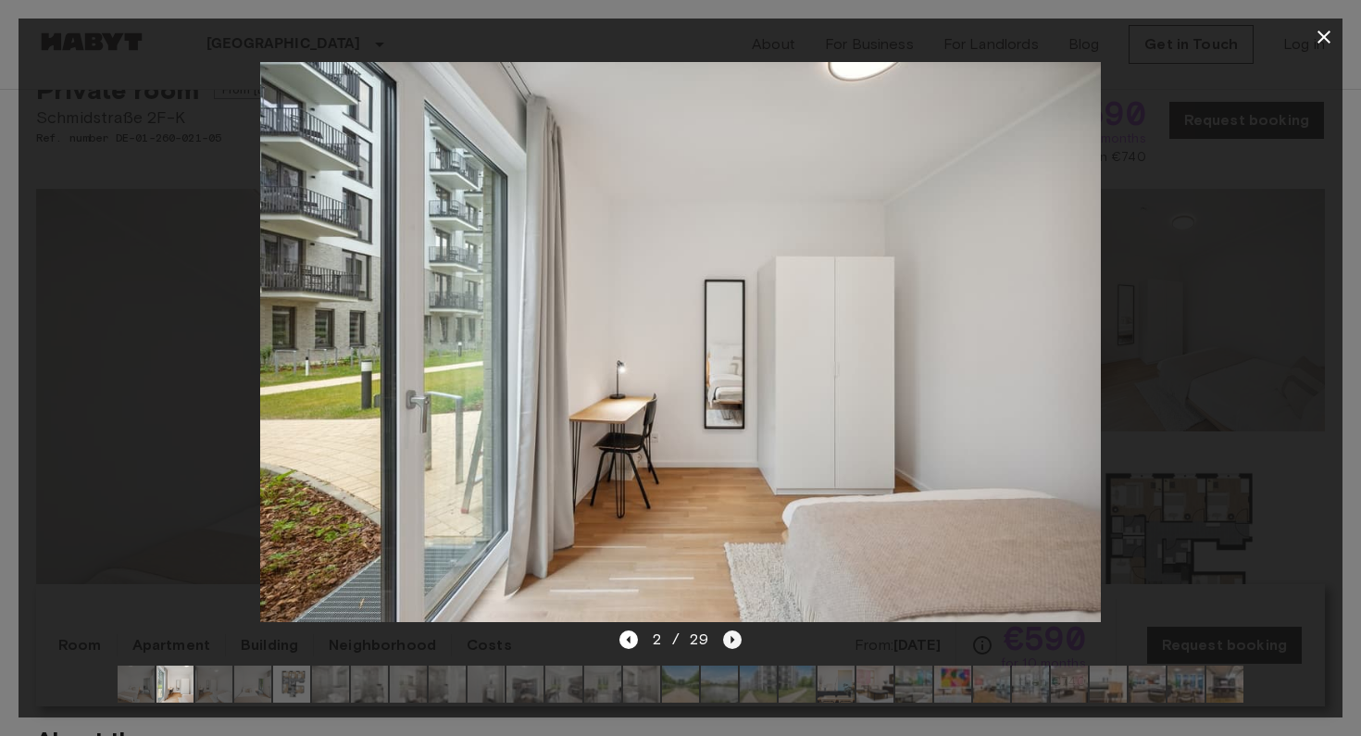
click at [734, 641] on icon "Next image" at bounding box center [732, 639] width 19 height 19
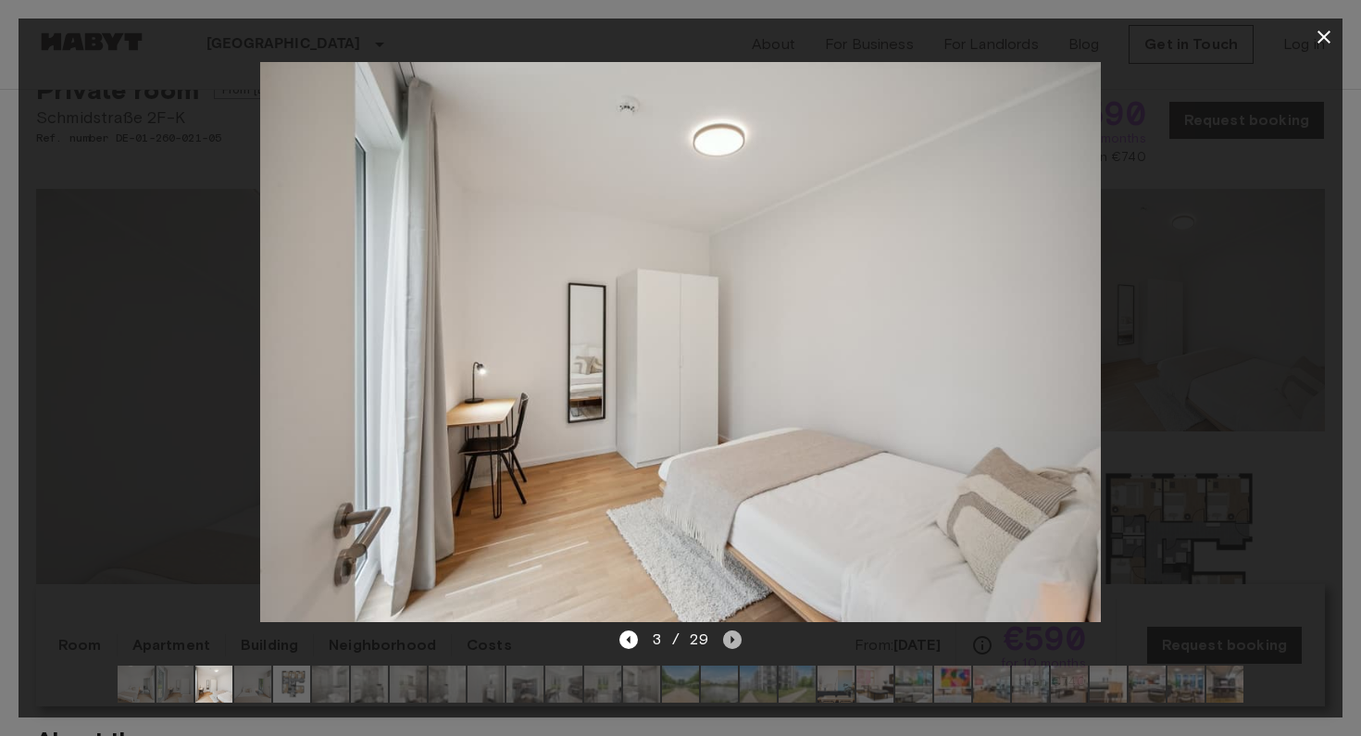
click at [734, 641] on icon "Next image" at bounding box center [732, 639] width 19 height 19
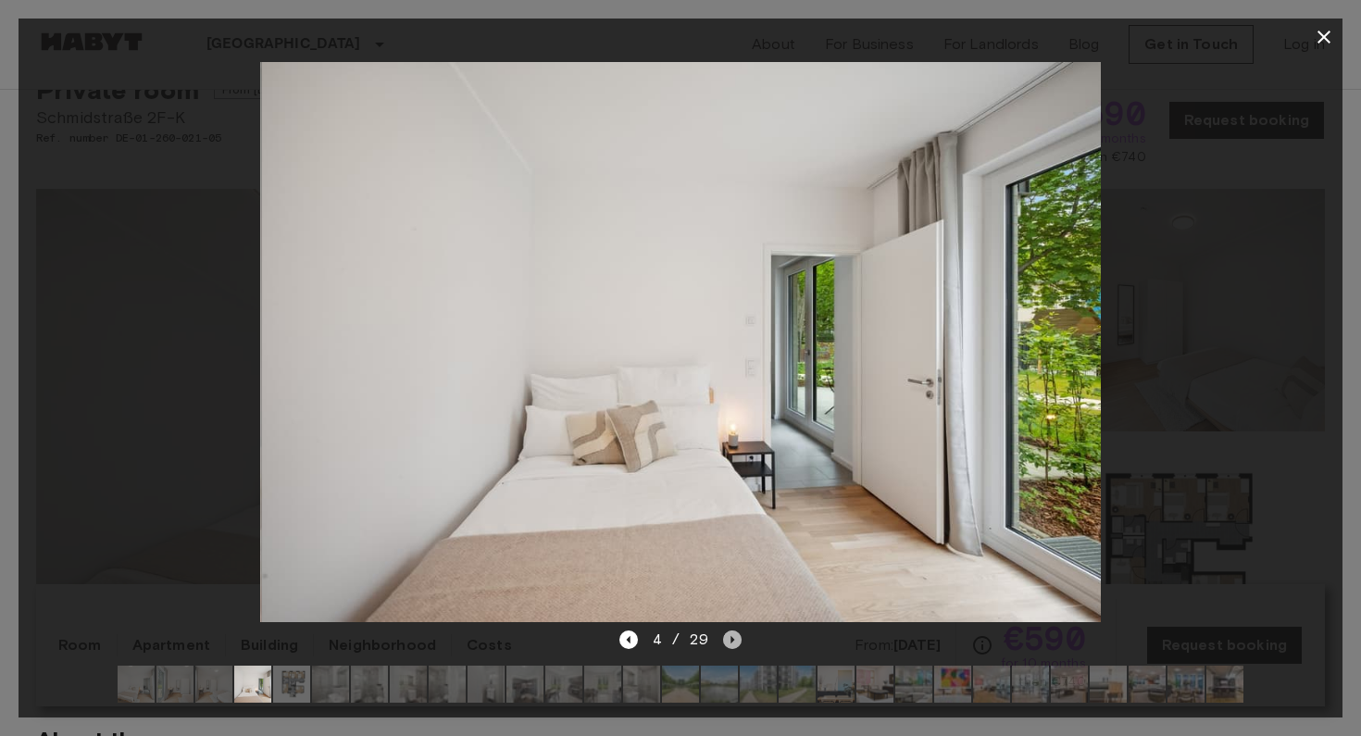
click at [734, 641] on icon "Next image" at bounding box center [732, 639] width 19 height 19
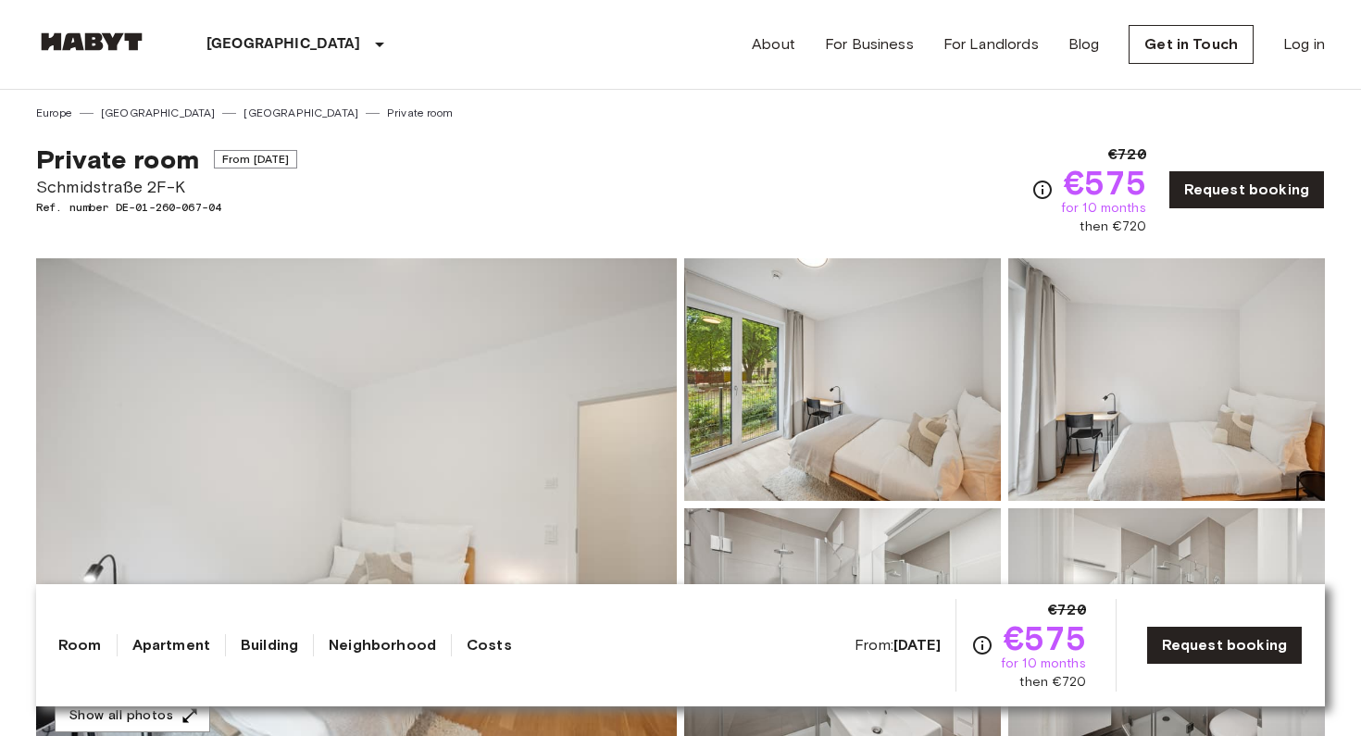
scroll to position [215, 0]
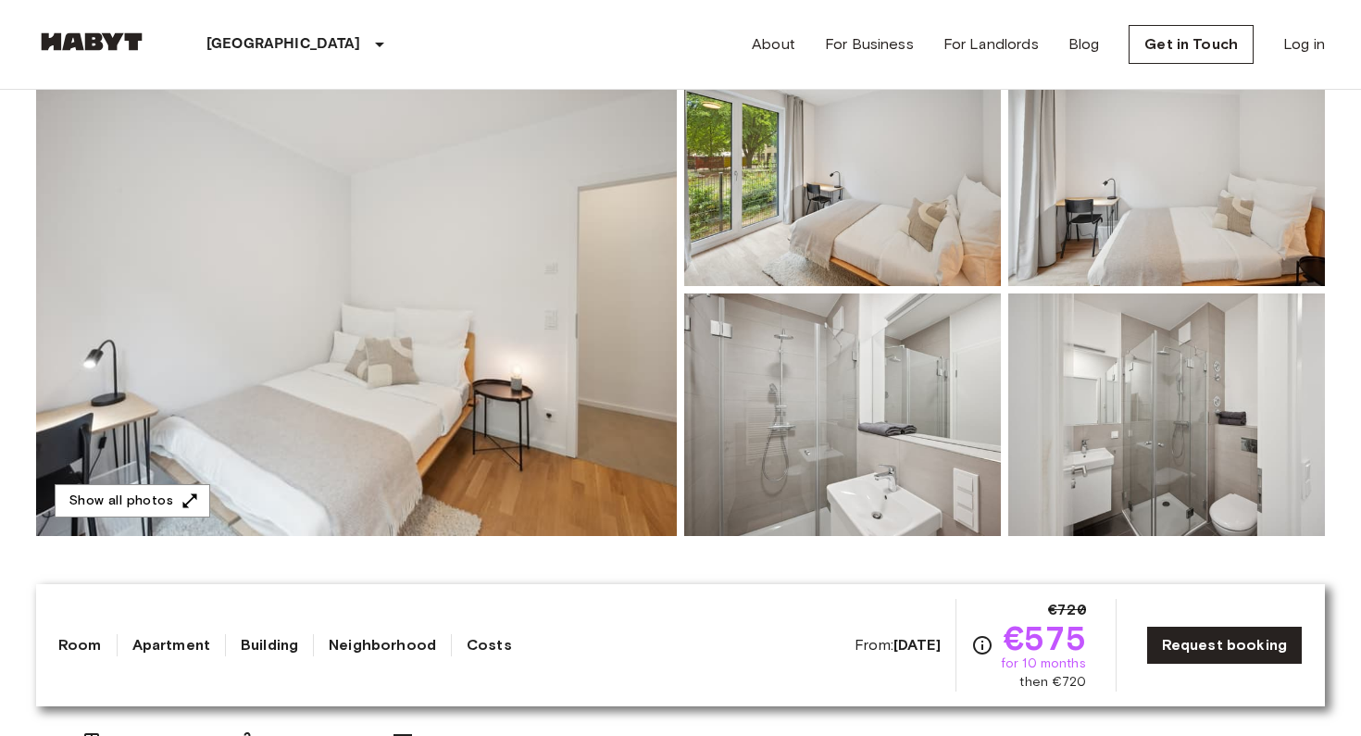
click at [553, 400] on img at bounding box center [356, 290] width 641 height 492
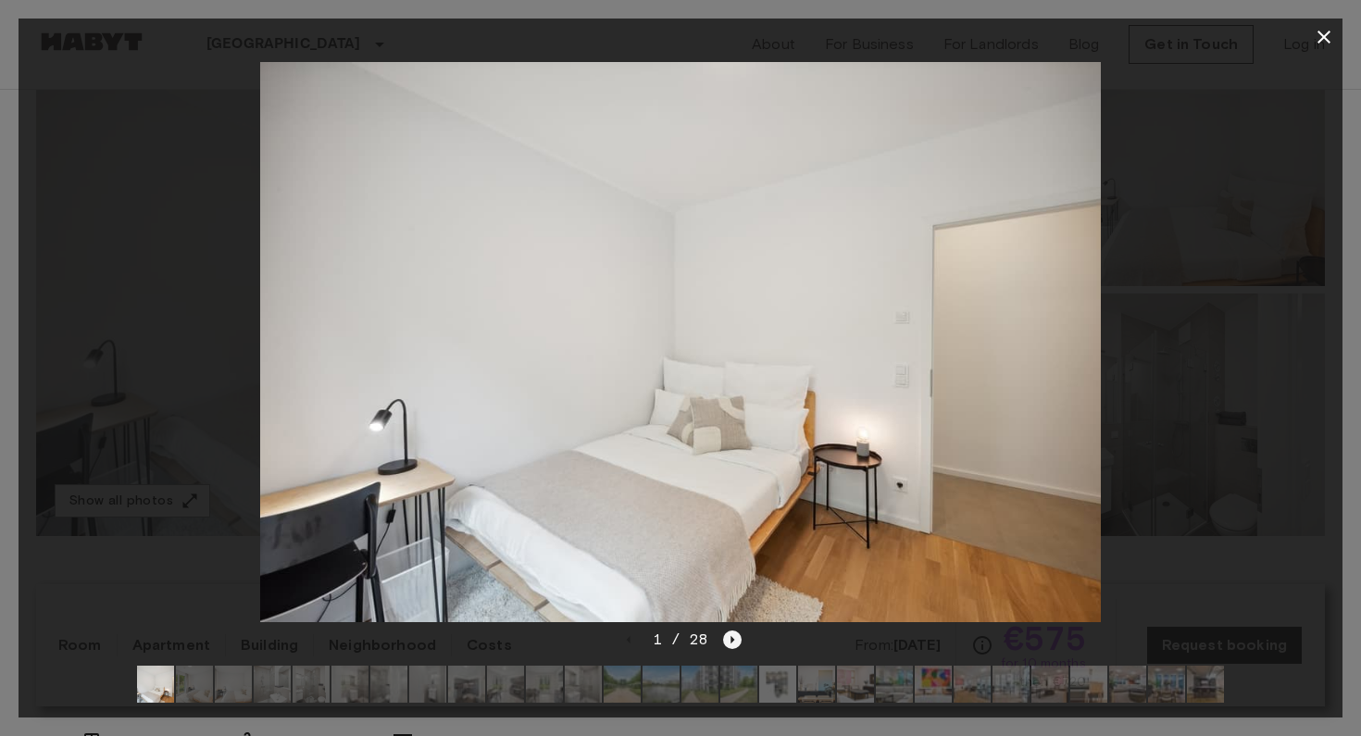
click at [732, 633] on icon "Next image" at bounding box center [732, 639] width 19 height 19
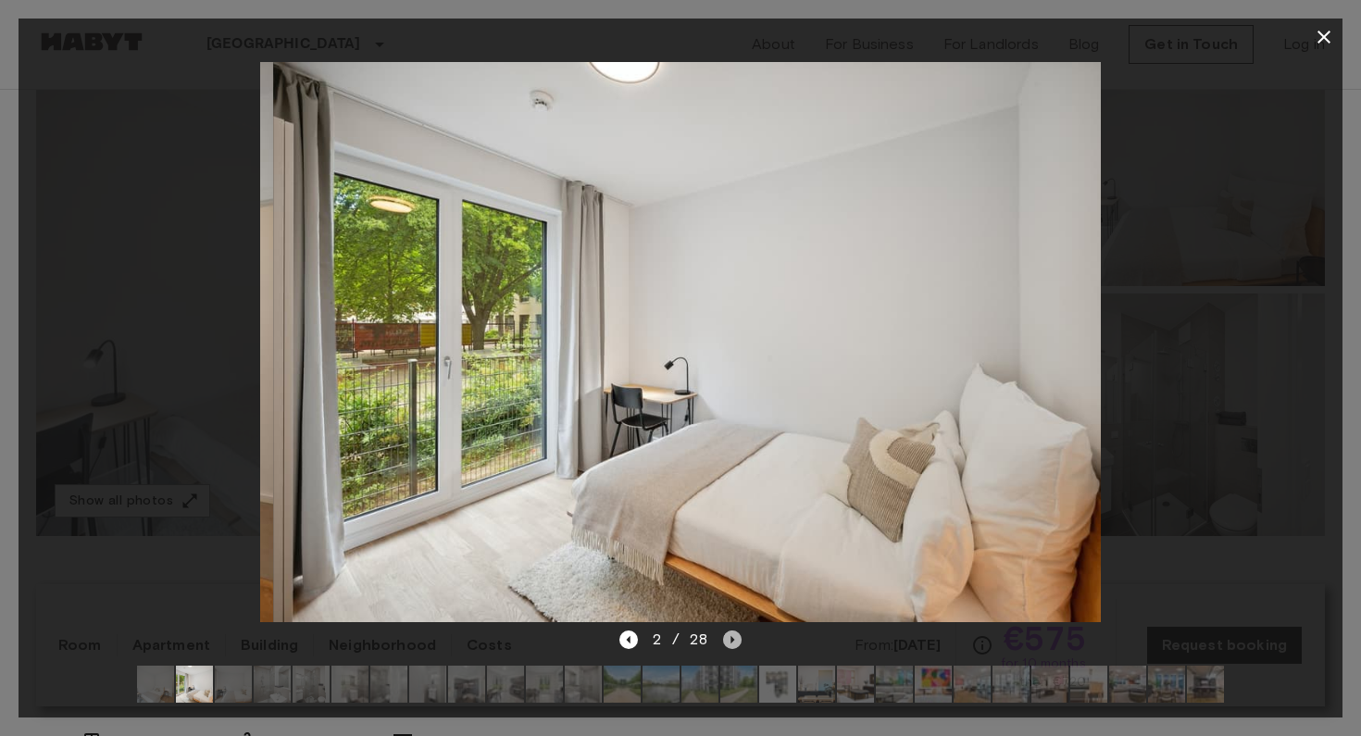
click at [732, 633] on icon "Next image" at bounding box center [732, 639] width 19 height 19
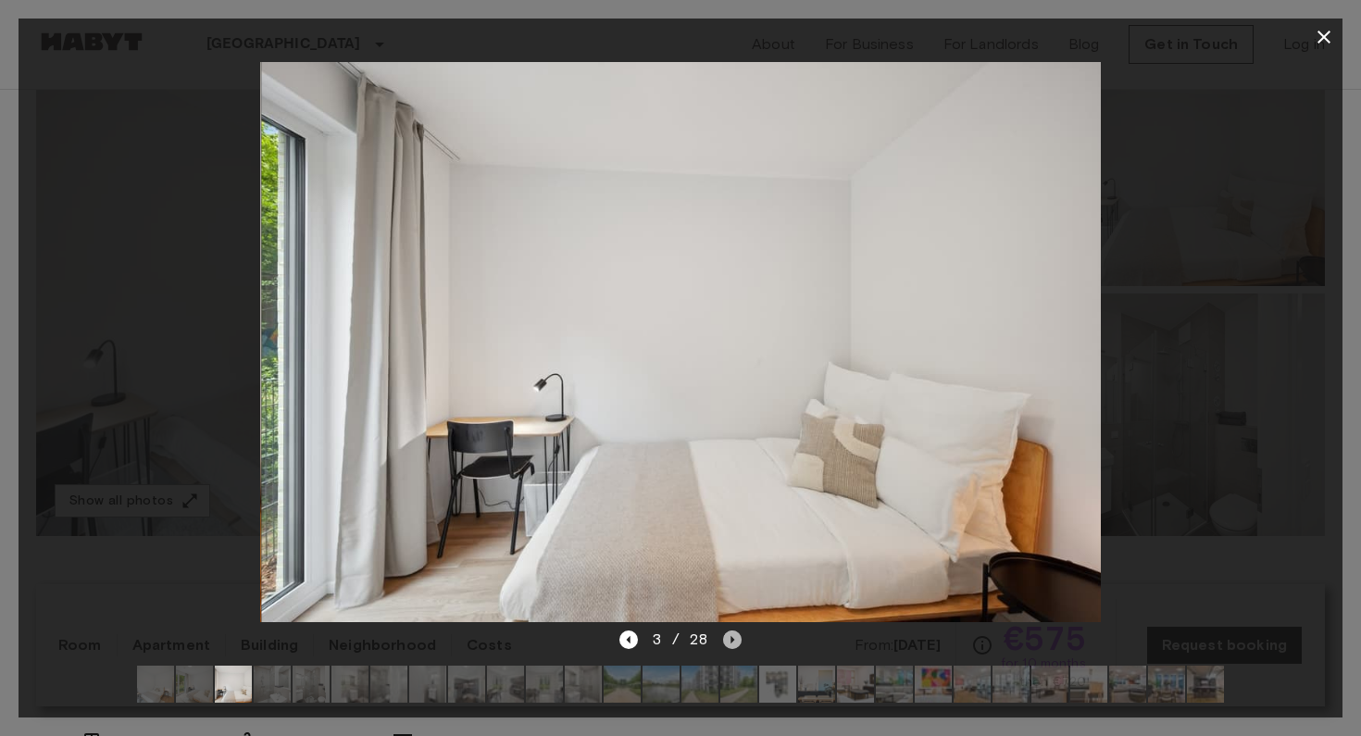
click at [732, 633] on icon "Next image" at bounding box center [732, 639] width 19 height 19
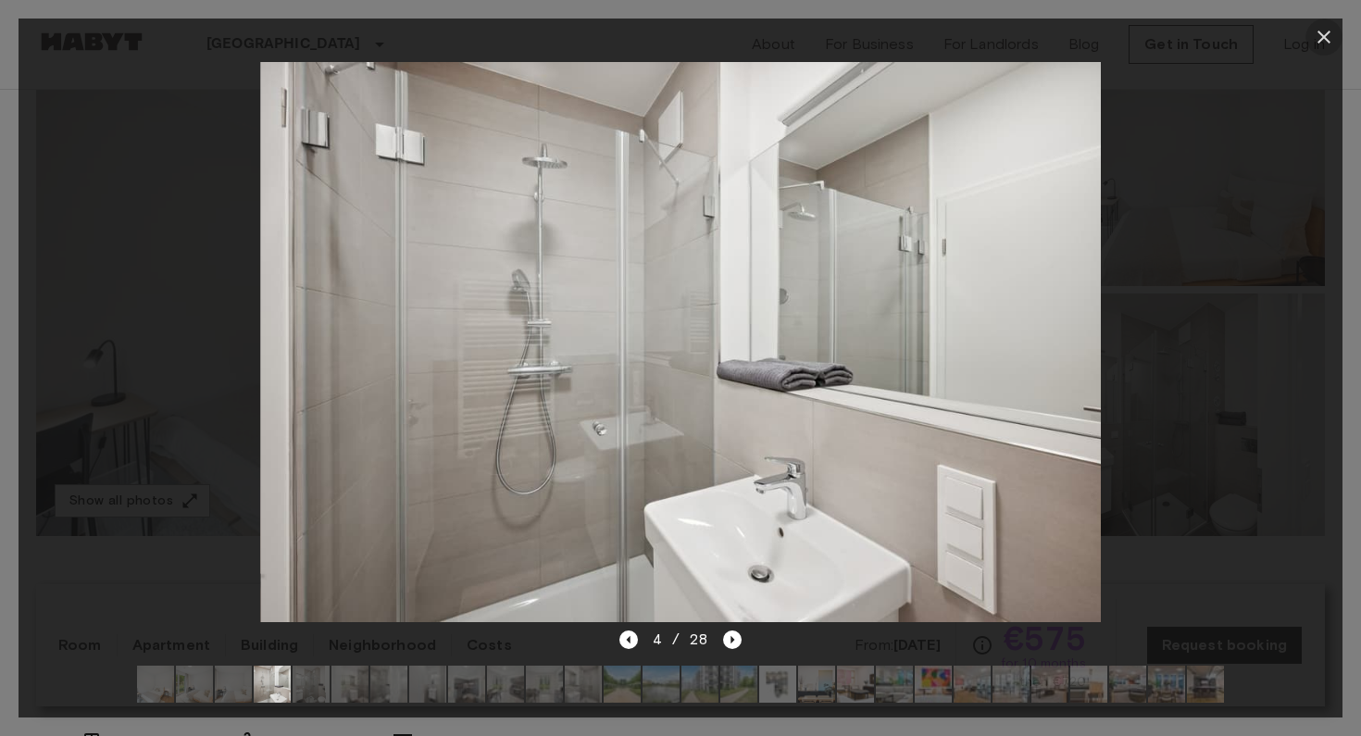
click at [1326, 44] on icon "button" at bounding box center [1323, 37] width 22 height 22
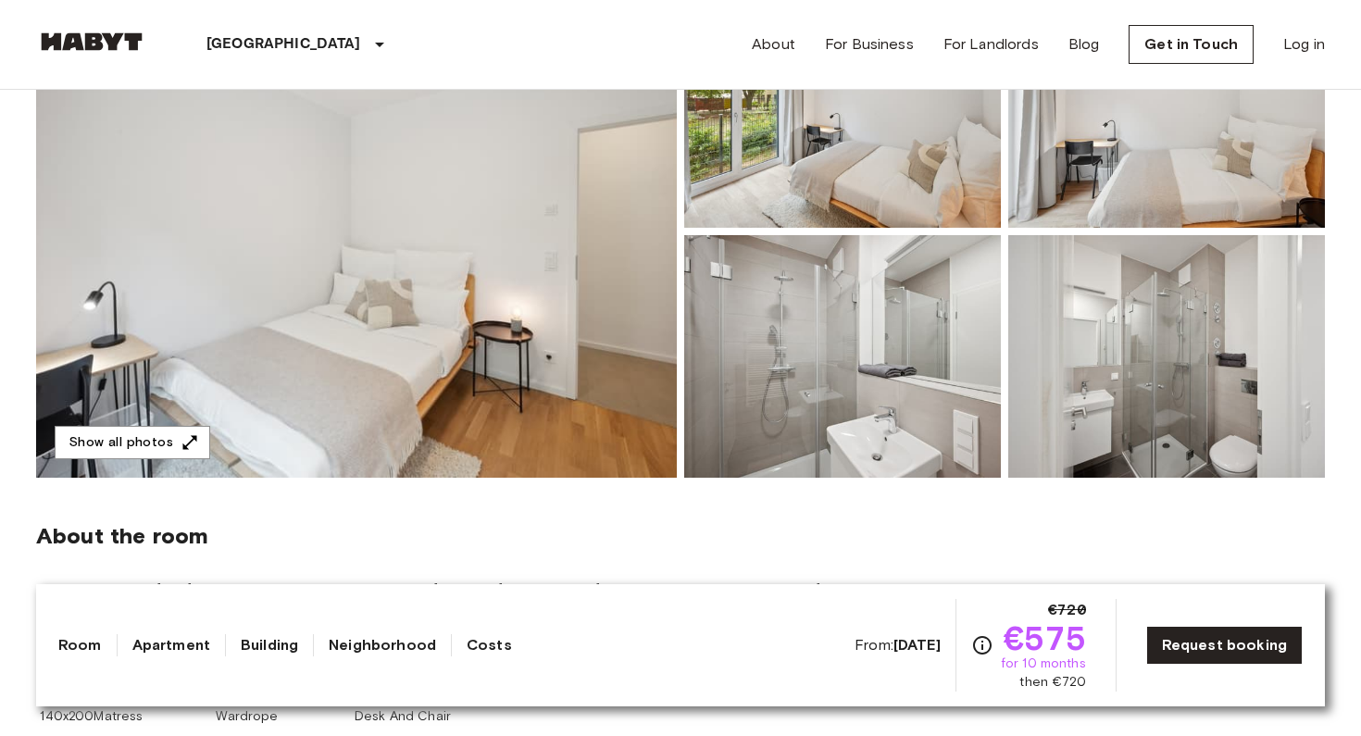
scroll to position [0, 0]
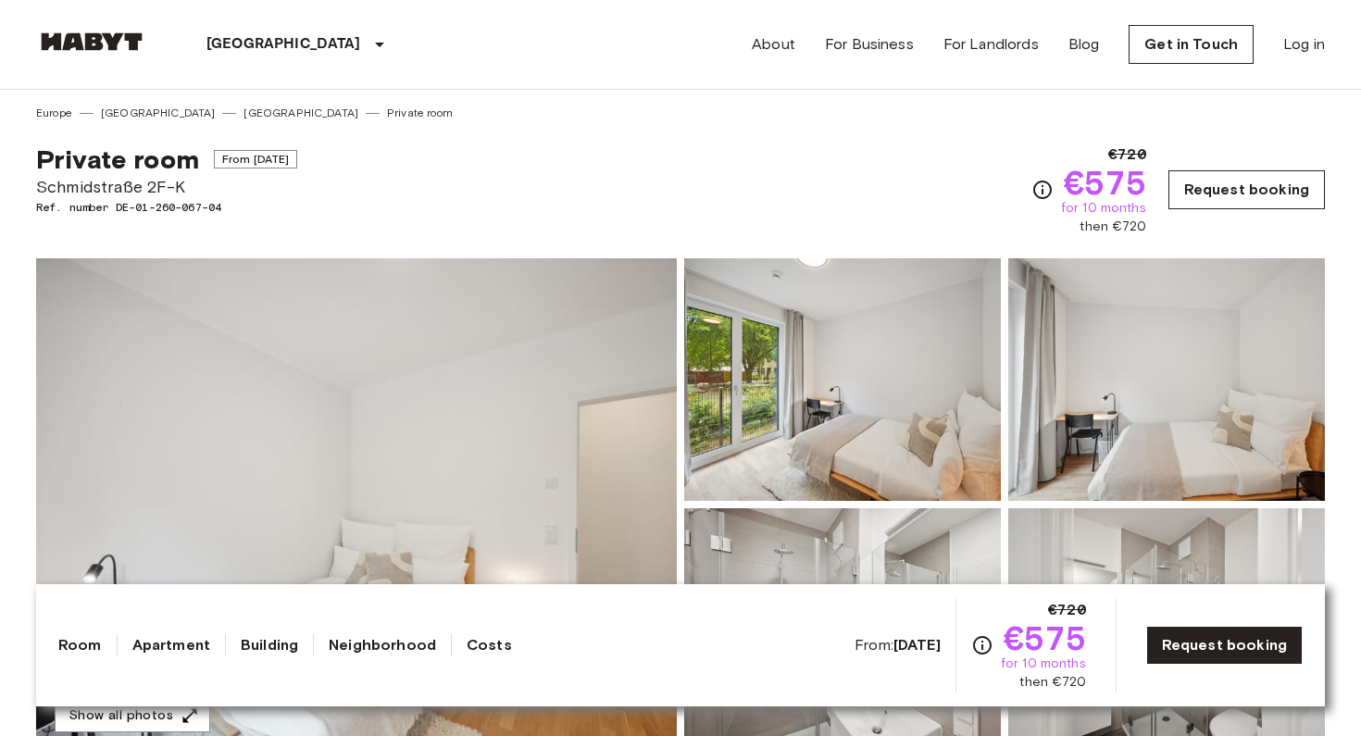
click at [1236, 178] on link "Request booking" at bounding box center [1246, 189] width 156 height 39
click at [1250, 179] on link "Request booking" at bounding box center [1246, 189] width 156 height 39
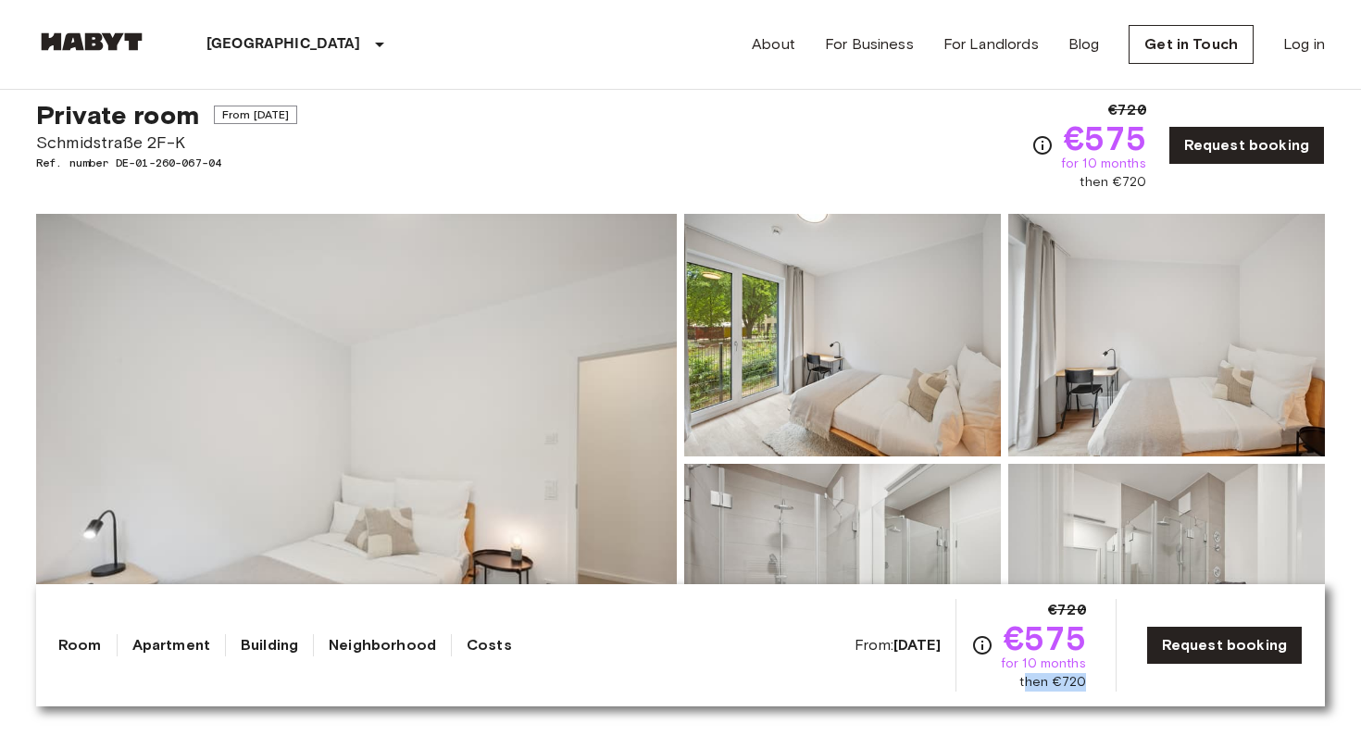
scroll to position [42, 0]
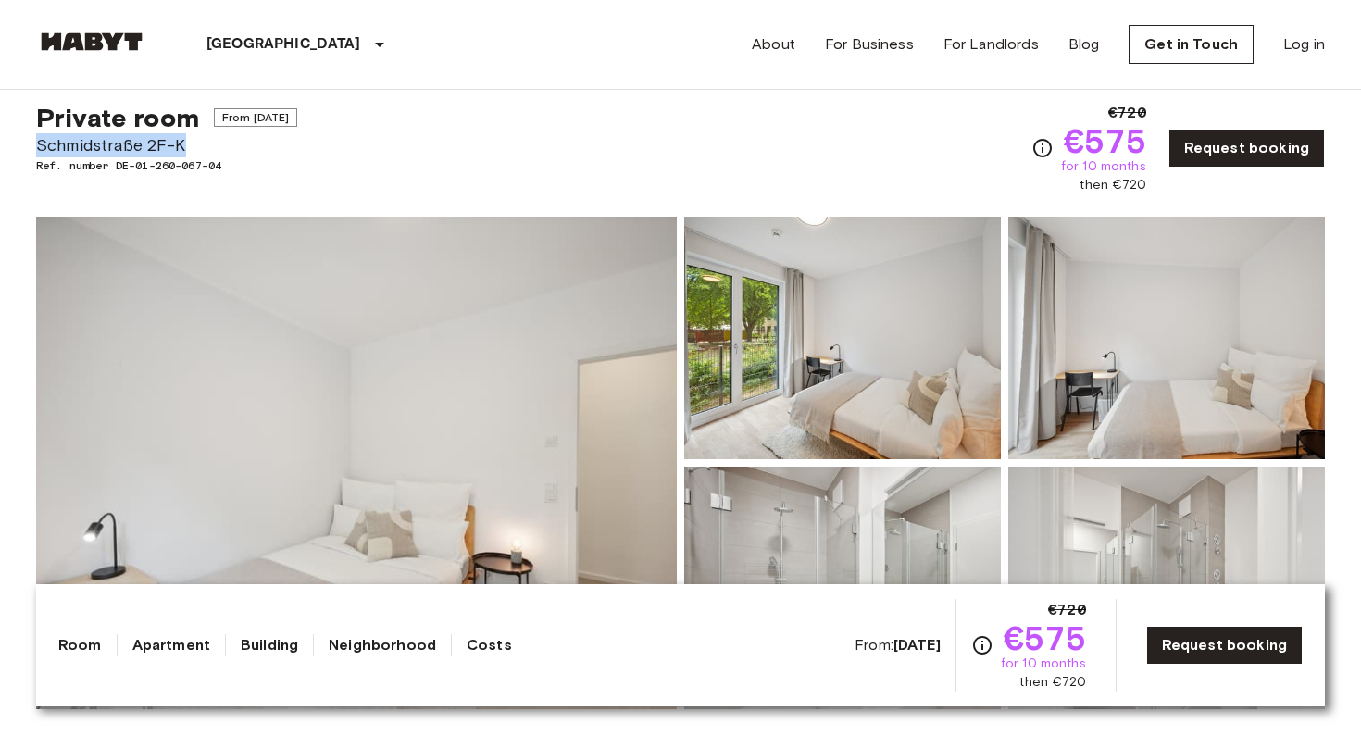
drag, startPoint x: 35, startPoint y: 149, endPoint x: 199, endPoint y: 148, distance: 163.8
copy span "Schmidstraße 2F-K"
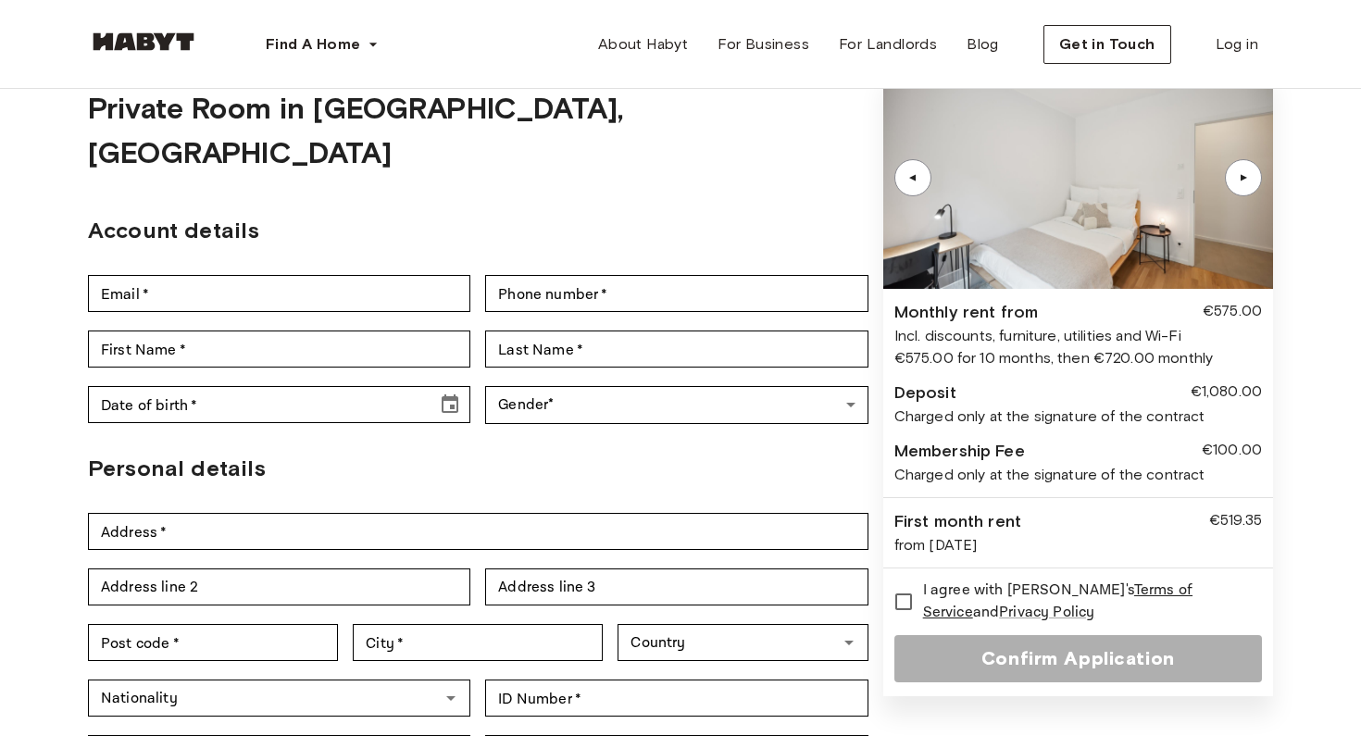
scroll to position [87, 0]
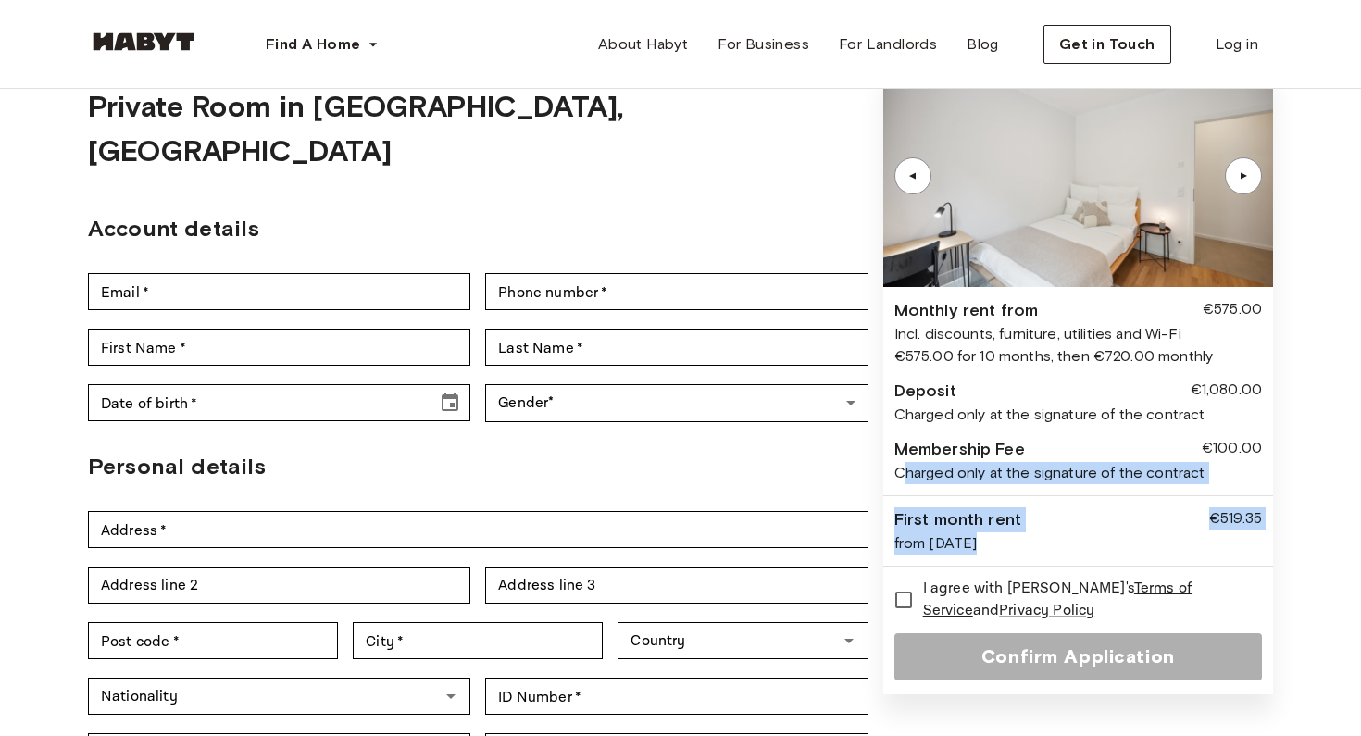
drag, startPoint x: 904, startPoint y: 462, endPoint x: 970, endPoint y: 538, distance: 100.4
click at [970, 538] on div "▲ ▲ Monthly rent from €575.00 Incl. discounts, furniture, utilities and Wi-Fi €…" at bounding box center [1078, 379] width 390 height 629
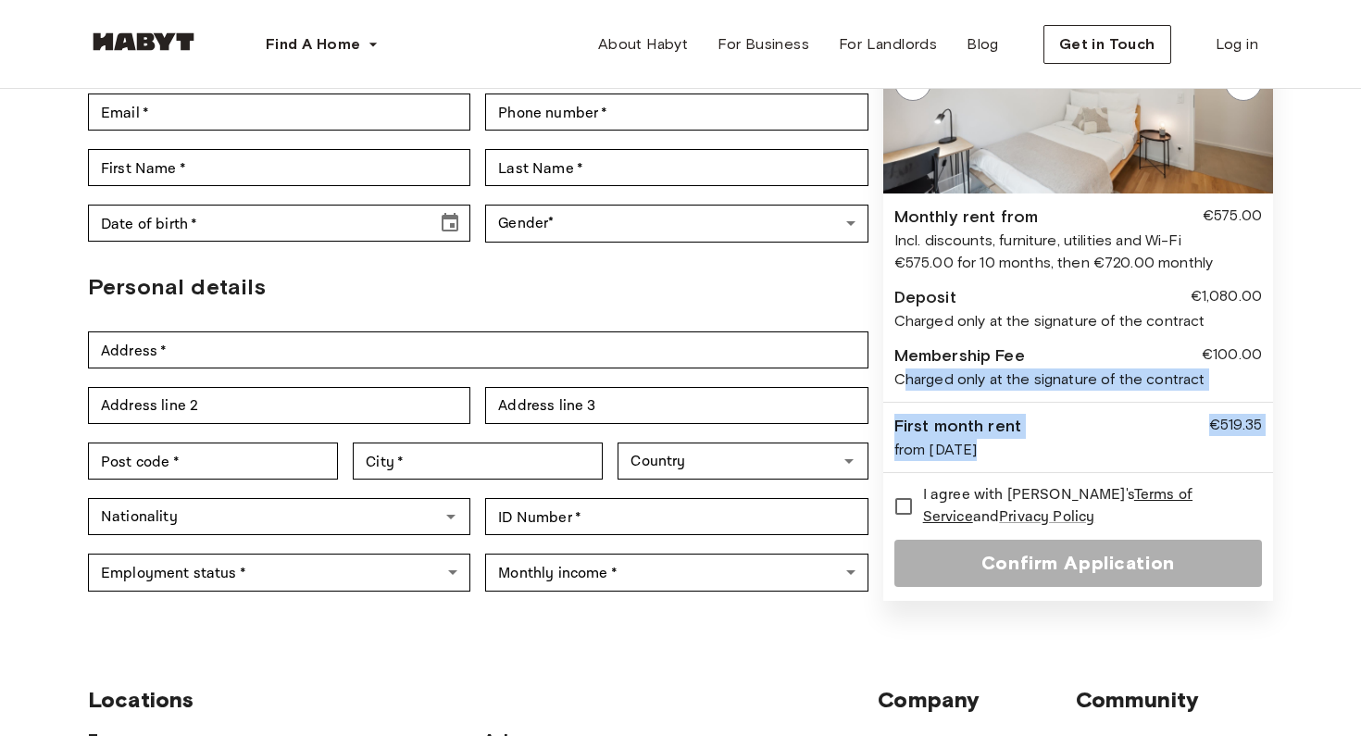
scroll to position [258, 0]
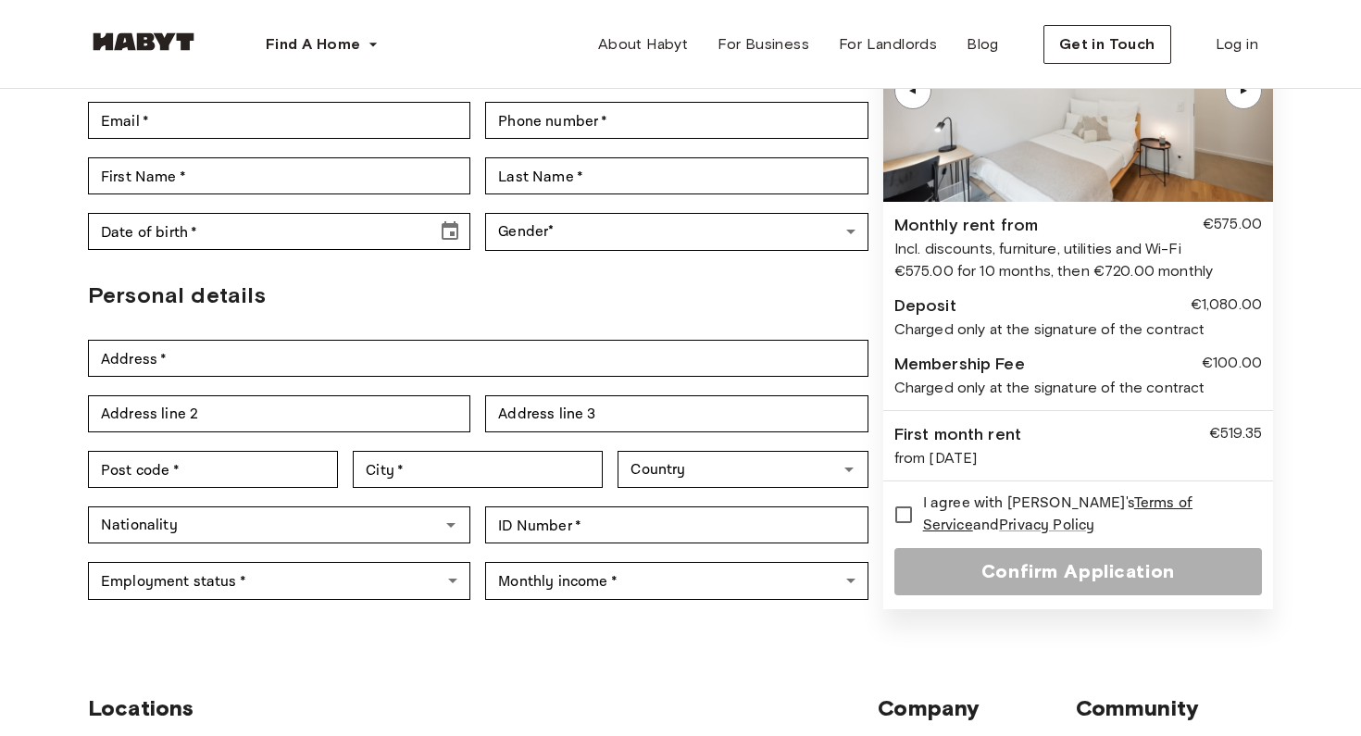
click at [40, 349] on div "Back to room details Private Room in [GEOGRAPHIC_DATA], Mitte Account details E…" at bounding box center [680, 226] width 1333 height 790
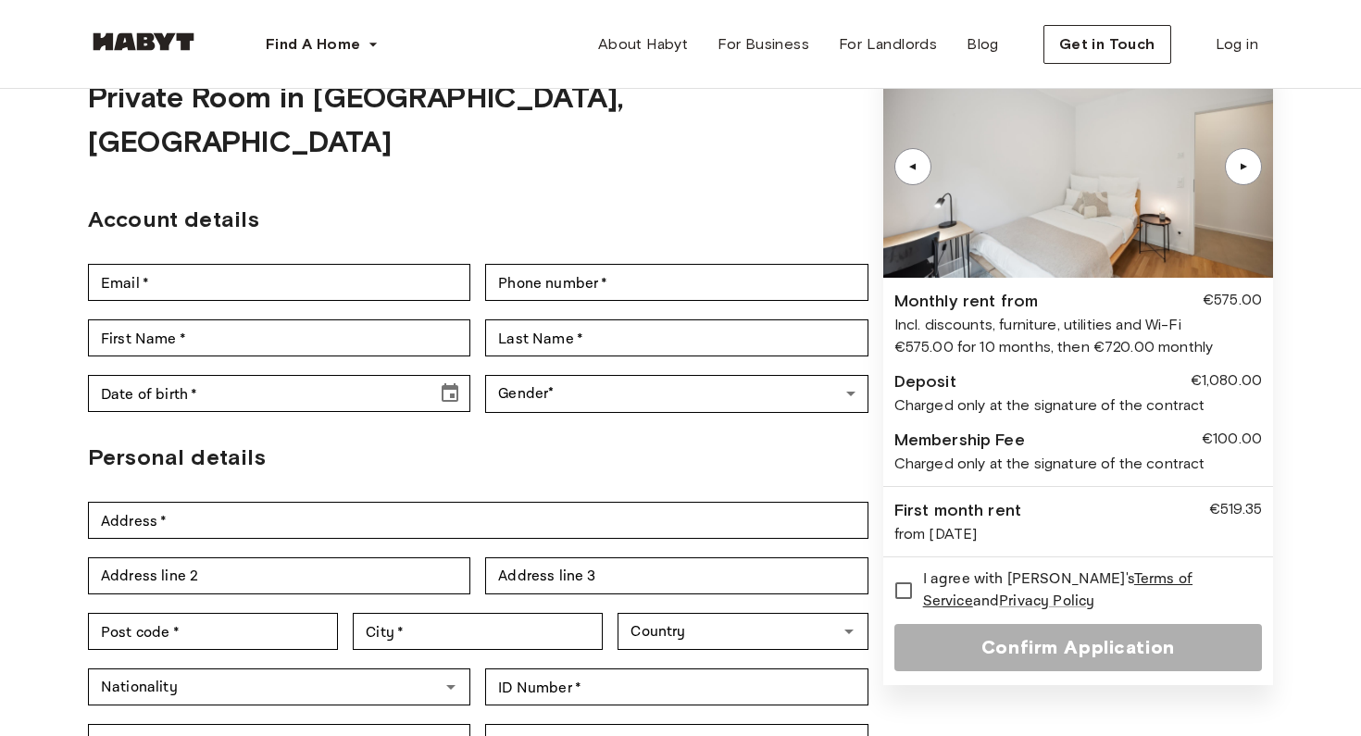
scroll to position [0, 0]
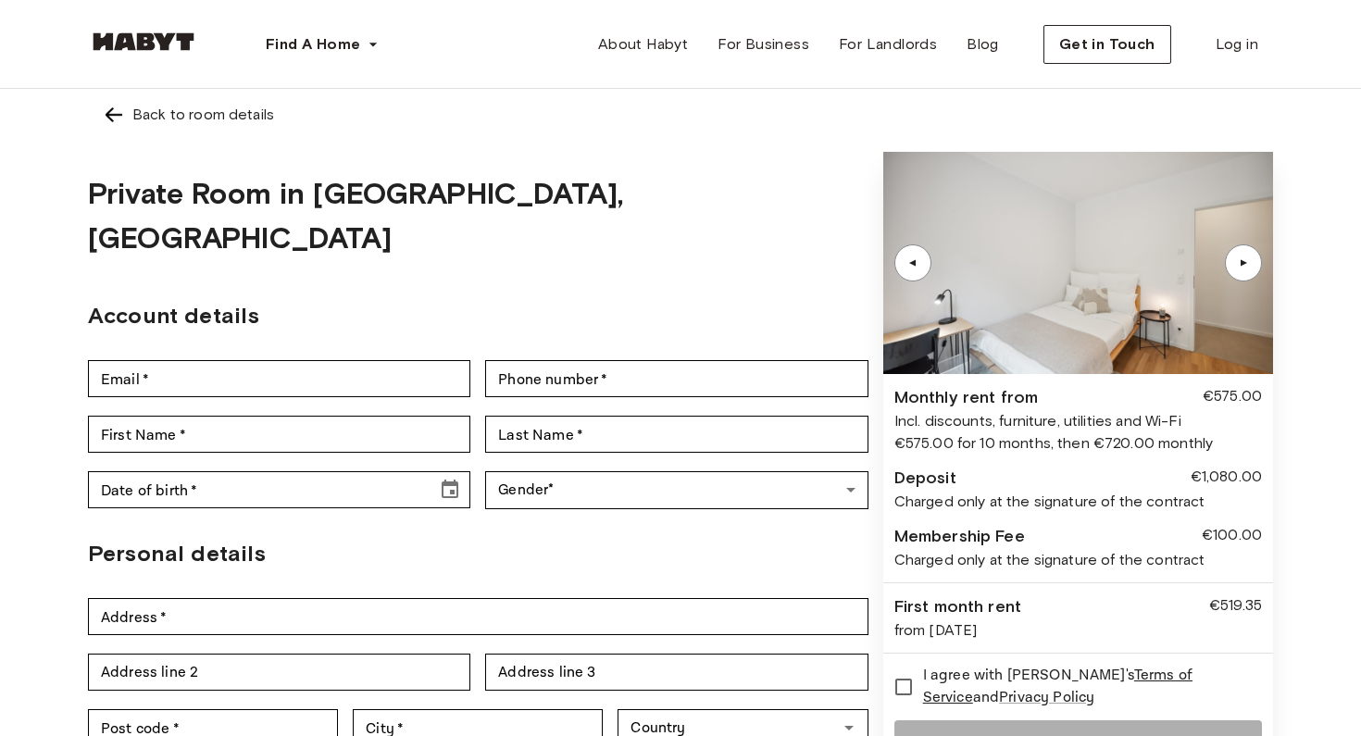
click at [1223, 270] on img at bounding box center [1078, 263] width 390 height 222
click at [1249, 270] on div "▲" at bounding box center [1243, 262] width 37 height 37
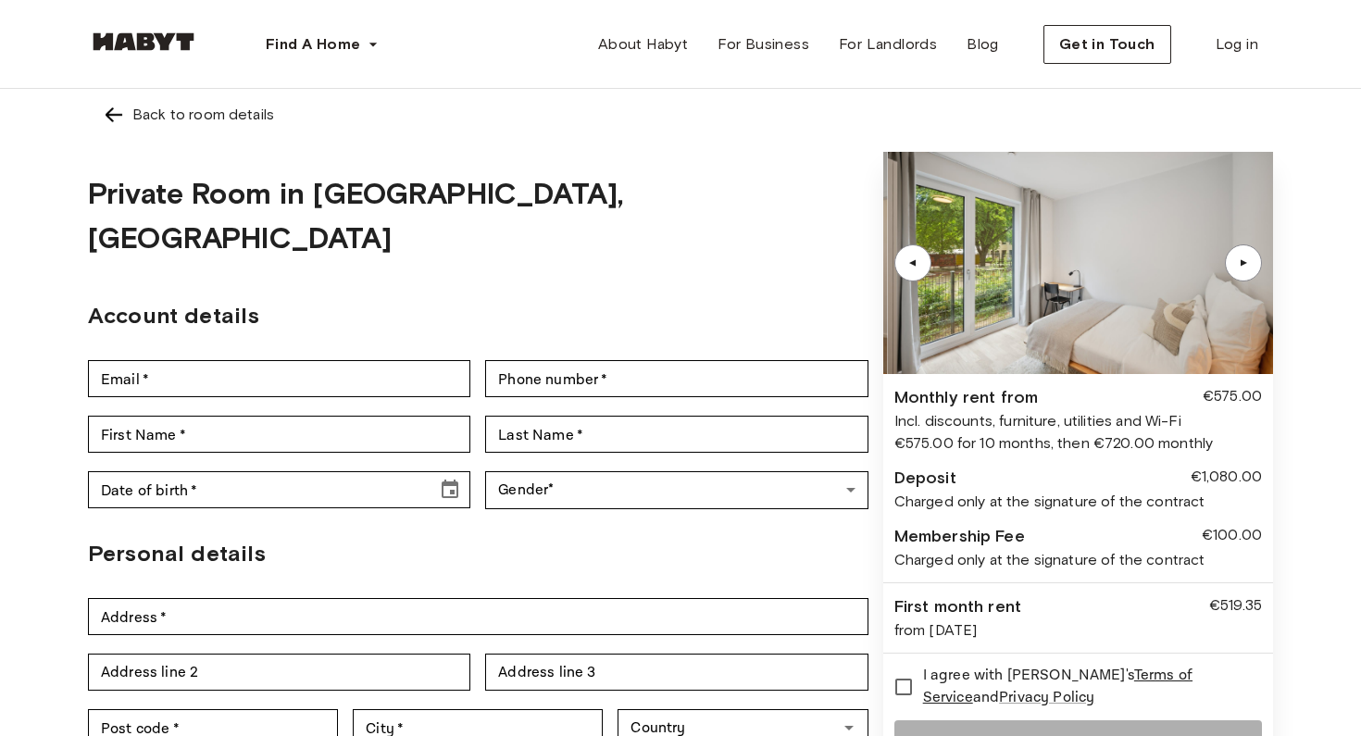
click at [1249, 270] on div "▲" at bounding box center [1243, 262] width 37 height 37
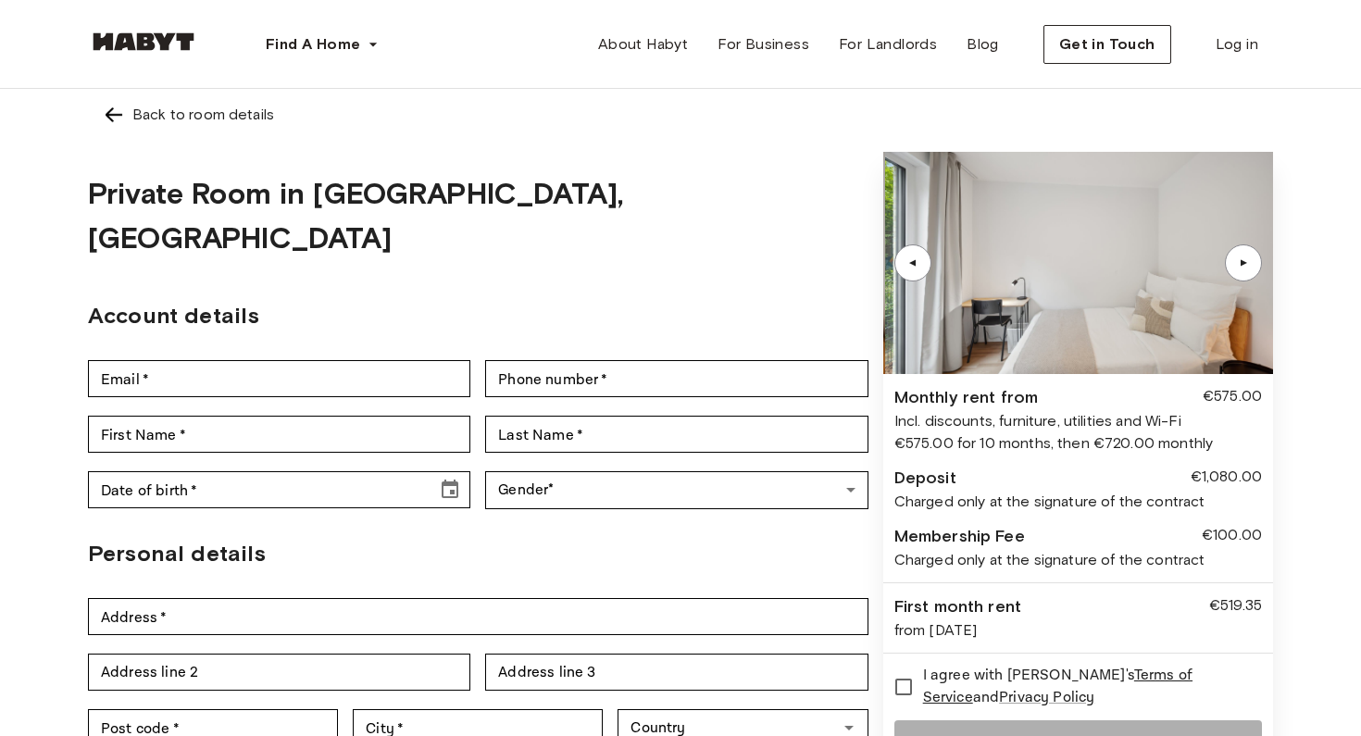
click at [1249, 270] on div "▲" at bounding box center [1243, 262] width 37 height 37
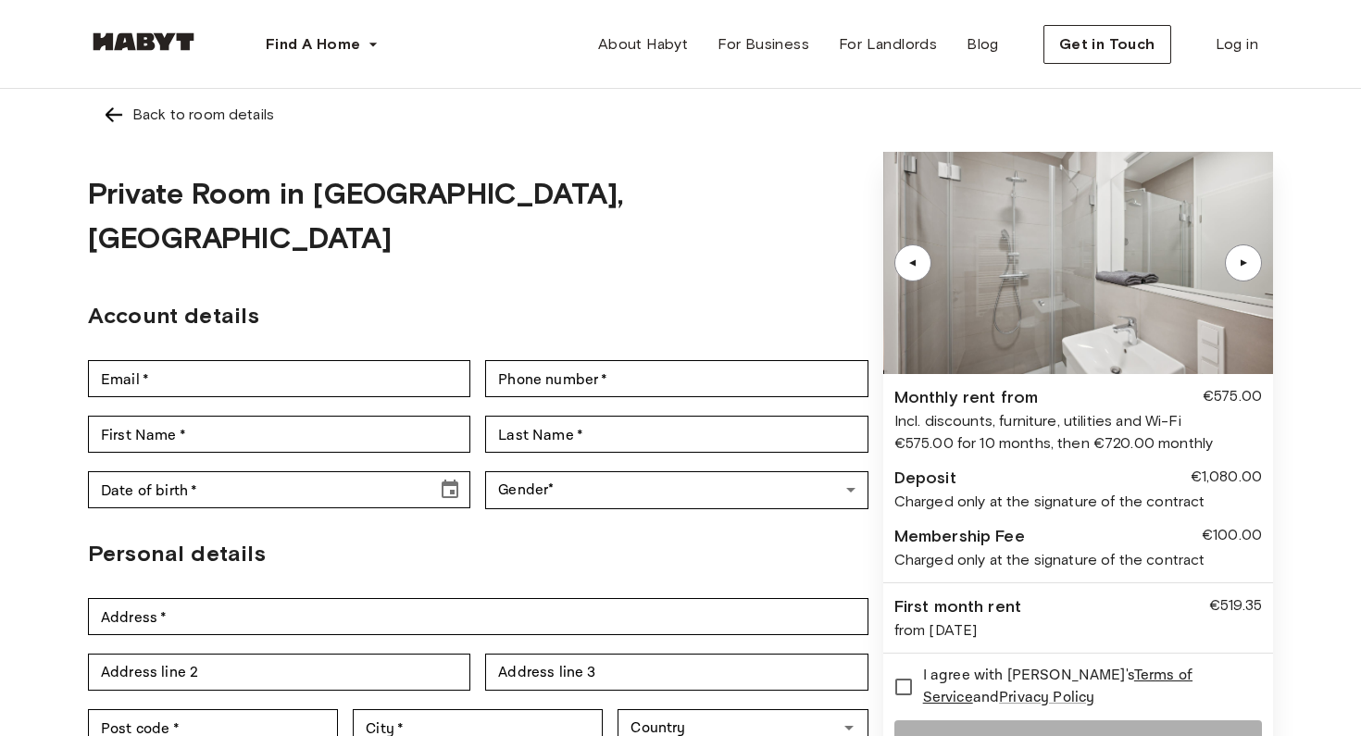
click at [1249, 270] on div "▲" at bounding box center [1243, 262] width 37 height 37
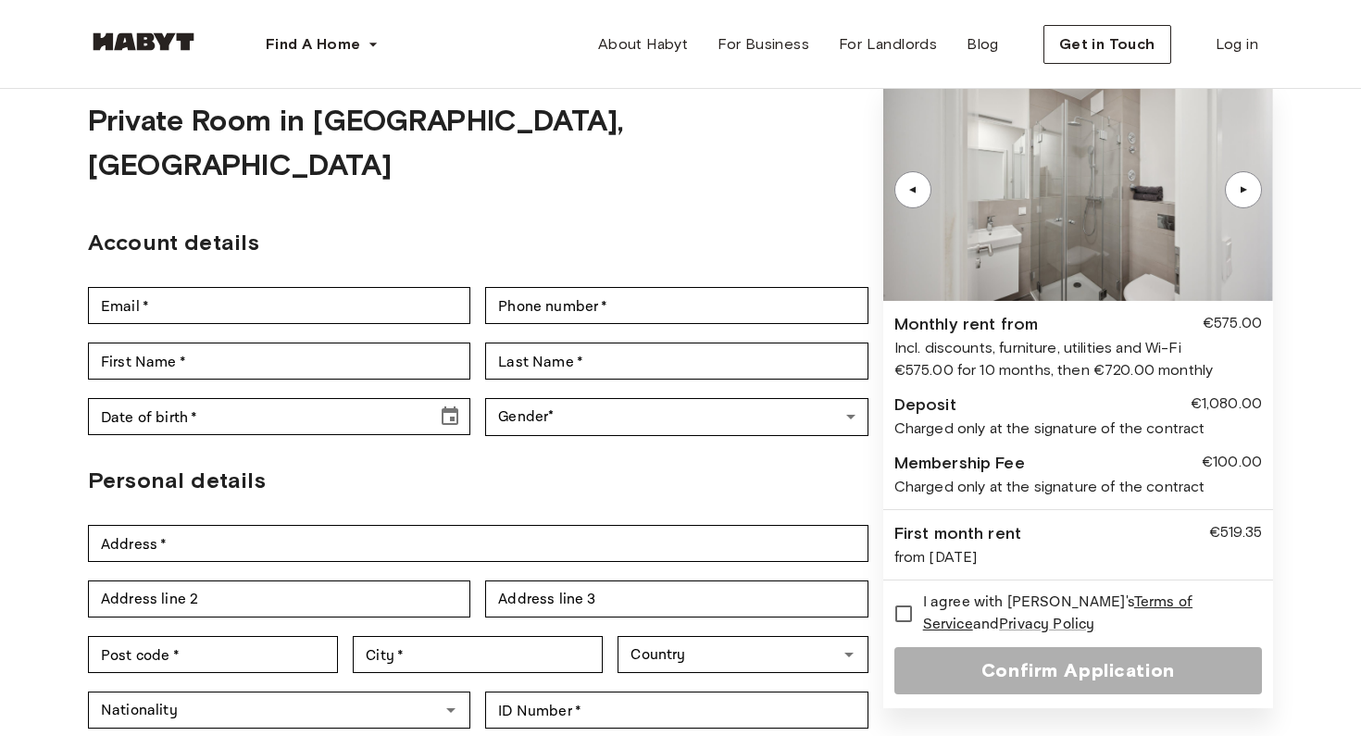
scroll to position [94, 0]
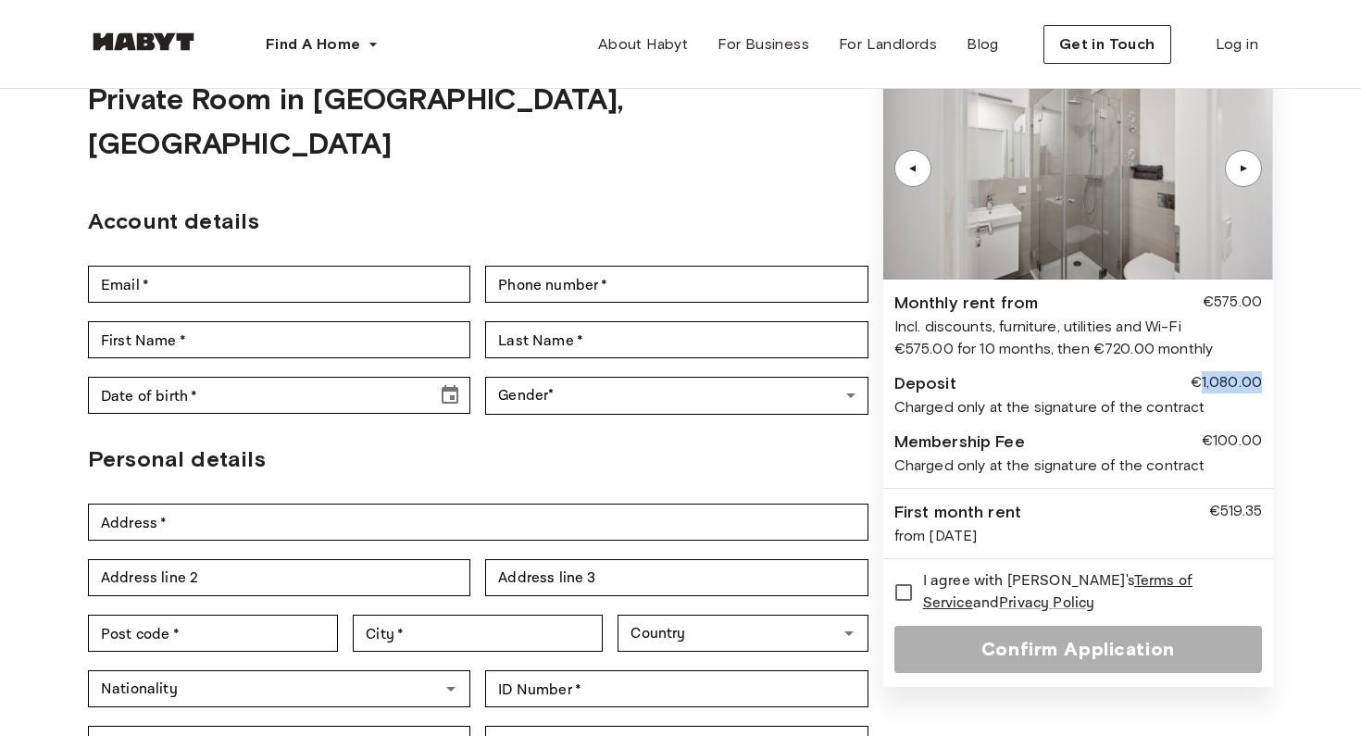
drag, startPoint x: 1198, startPoint y: 382, endPoint x: 1289, endPoint y: 381, distance: 91.6
click at [1289, 381] on div "Back to room details Private Room in [GEOGRAPHIC_DATA], Mitte Account details E…" at bounding box center [680, 389] width 1333 height 790
click at [1236, 179] on div "▲" at bounding box center [1243, 168] width 37 height 37
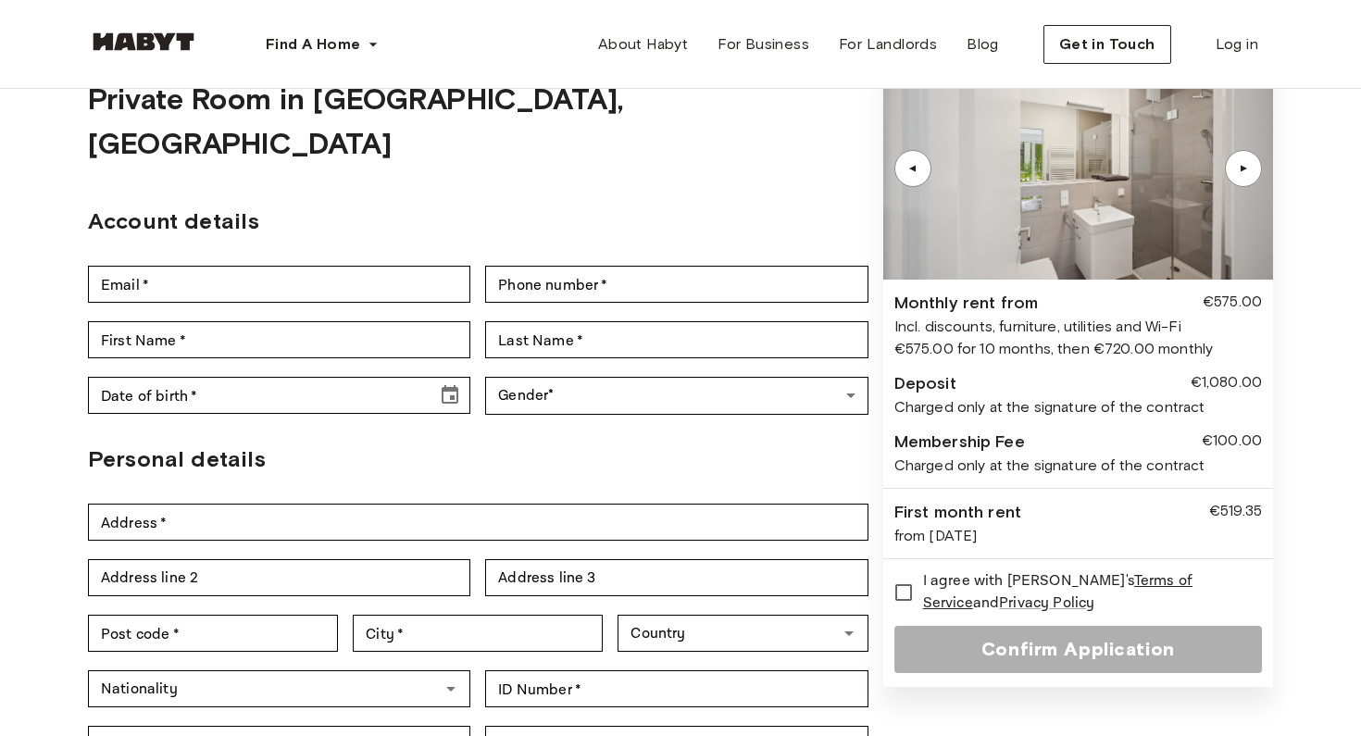
scroll to position [0, 0]
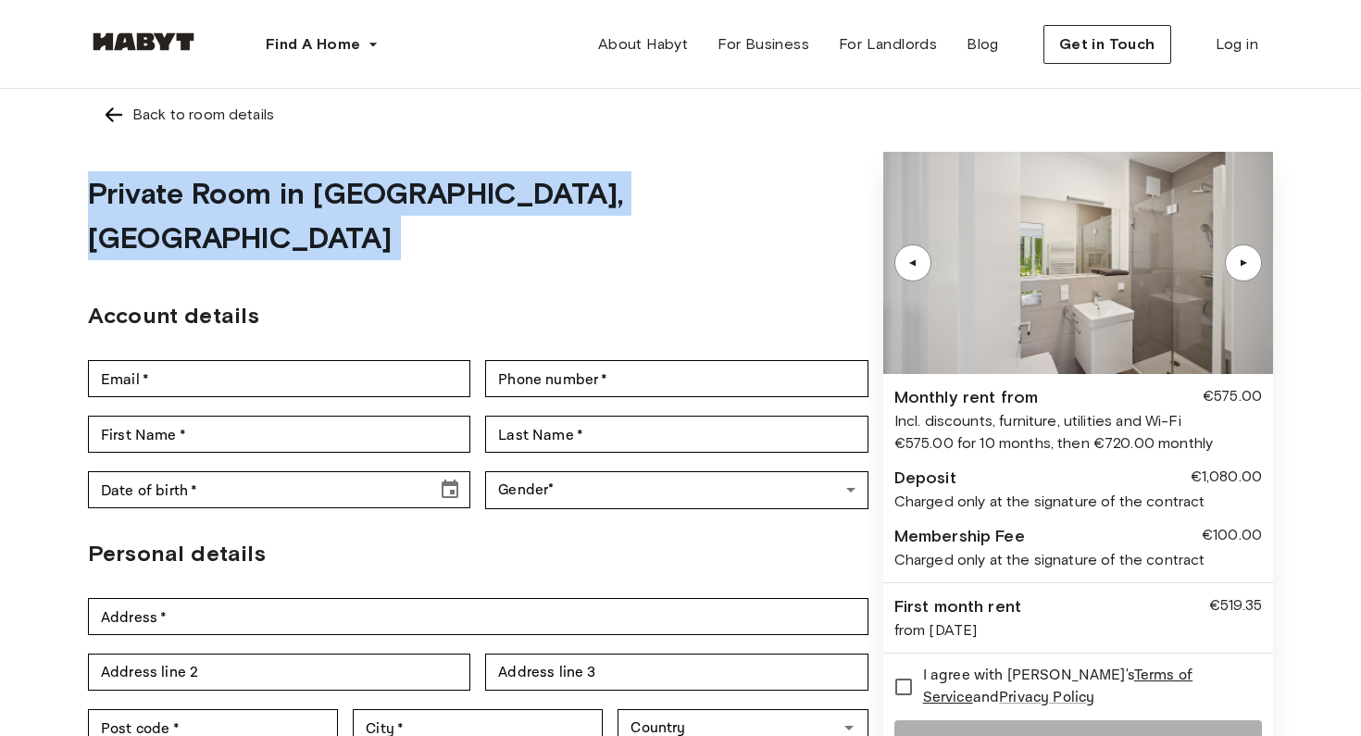
drag, startPoint x: 81, startPoint y: 182, endPoint x: 714, endPoint y: 245, distance: 635.3
click at [715, 246] on div "Back to room details Private Room in [GEOGRAPHIC_DATA], Mitte Account details E…" at bounding box center [680, 484] width 1333 height 790
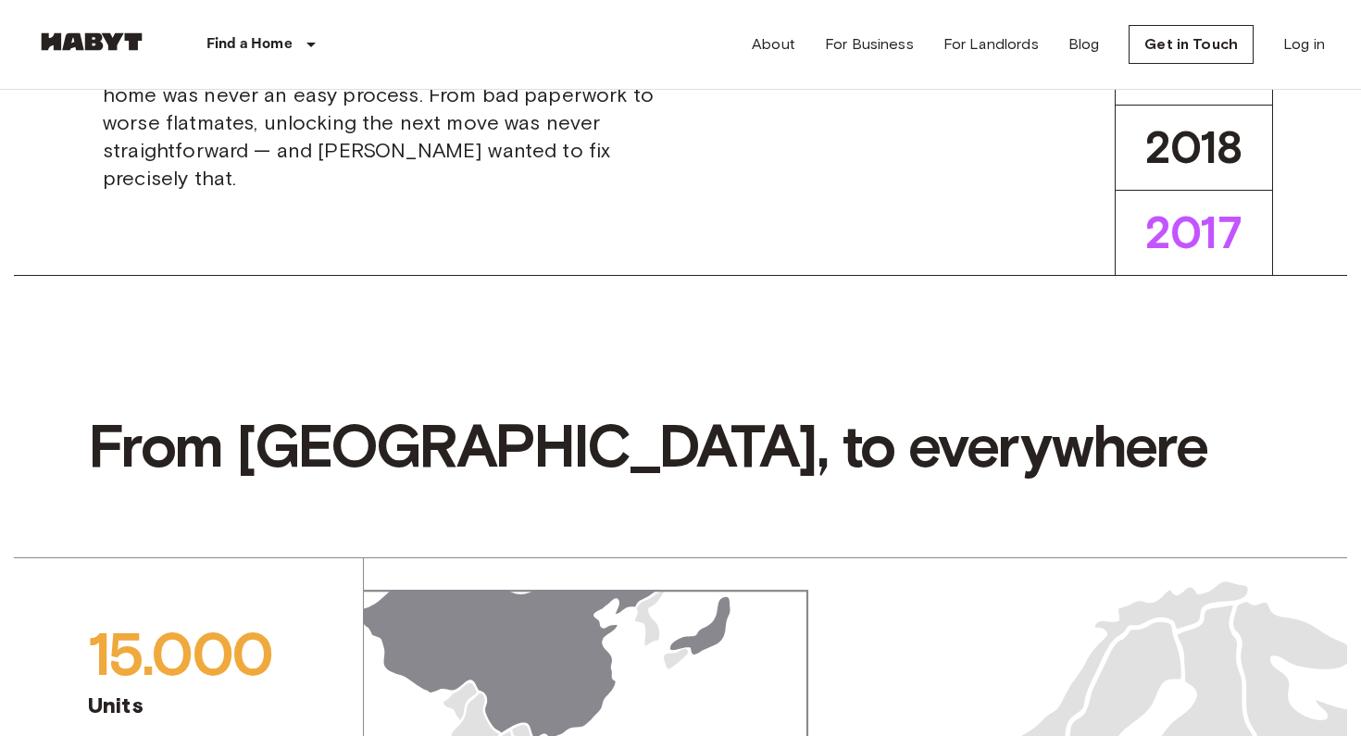
scroll to position [1317, 0]
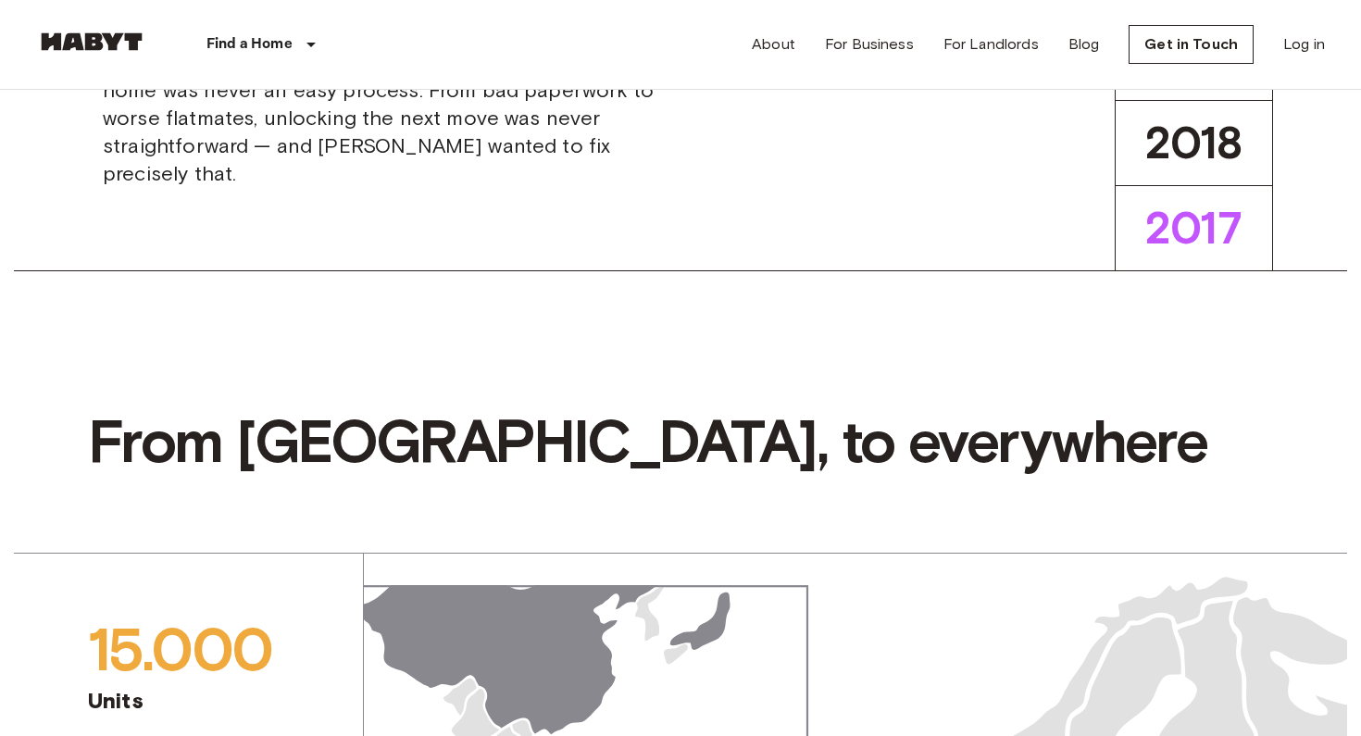
drag, startPoint x: 499, startPoint y: 97, endPoint x: 506, endPoint y: 140, distance: 43.2
click at [506, 141] on span "[PERSON_NAME] was founded in [GEOGRAPHIC_DATA] by a team of entrepreneurs with …" at bounding box center [384, 77] width 563 height 222
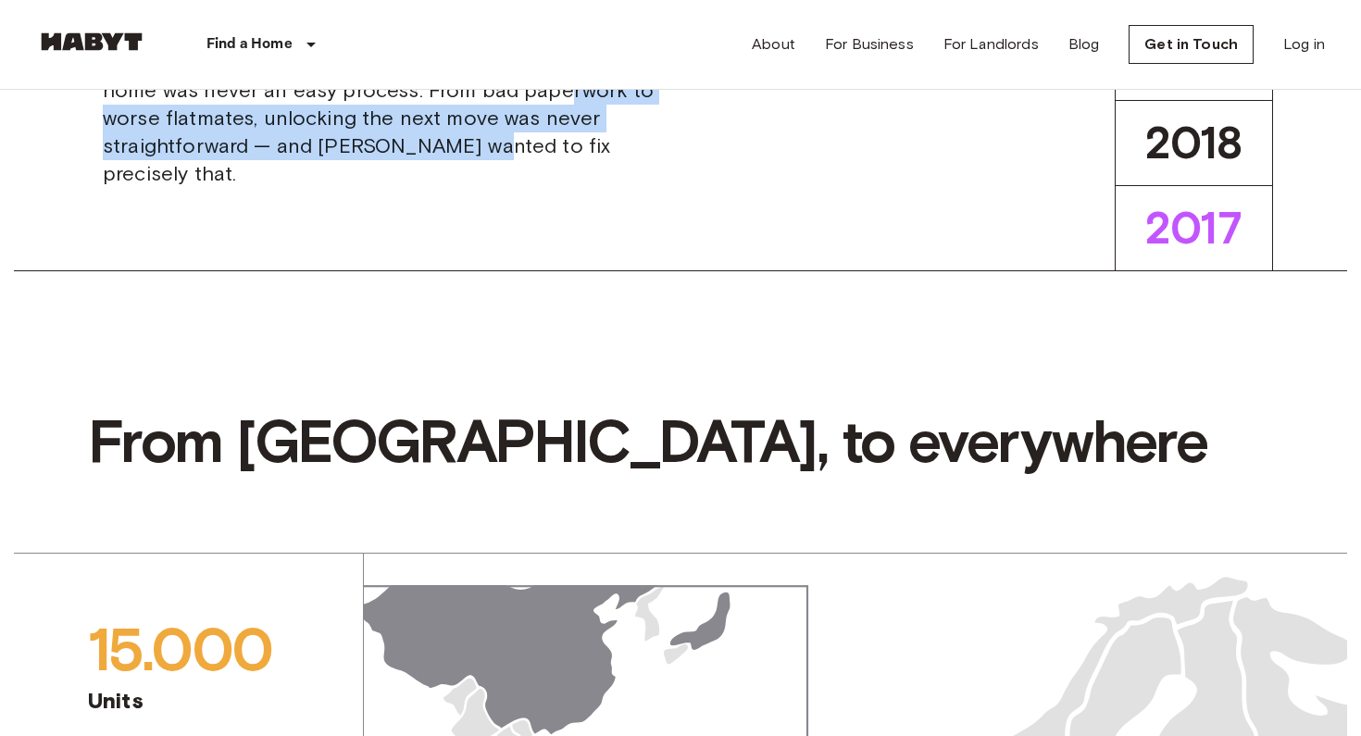
drag, startPoint x: 422, startPoint y: 104, endPoint x: 509, endPoint y: 151, distance: 99.0
click at [520, 149] on span "[PERSON_NAME] was founded in [GEOGRAPHIC_DATA] by a team of entrepreneurs with …" at bounding box center [384, 77] width 563 height 222
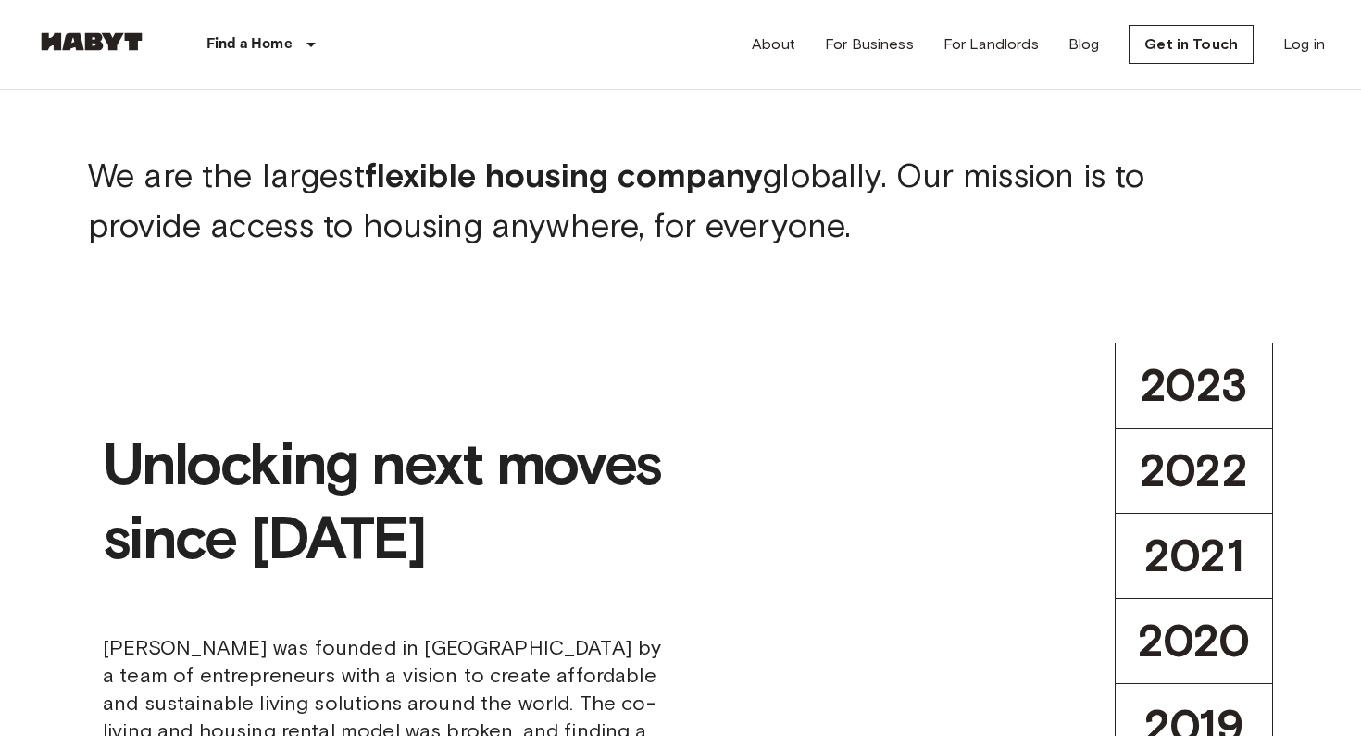
scroll to position [0, 0]
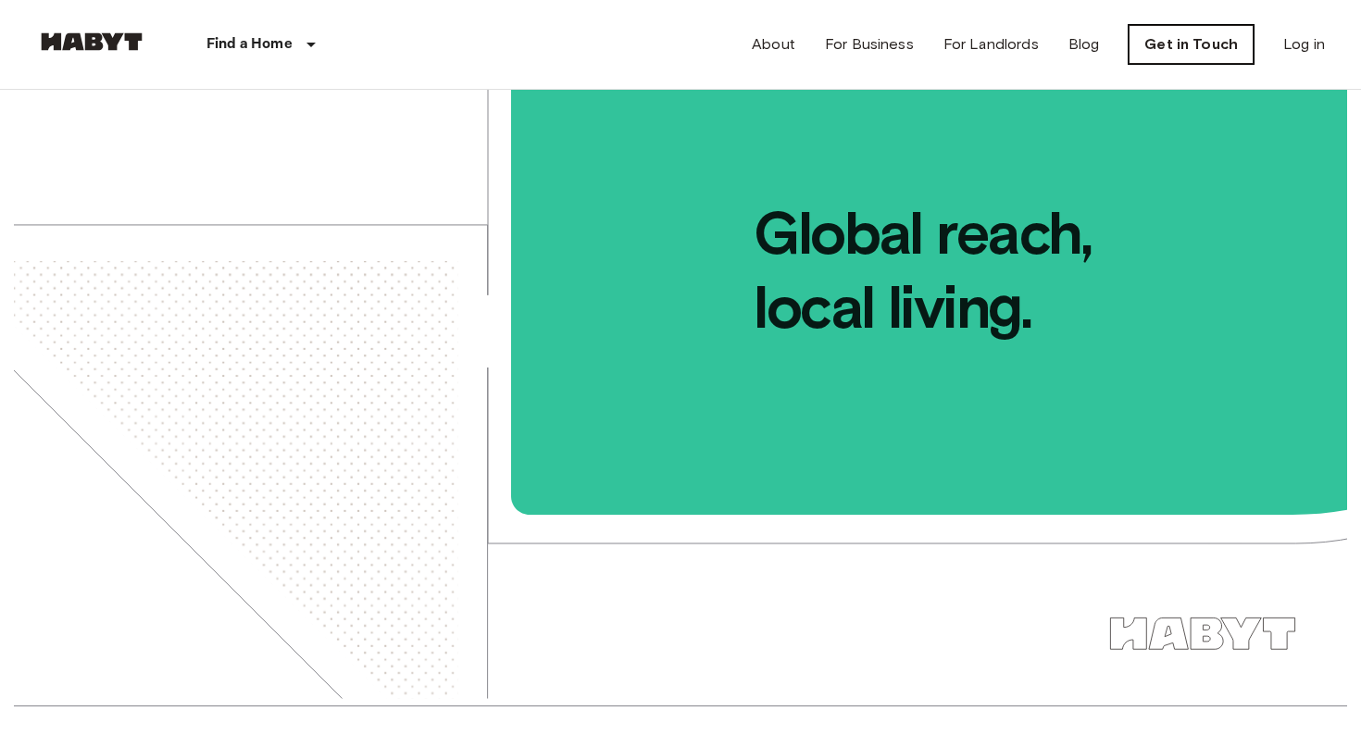
click at [1188, 52] on link "Get in Touch" at bounding box center [1190, 44] width 125 height 39
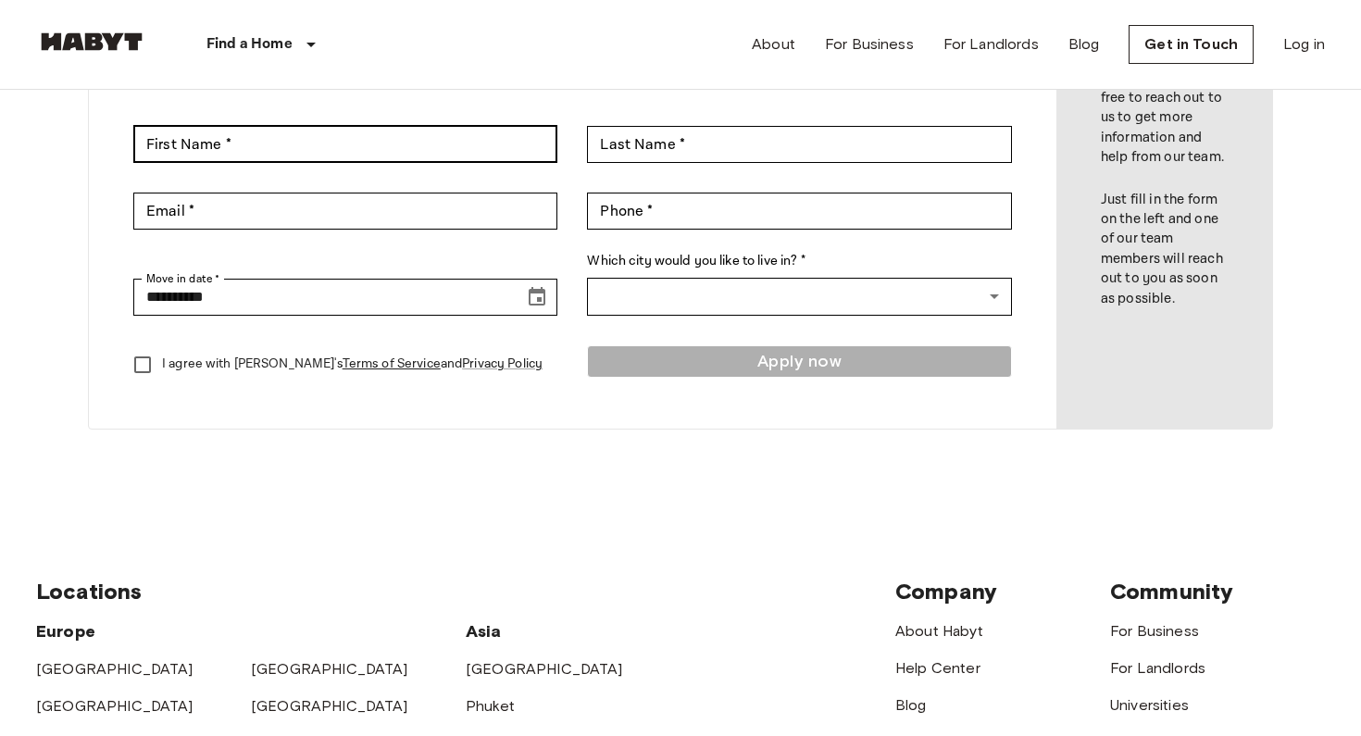
scroll to position [253, 0]
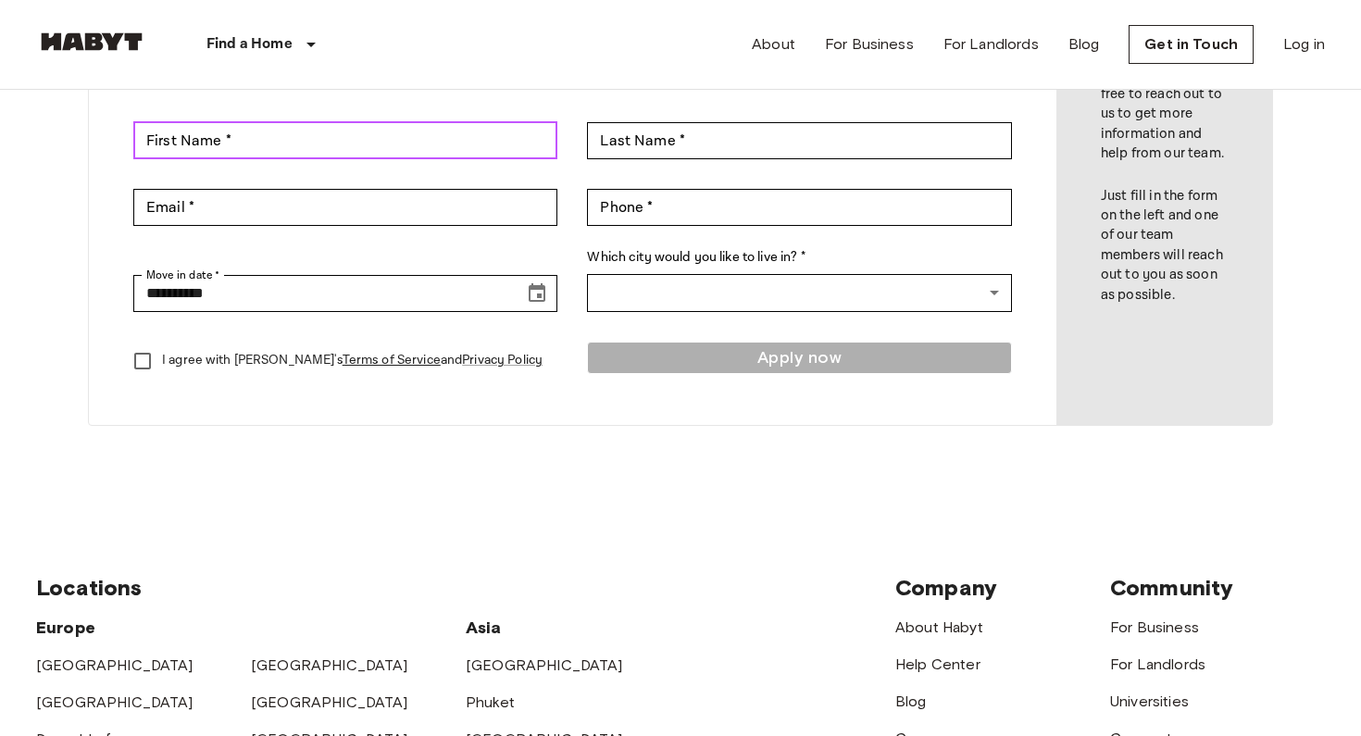
click at [360, 146] on input "First Name *" at bounding box center [345, 140] width 424 height 37
type input "*****"
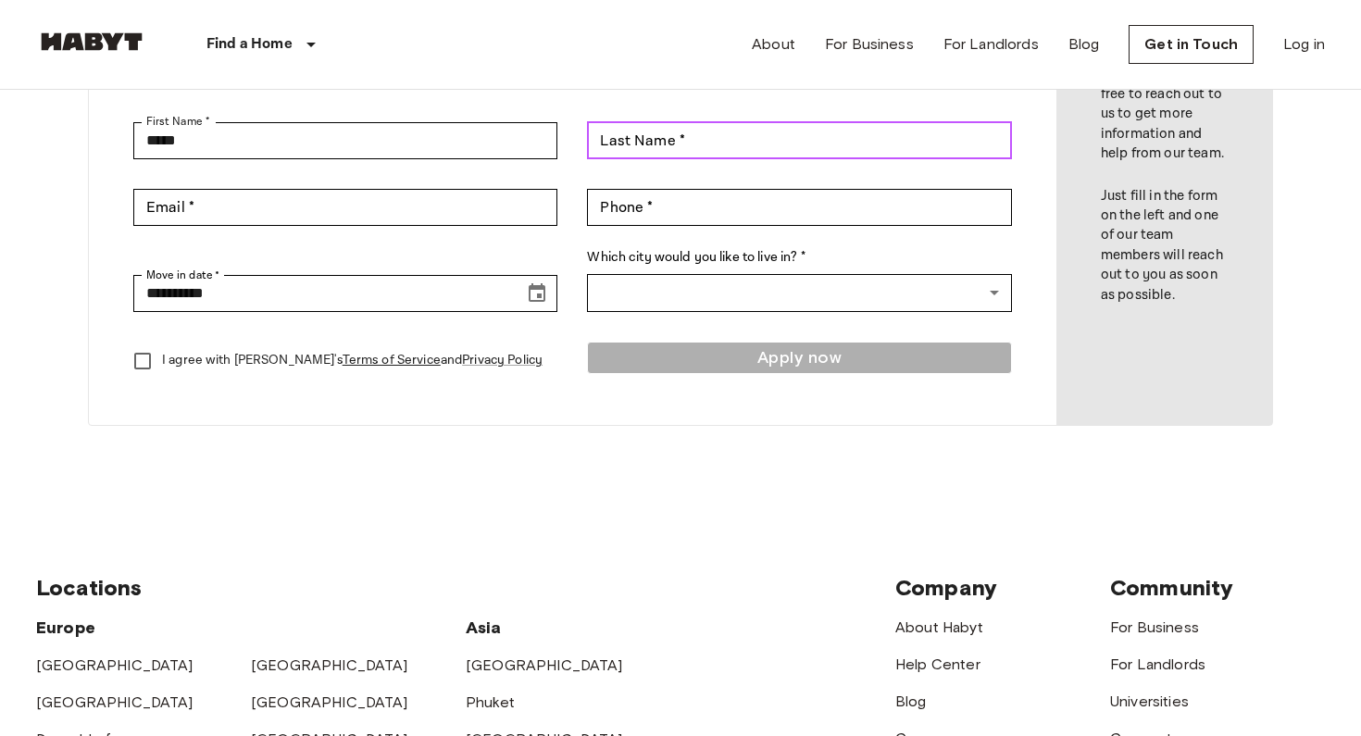
type input "**********"
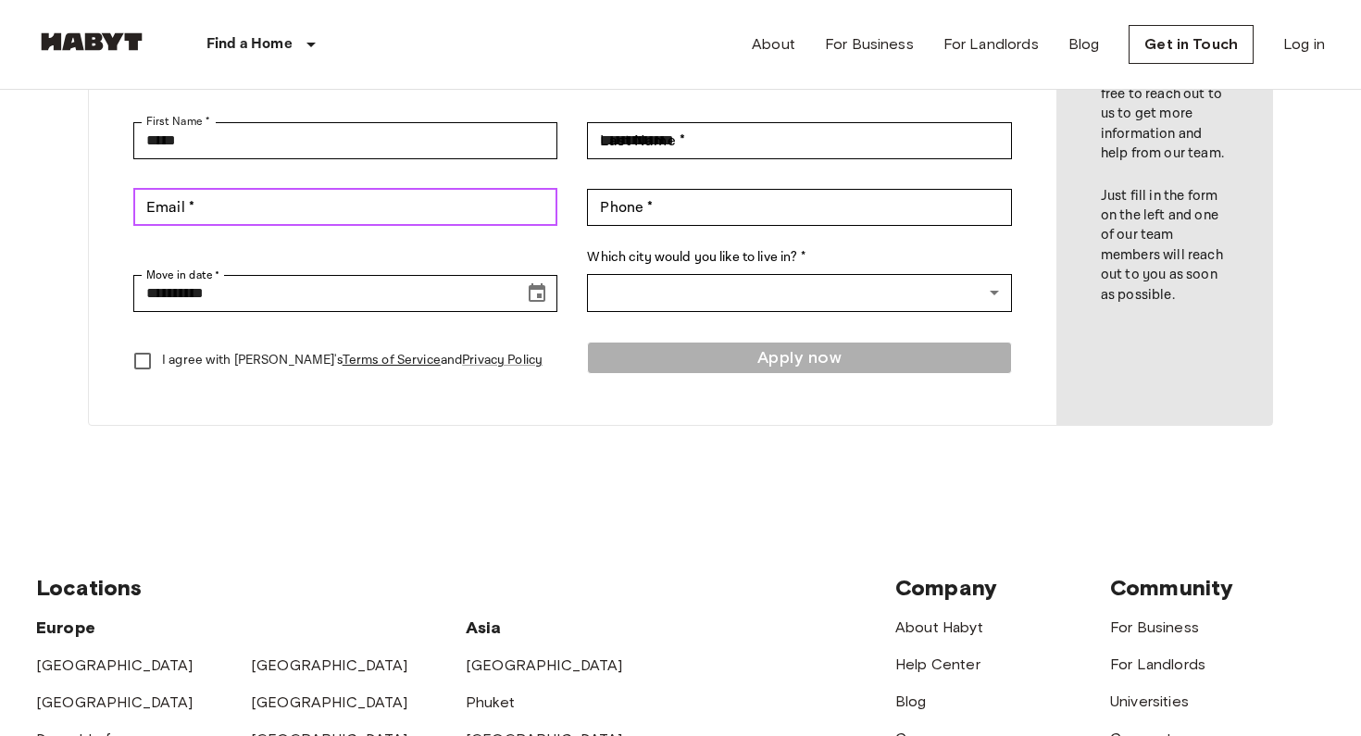
type input "**********"
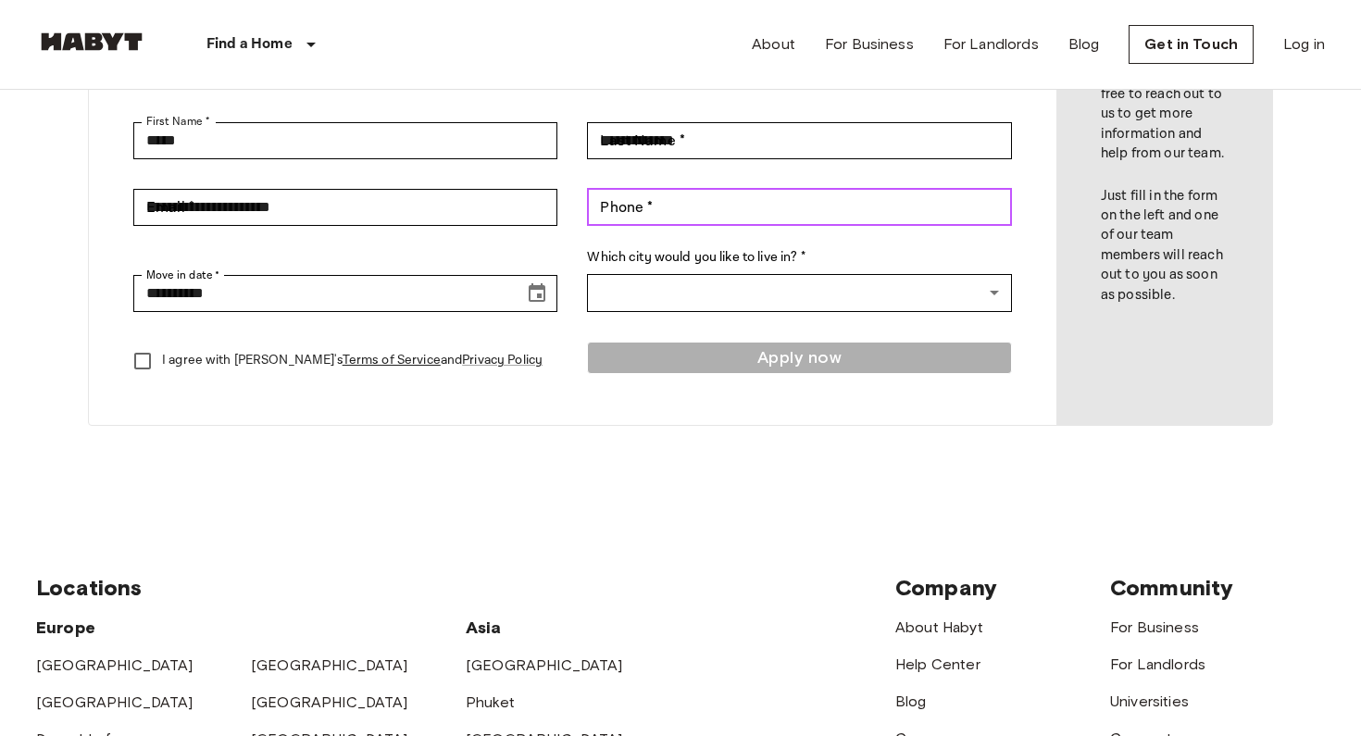
type input "**********"
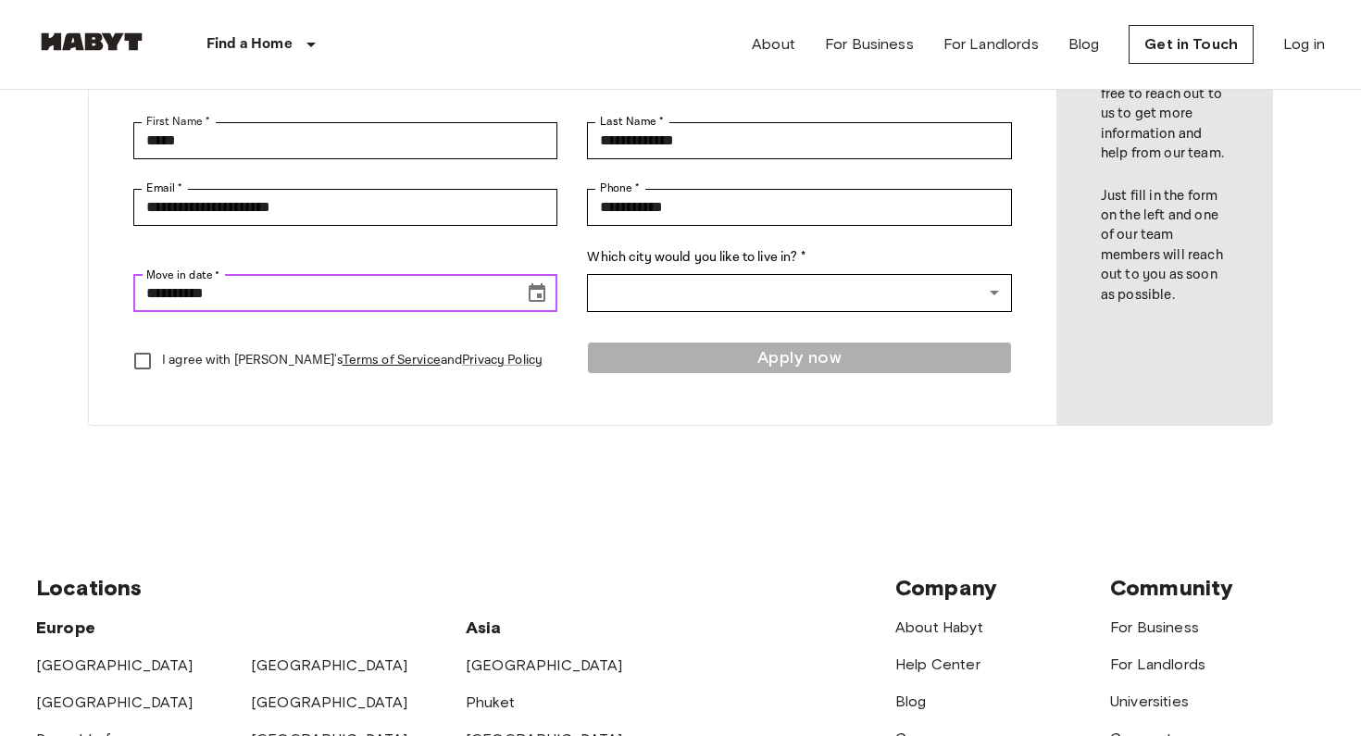
click at [338, 299] on input "**********" at bounding box center [322, 293] width 378 height 37
click at [535, 290] on icon "Choose date, selected date is Aug 16, 2025" at bounding box center [537, 293] width 22 height 22
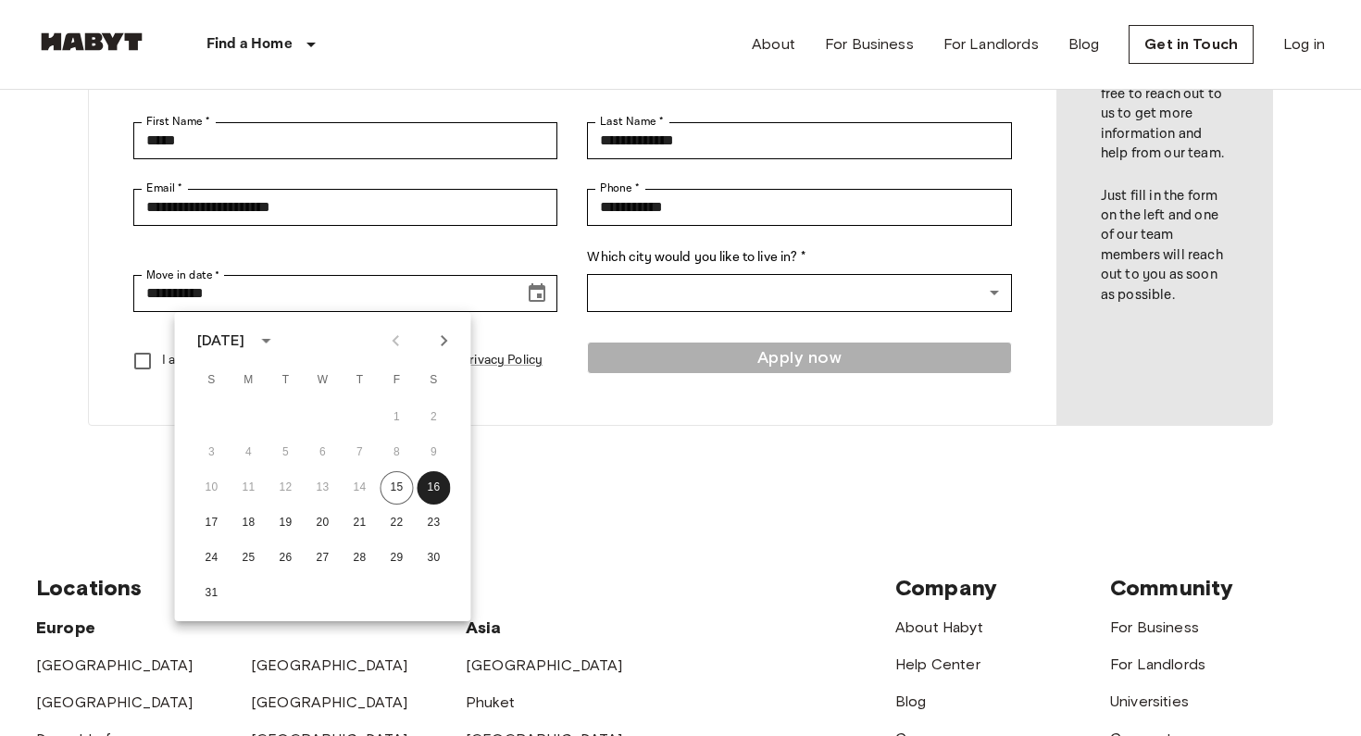
click at [446, 334] on icon "Next month" at bounding box center [444, 341] width 22 height 22
click at [402, 491] on button "19" at bounding box center [396, 487] width 33 height 33
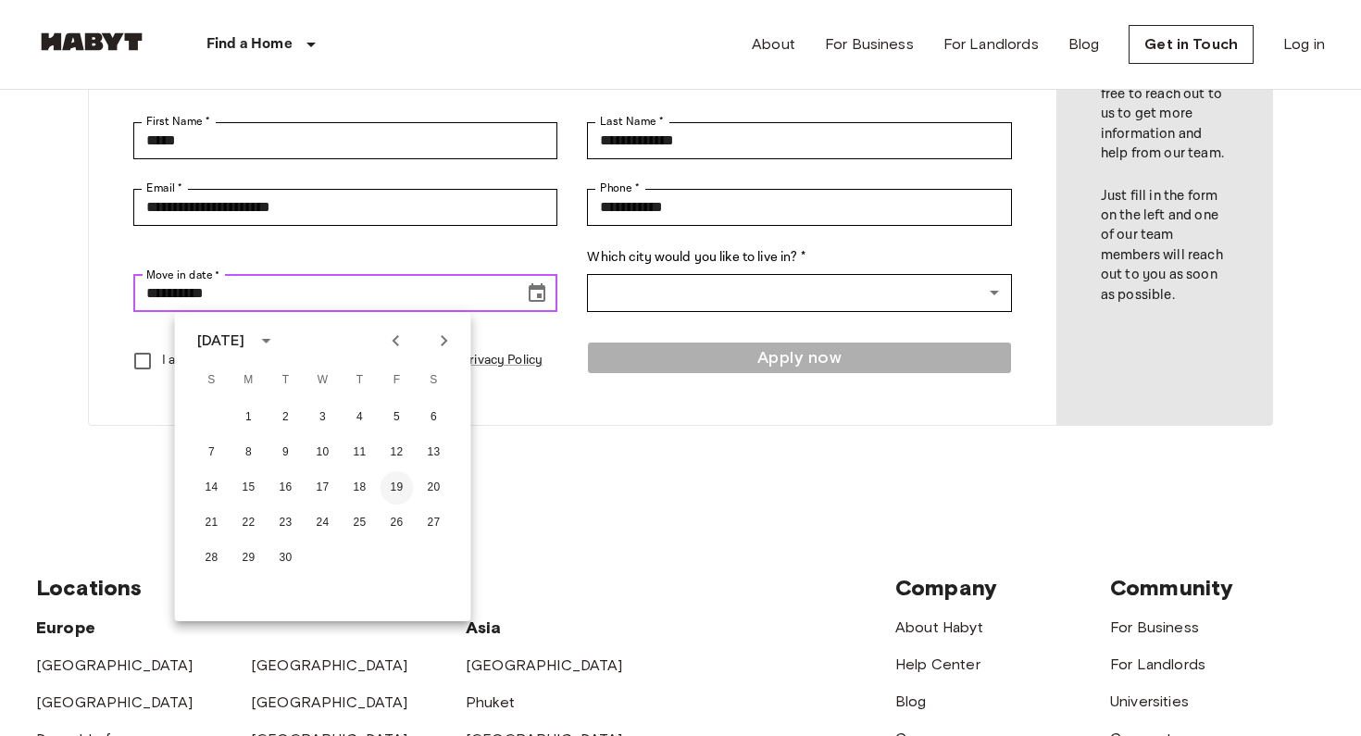
type input "**********"
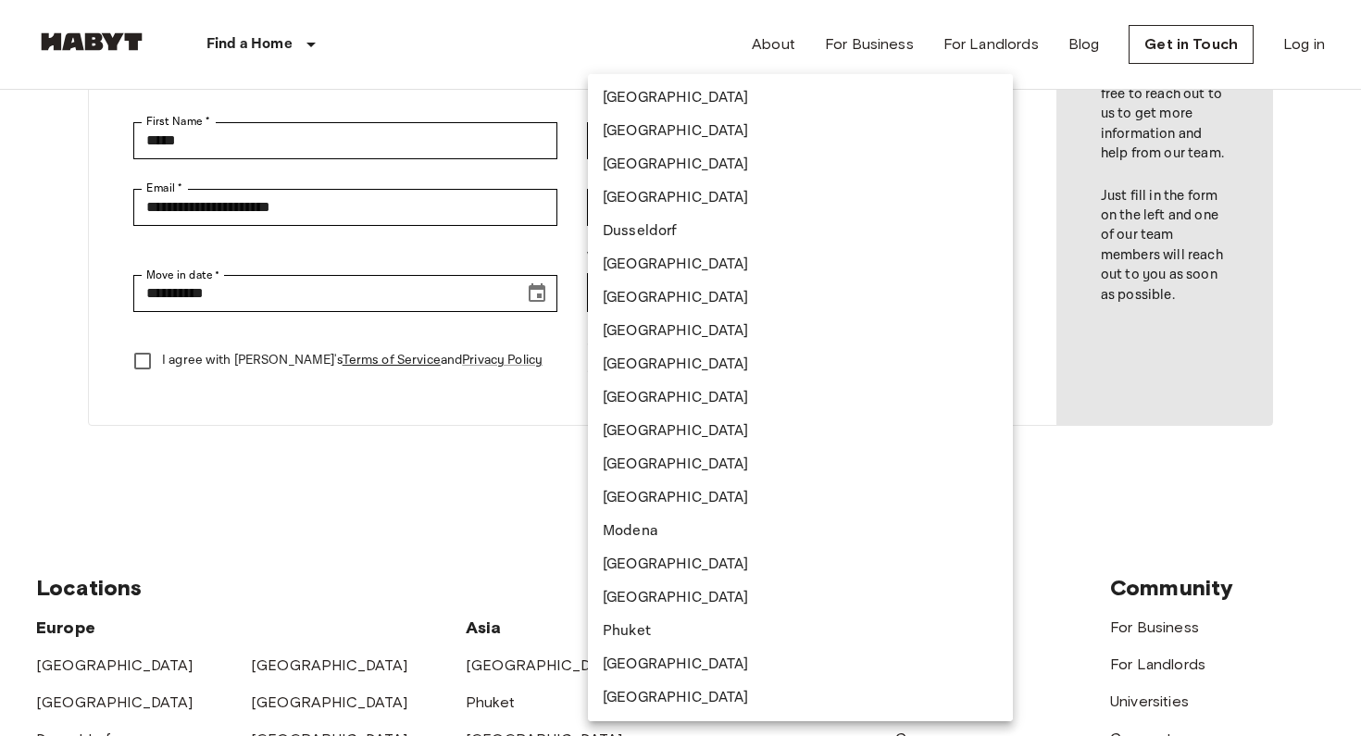
click at [731, 304] on body "**********" at bounding box center [680, 541] width 1361 height 1588
click at [692, 115] on li "[GEOGRAPHIC_DATA]" at bounding box center [800, 131] width 425 height 33
type input "******"
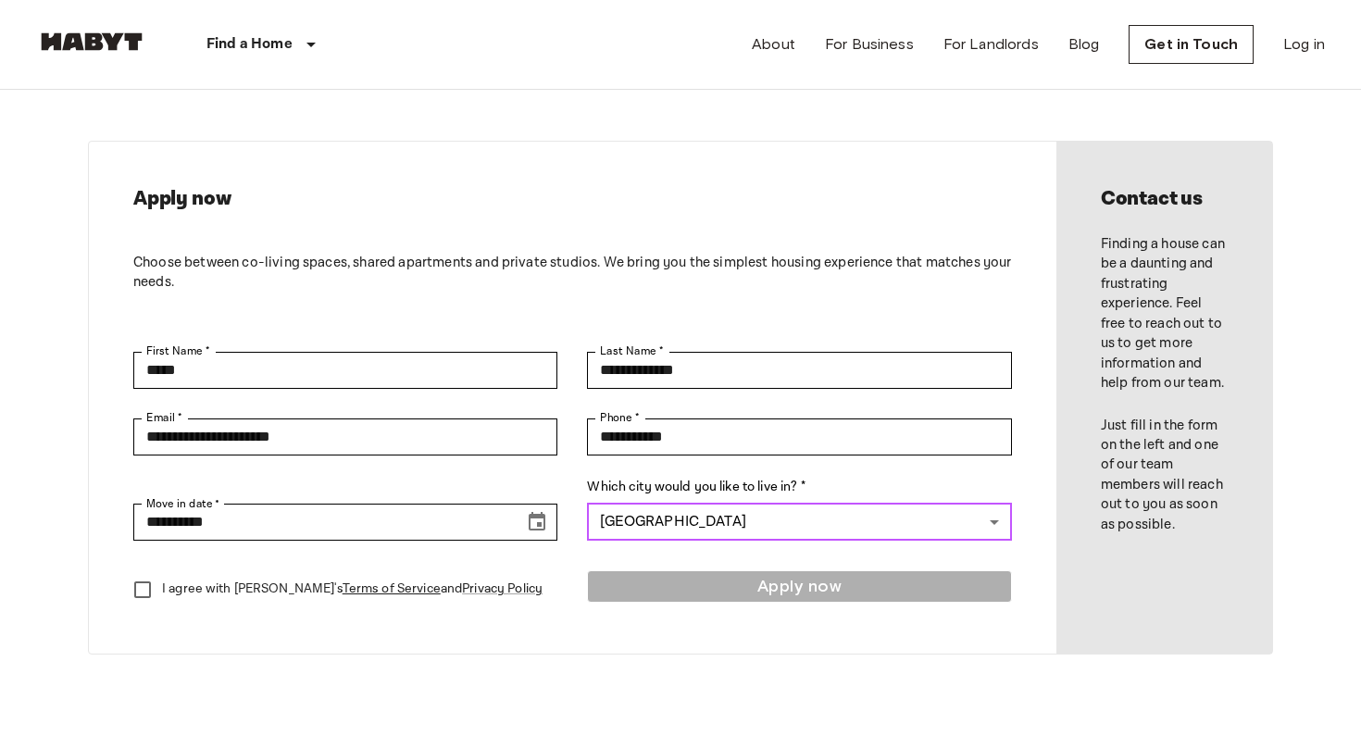
scroll to position [21, 0]
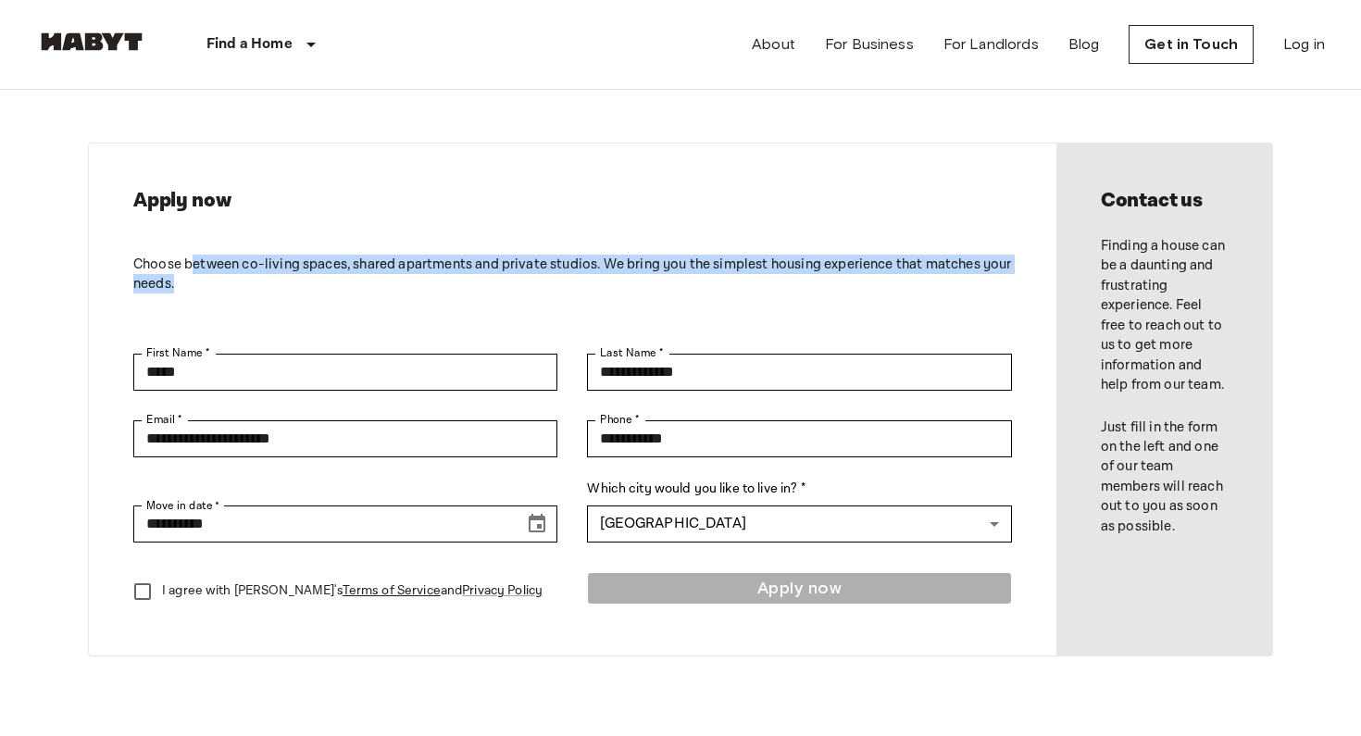
drag, startPoint x: 195, startPoint y: 267, endPoint x: 377, endPoint y: 279, distance: 181.8
click at [377, 279] on p "Choose between co-living spaces, shared apartments and private studios. We brin…" at bounding box center [572, 275] width 878 height 40
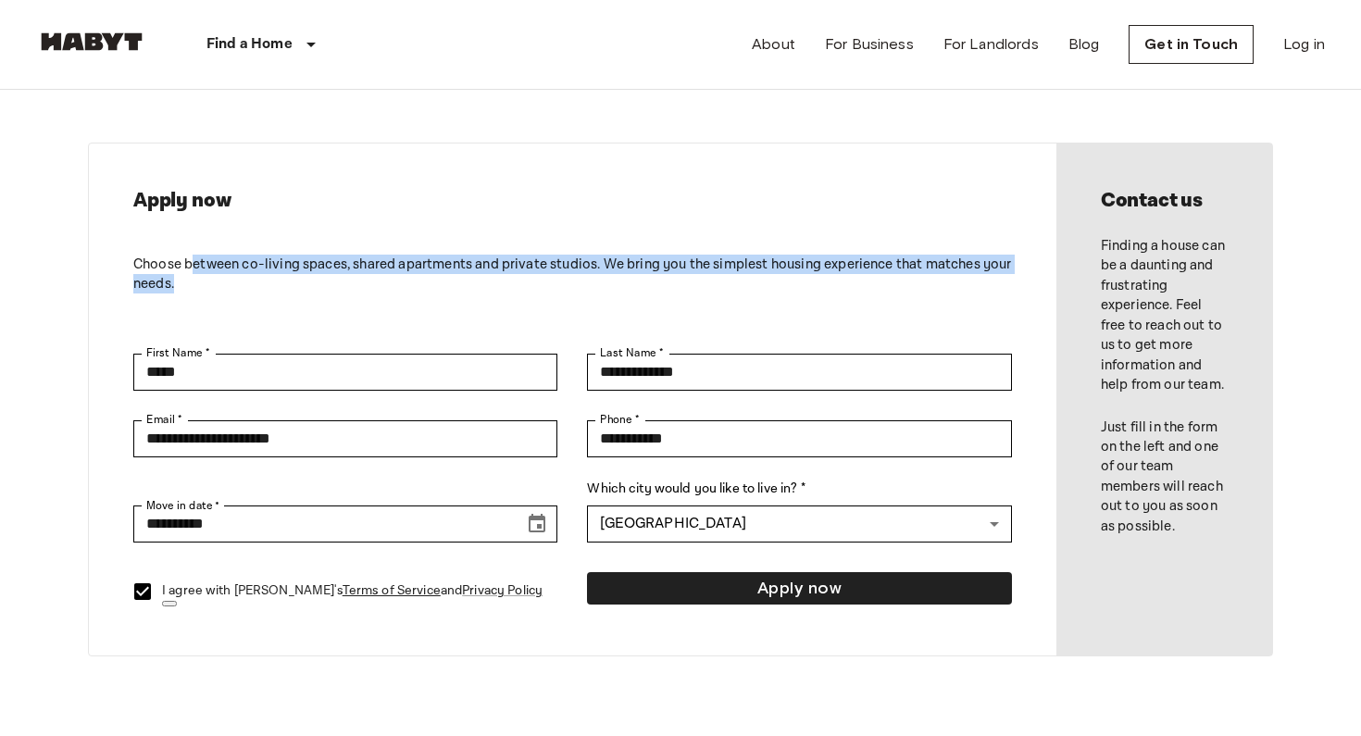
scroll to position [118, 0]
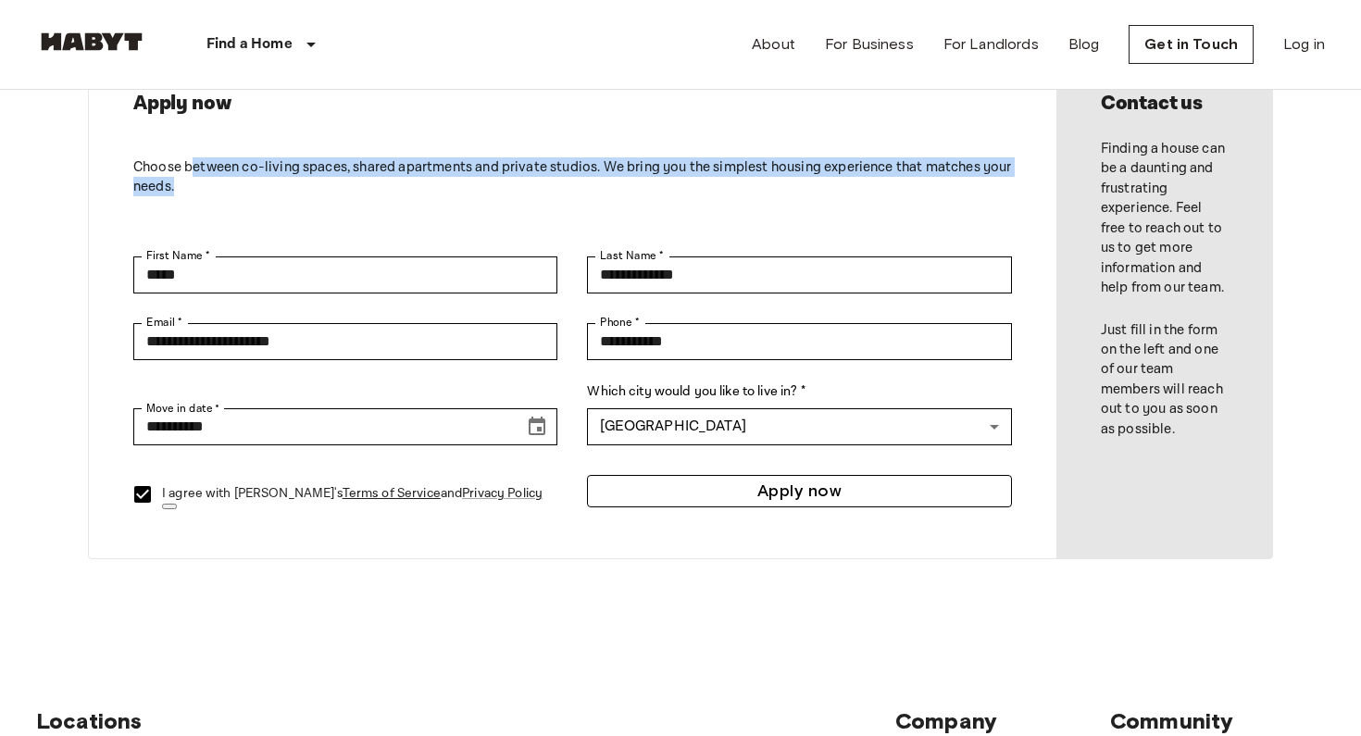
click at [789, 495] on button "Apply now" at bounding box center [799, 491] width 424 height 32
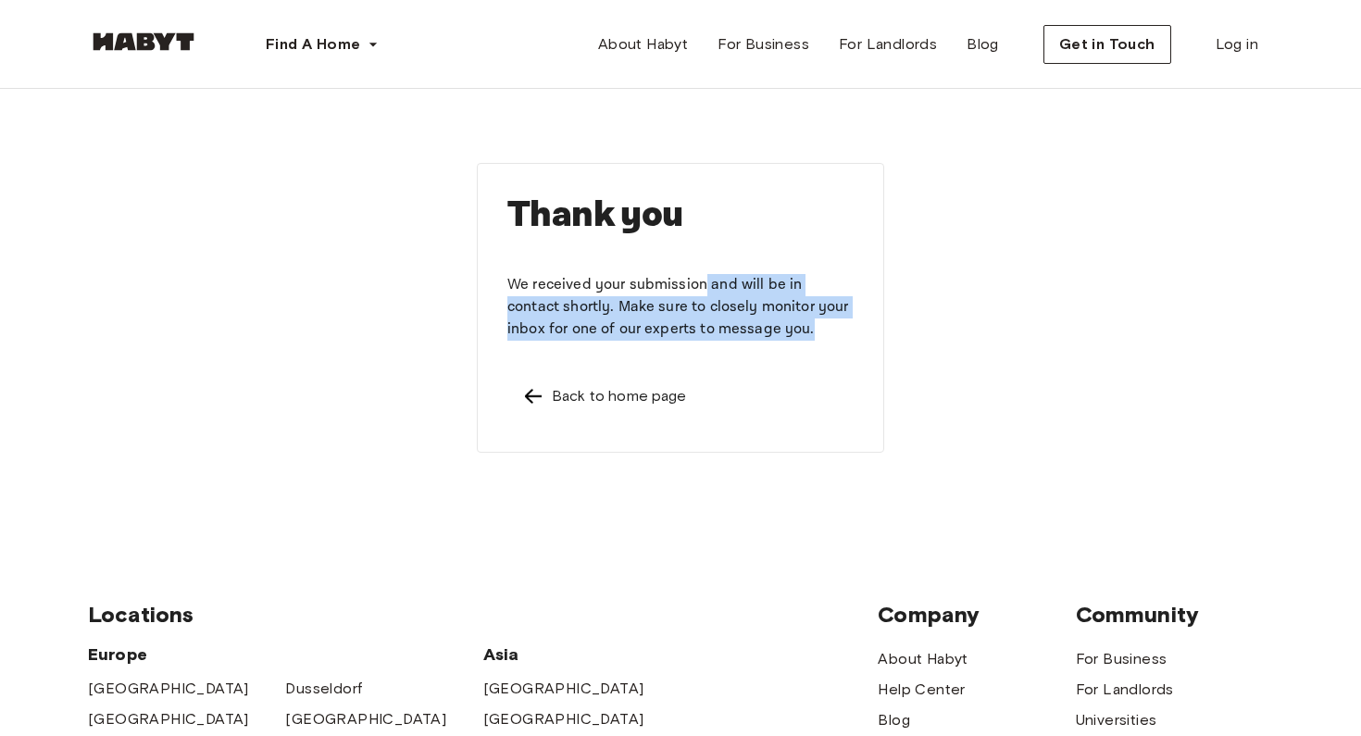
drag, startPoint x: 702, startPoint y: 279, endPoint x: 720, endPoint y: 349, distance: 72.7
click at [720, 349] on div "Thank you We received your submission and will be in contact shortly. Make sure…" at bounding box center [680, 308] width 407 height 290
click at [622, 397] on div "Back to home page" at bounding box center [619, 396] width 135 height 22
